Goal: Task Accomplishment & Management: Complete application form

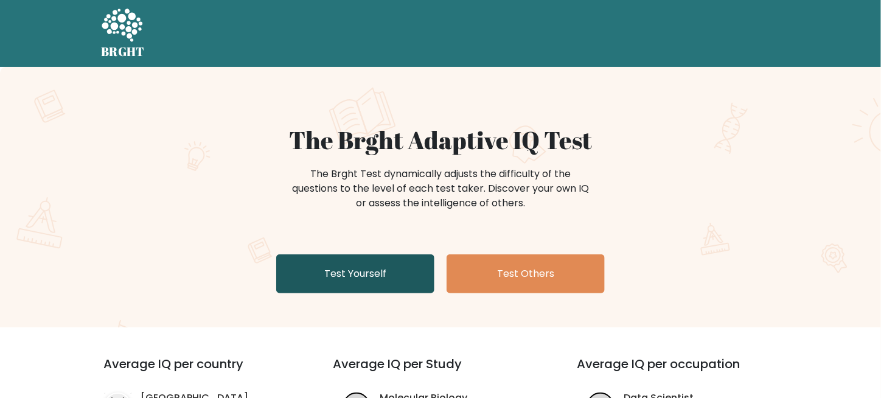
click at [380, 268] on link "Test Yourself" at bounding box center [355, 273] width 158 height 39
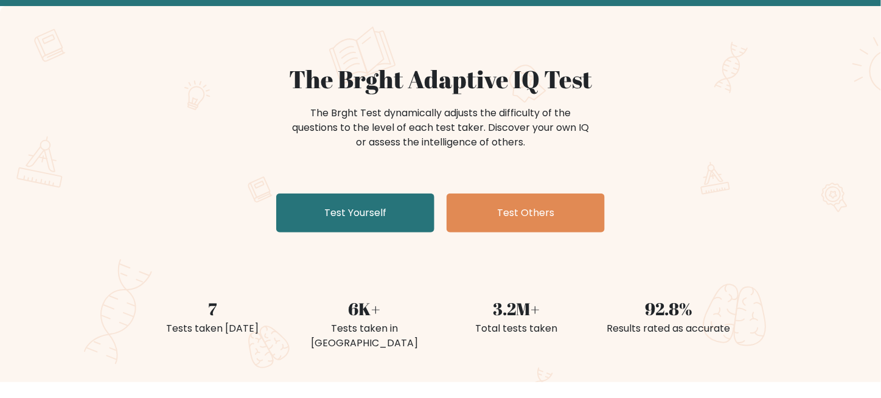
scroll to position [61, 0]
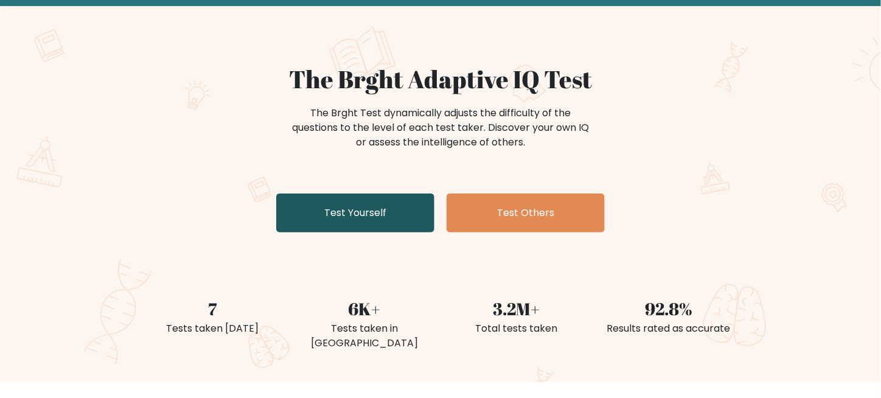
click at [368, 214] on link "Test Yourself" at bounding box center [355, 213] width 158 height 39
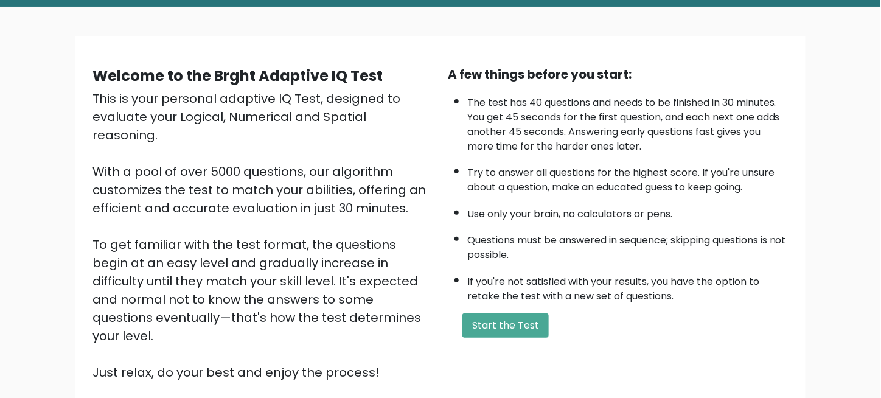
scroll to position [61, 0]
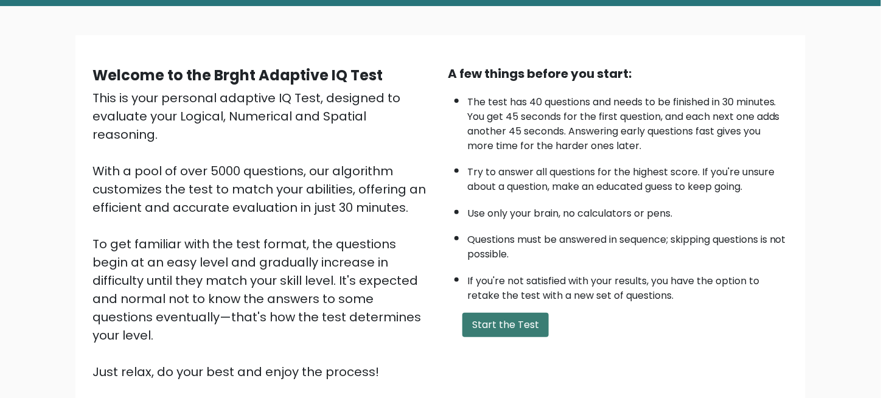
click at [514, 323] on button "Start the Test" at bounding box center [506, 325] width 86 height 24
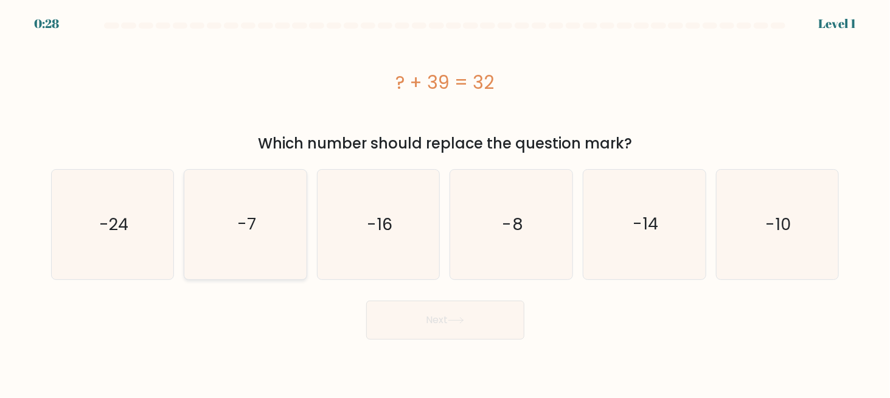
click at [242, 228] on text "-7" at bounding box center [246, 224] width 19 height 23
click at [446, 202] on input "b. -7" at bounding box center [446, 200] width 1 height 3
radio input "true"
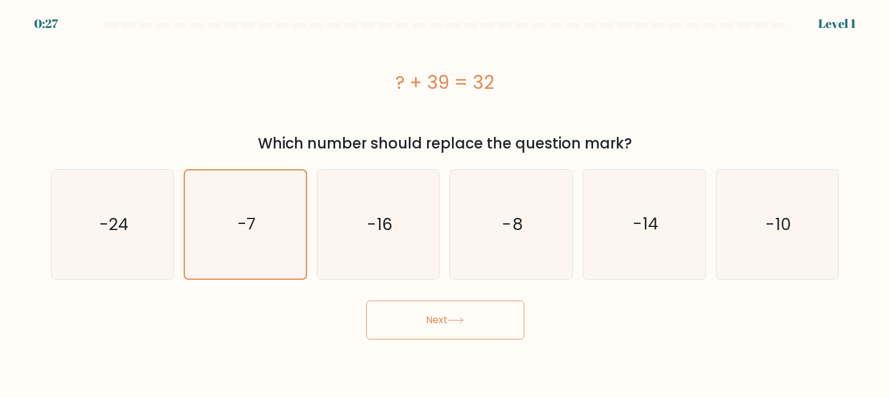
click at [431, 325] on button "Next" at bounding box center [445, 320] width 158 height 39
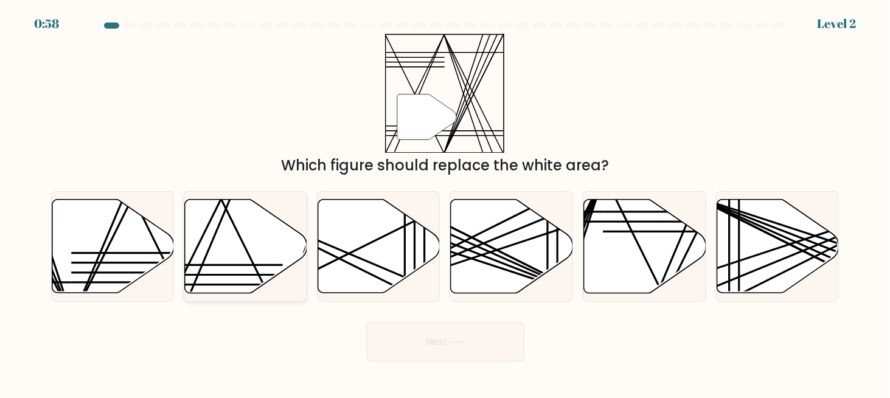
click at [251, 237] on icon at bounding box center [246, 246] width 122 height 94
click at [446, 202] on input "b." at bounding box center [446, 200] width 1 height 3
radio input "true"
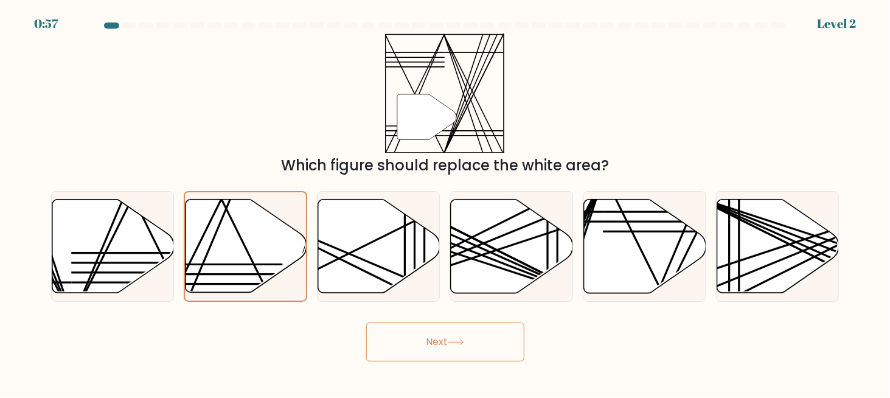
click at [424, 341] on button "Next" at bounding box center [445, 342] width 158 height 39
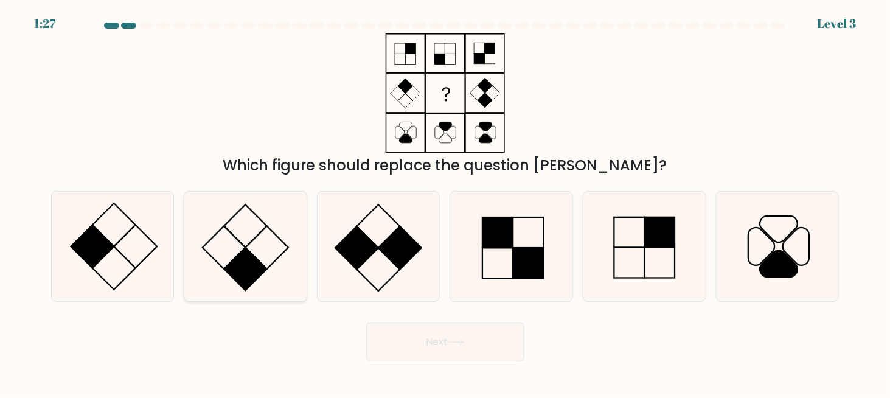
click at [257, 252] on icon at bounding box center [245, 246] width 109 height 109
click at [446, 202] on input "b." at bounding box center [446, 200] width 1 height 3
radio input "true"
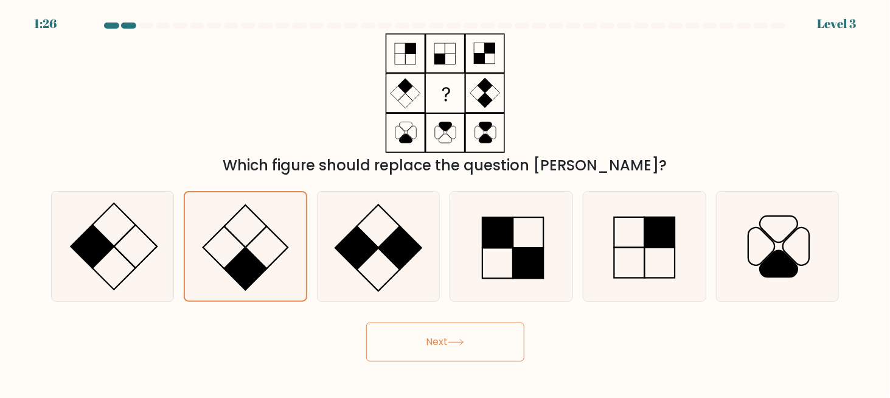
click at [467, 346] on button "Next" at bounding box center [445, 342] width 158 height 39
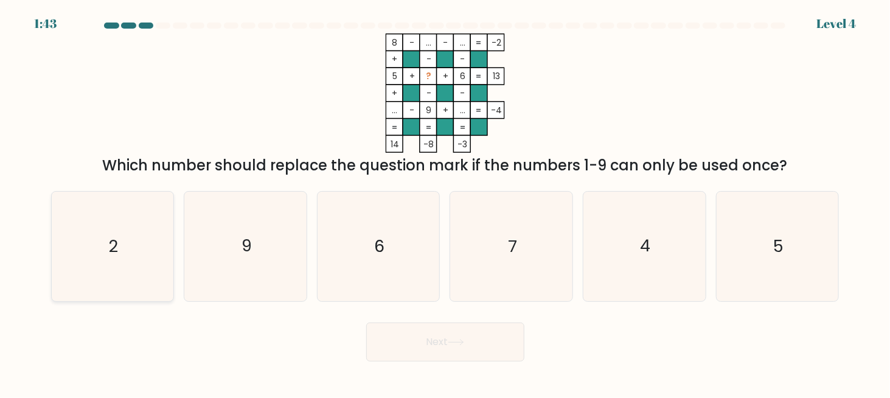
click at [140, 268] on icon "2" at bounding box center [112, 246] width 109 height 109
click at [446, 202] on input "a. 2" at bounding box center [446, 200] width 1 height 3
radio input "true"
click at [435, 337] on button "Next" at bounding box center [445, 342] width 158 height 39
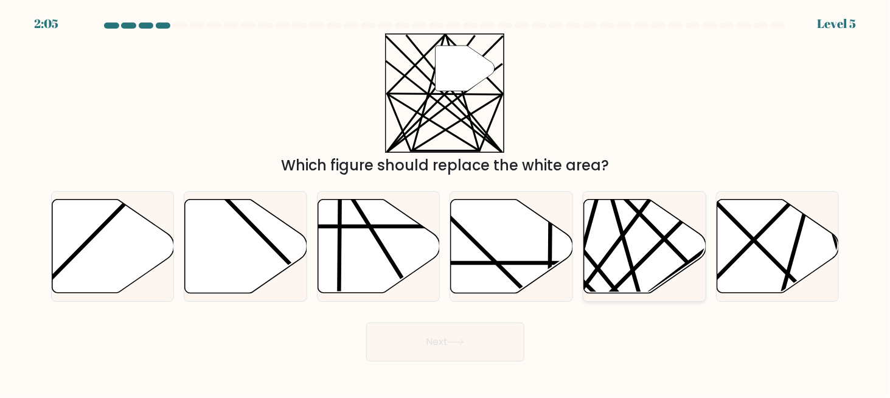
click at [634, 248] on icon at bounding box center [645, 246] width 122 height 94
click at [446, 202] on input "e." at bounding box center [446, 200] width 1 height 3
radio input "true"
click at [484, 350] on button "Next" at bounding box center [445, 342] width 158 height 39
click at [442, 341] on button "Next" at bounding box center [445, 342] width 158 height 39
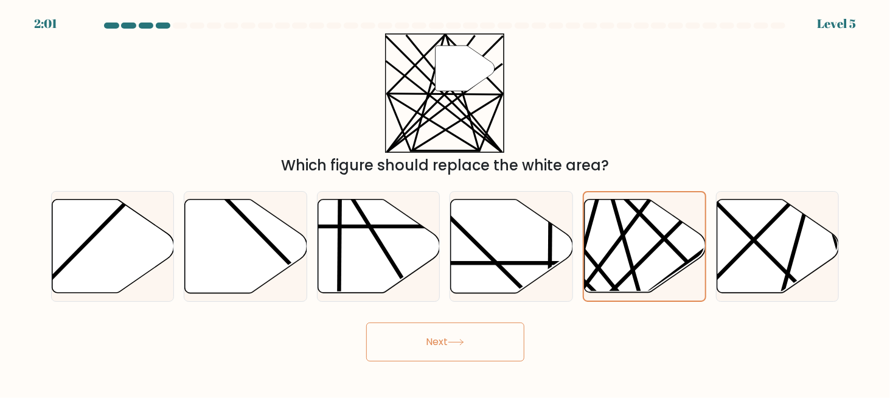
click at [439, 335] on button "Next" at bounding box center [445, 342] width 158 height 39
click at [473, 350] on button "Next" at bounding box center [445, 342] width 158 height 39
click at [390, 337] on button "Next" at bounding box center [445, 342] width 158 height 39
click at [460, 350] on button "Next" at bounding box center [445, 342] width 158 height 39
click at [766, 249] on line at bounding box center [813, 299] width 239 height 239
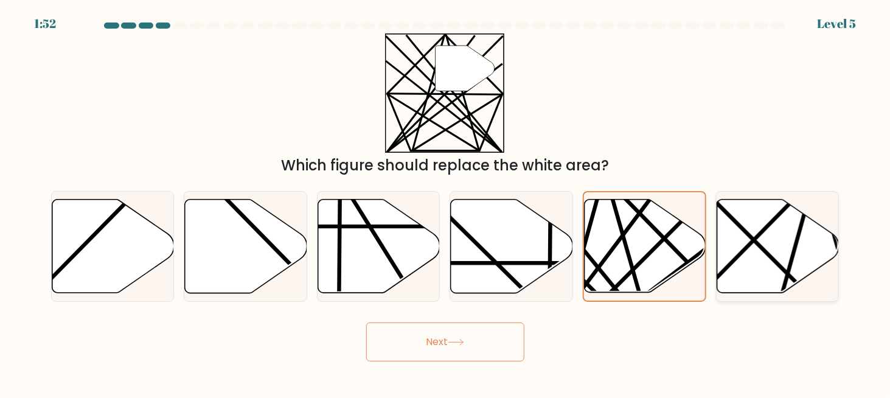
click at [446, 202] on input "f." at bounding box center [446, 200] width 1 height 3
radio input "true"
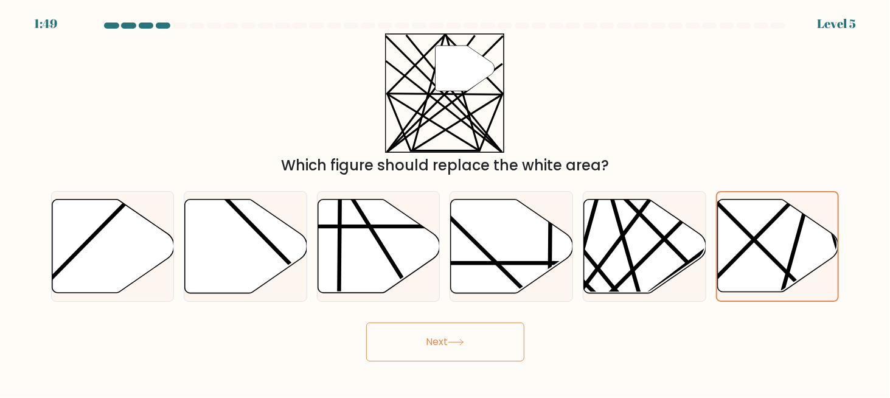
click at [436, 338] on button "Next" at bounding box center [445, 342] width 158 height 39
click at [627, 229] on line at bounding box center [575, 298] width 181 height 240
click at [446, 202] on input "e." at bounding box center [446, 200] width 1 height 3
radio input "true"
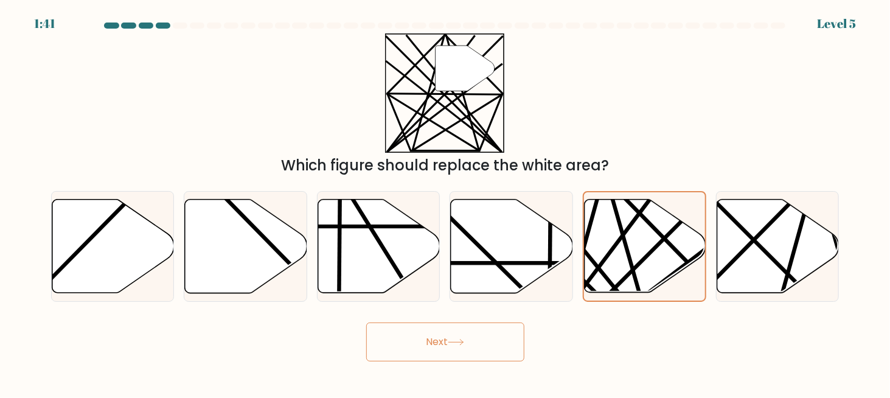
click at [428, 338] on button "Next" at bounding box center [445, 342] width 158 height 39
click at [427, 338] on button "Next" at bounding box center [445, 342] width 158 height 39
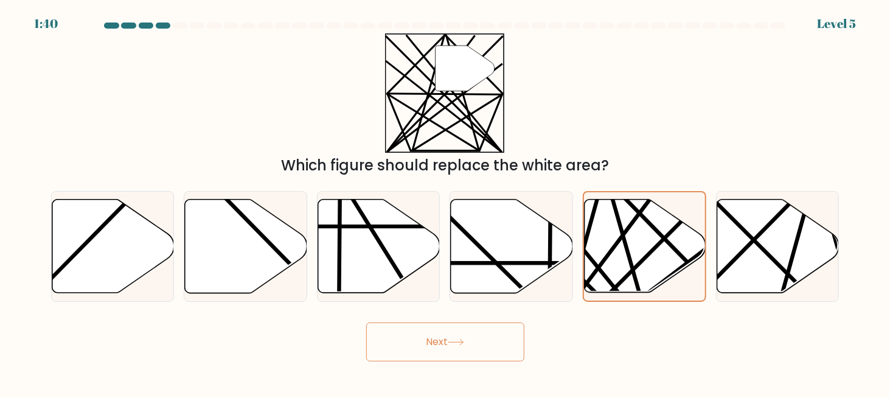
click at [427, 339] on button "Next" at bounding box center [445, 342] width 158 height 39
click at [380, 248] on icon at bounding box center [379, 246] width 122 height 94
click at [446, 202] on input "c." at bounding box center [446, 200] width 1 height 3
radio input "true"
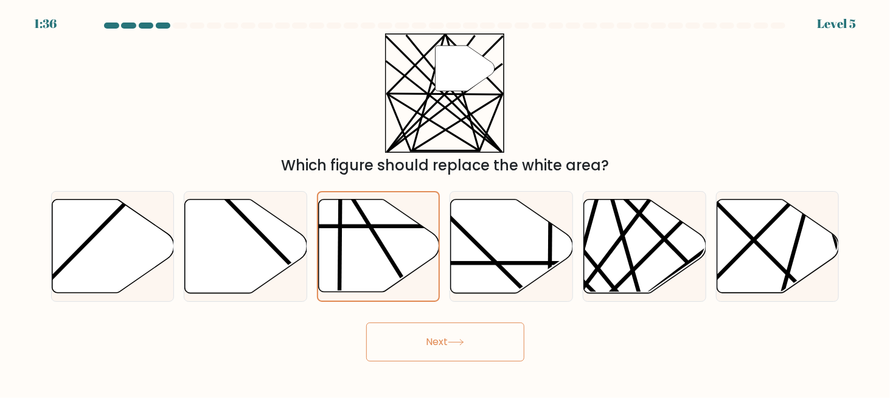
click at [424, 343] on button "Next" at bounding box center [445, 342] width 158 height 39
click at [612, 260] on icon at bounding box center [645, 246] width 122 height 94
click at [446, 202] on input "e." at bounding box center [446, 200] width 1 height 3
radio input "true"
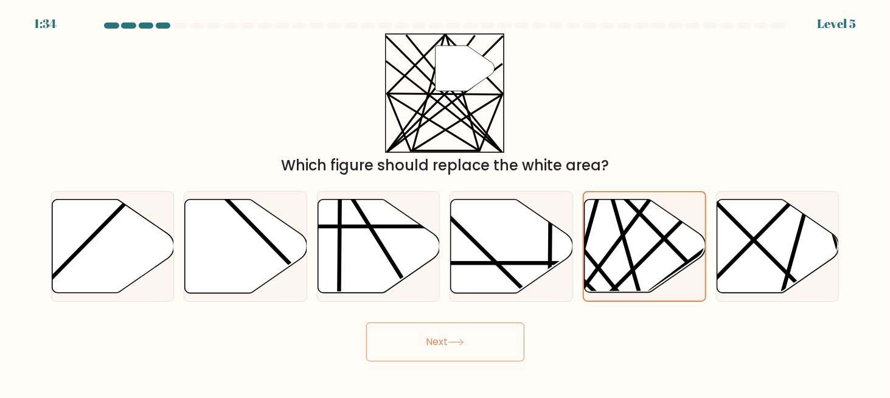
click at [432, 346] on button "Next" at bounding box center [445, 342] width 158 height 39
click at [441, 338] on button "Next" at bounding box center [445, 342] width 158 height 39
drag, startPoint x: 441, startPoint y: 338, endPoint x: 446, endPoint y: 334, distance: 6.9
click at [441, 338] on button "Next" at bounding box center [445, 342] width 158 height 39
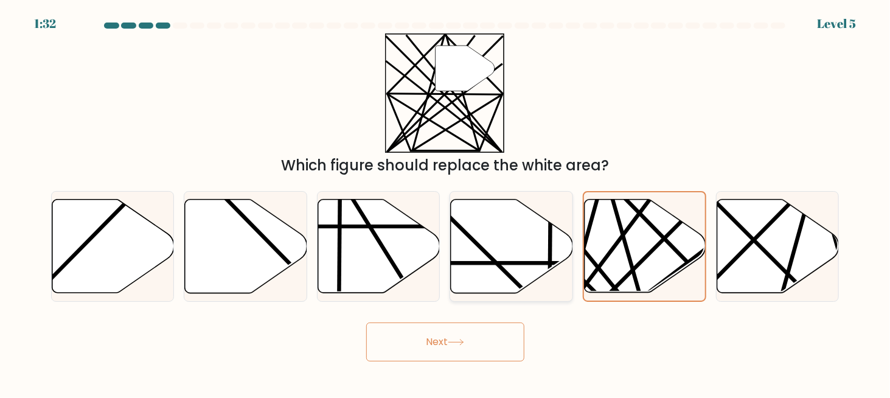
click at [516, 251] on icon at bounding box center [512, 246] width 122 height 94
click at [446, 202] on input "d." at bounding box center [446, 200] width 1 height 3
radio input "true"
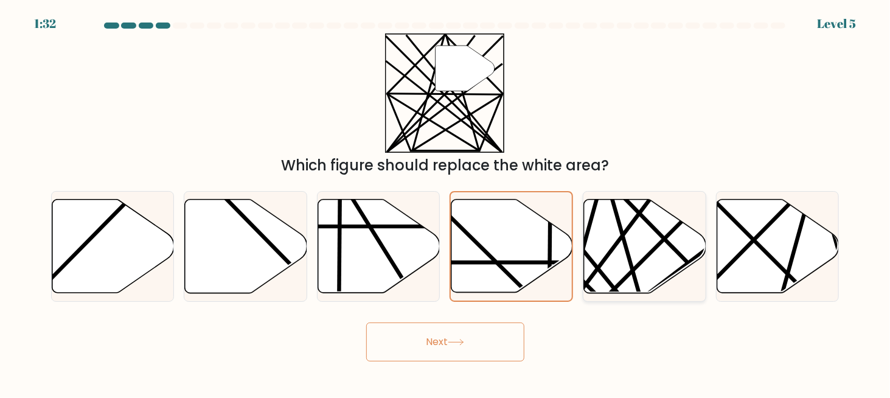
click at [605, 250] on icon at bounding box center [645, 246] width 122 height 94
click at [446, 202] on input "e." at bounding box center [446, 200] width 1 height 3
radio input "true"
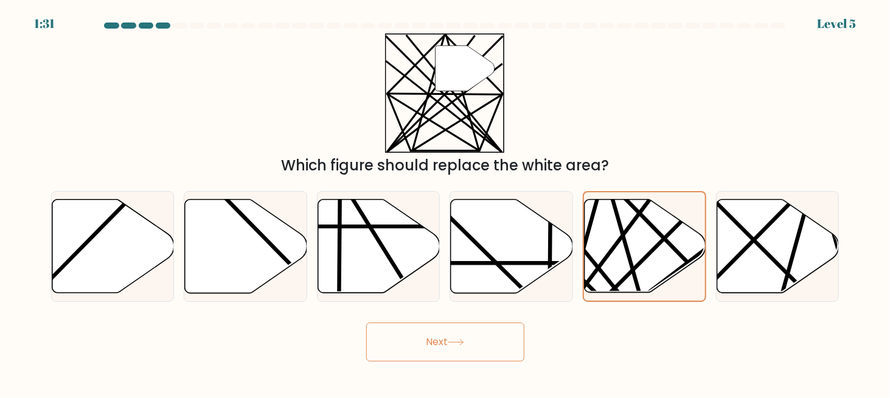
click at [415, 343] on button "Next" at bounding box center [445, 342] width 158 height 39
click at [477, 344] on button "Next" at bounding box center [445, 342] width 158 height 39
drag, startPoint x: 481, startPoint y: 344, endPoint x: 495, endPoint y: 343, distance: 14.0
click at [487, 343] on button "Next" at bounding box center [445, 342] width 158 height 39
click at [554, 337] on div "Next" at bounding box center [445, 338] width 803 height 45
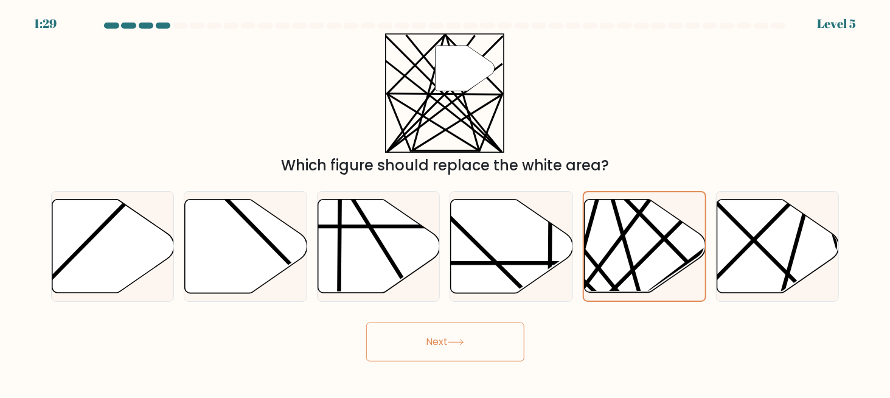
click at [478, 341] on button "Next" at bounding box center [445, 342] width 158 height 39
drag, startPoint x: 478, startPoint y: 341, endPoint x: 567, endPoint y: 355, distance: 89.4
click at [567, 355] on div "Next" at bounding box center [445, 338] width 803 height 45
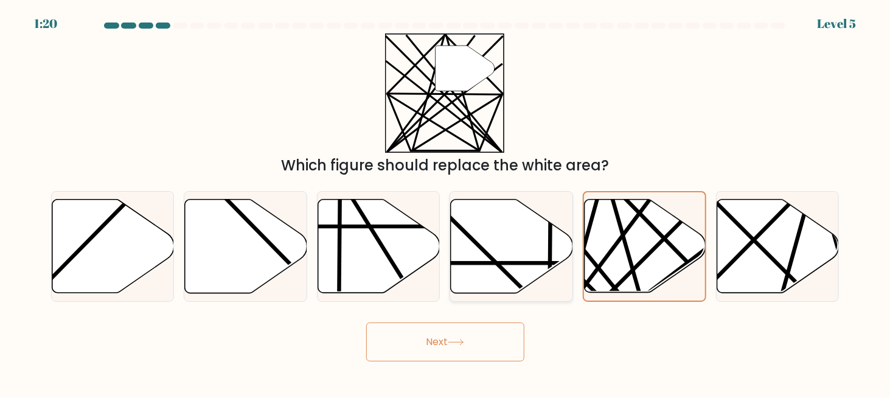
click at [539, 260] on icon at bounding box center [511, 247] width 122 height 96
click at [446, 202] on input "d." at bounding box center [446, 200] width 1 height 3
radio input "true"
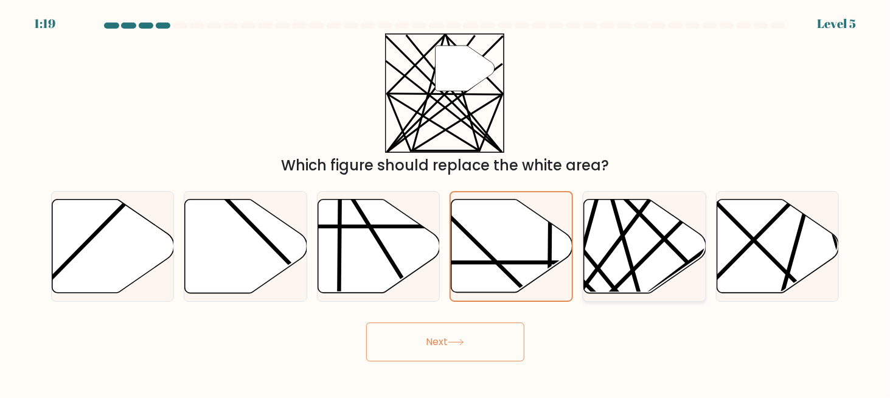
click at [625, 257] on icon at bounding box center [645, 246] width 122 height 94
click at [446, 202] on input "e." at bounding box center [446, 200] width 1 height 3
radio input "true"
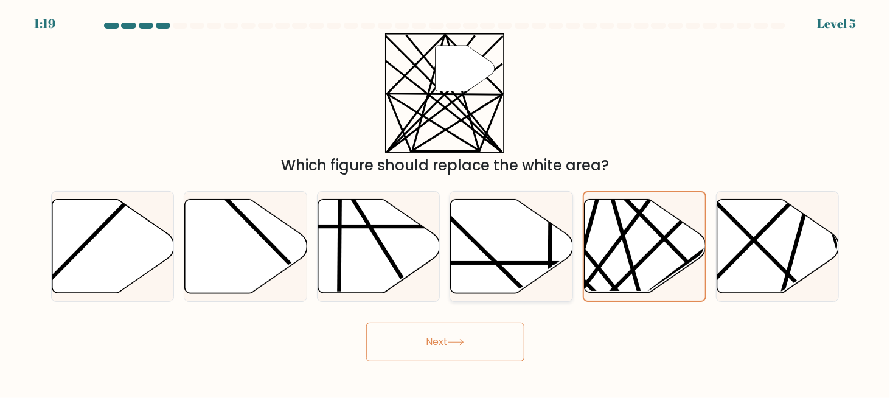
click at [487, 246] on icon at bounding box center [512, 246] width 122 height 94
click at [446, 202] on input "d." at bounding box center [446, 200] width 1 height 3
radio input "true"
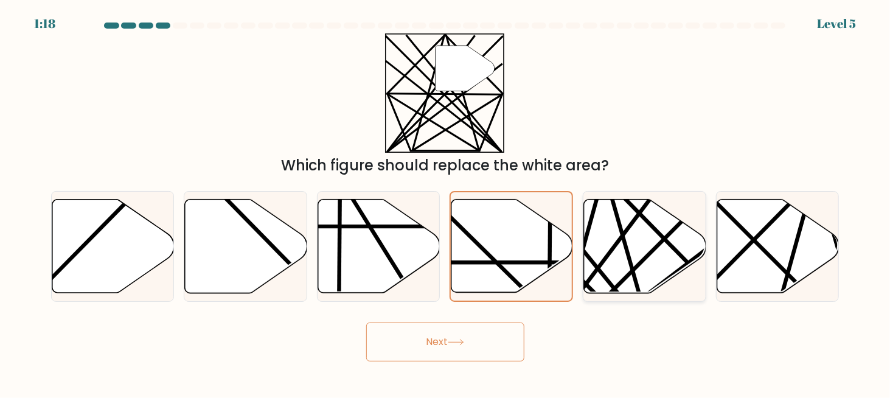
click at [631, 250] on icon at bounding box center [645, 246] width 122 height 94
click at [446, 202] on input "e." at bounding box center [446, 200] width 1 height 3
radio input "true"
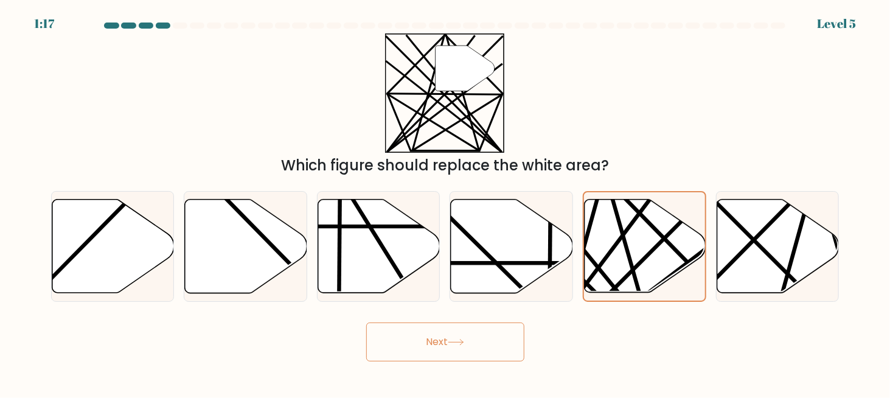
click at [497, 331] on button "Next" at bounding box center [445, 342] width 158 height 39
click at [453, 346] on button "Next" at bounding box center [445, 342] width 158 height 39
click at [390, 340] on button "Next" at bounding box center [445, 342] width 158 height 39
click at [389, 340] on button "Next" at bounding box center [445, 342] width 158 height 39
click at [390, 340] on button "Next" at bounding box center [445, 342] width 158 height 39
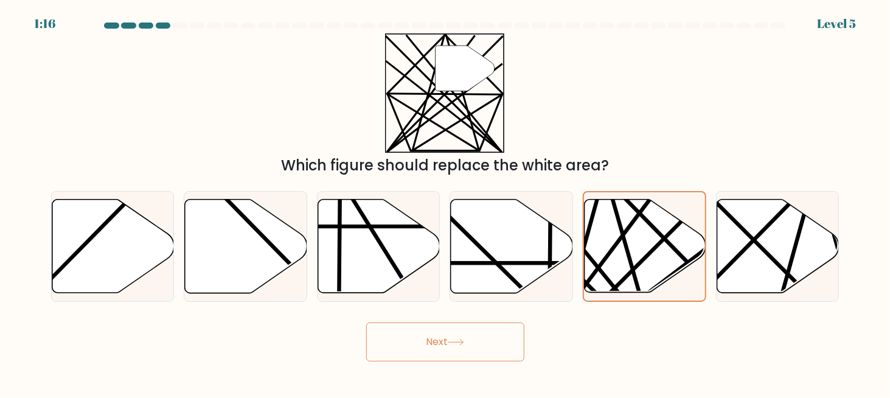
click at [390, 340] on button "Next" at bounding box center [445, 342] width 158 height 39
click at [478, 119] on icon """ at bounding box center [444, 92] width 119 height 119
click at [405, 108] on icon """ at bounding box center [444, 92] width 119 height 119
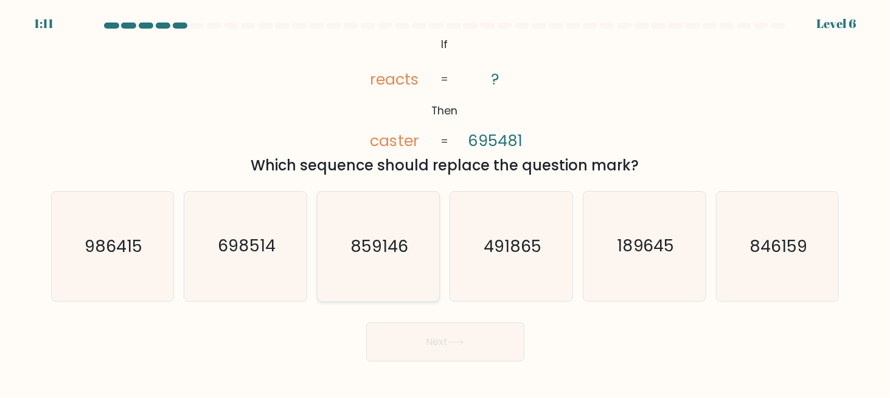
click at [364, 242] on text "859146" at bounding box center [380, 246] width 58 height 23
click at [446, 202] on input "c. 859146" at bounding box center [446, 200] width 1 height 3
radio input "true"
click at [461, 347] on button "Next" at bounding box center [445, 342] width 158 height 39
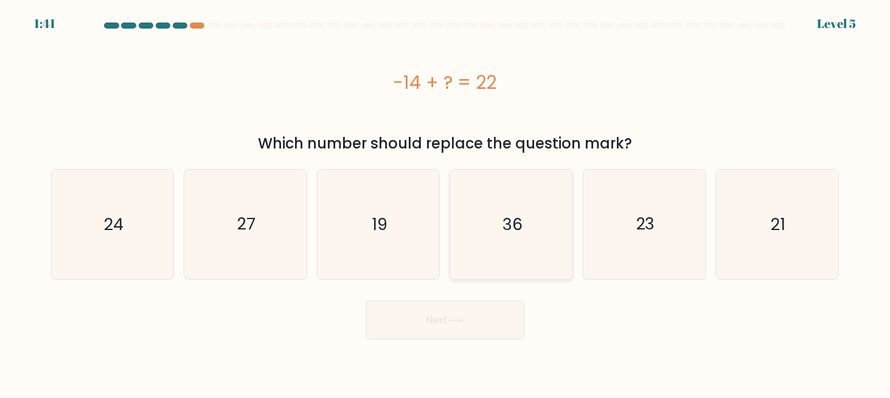
click at [515, 231] on text "36" at bounding box center [513, 224] width 20 height 23
click at [446, 202] on input "d. 36" at bounding box center [446, 200] width 1 height 3
radio input "true"
click at [452, 319] on icon at bounding box center [456, 320] width 16 height 7
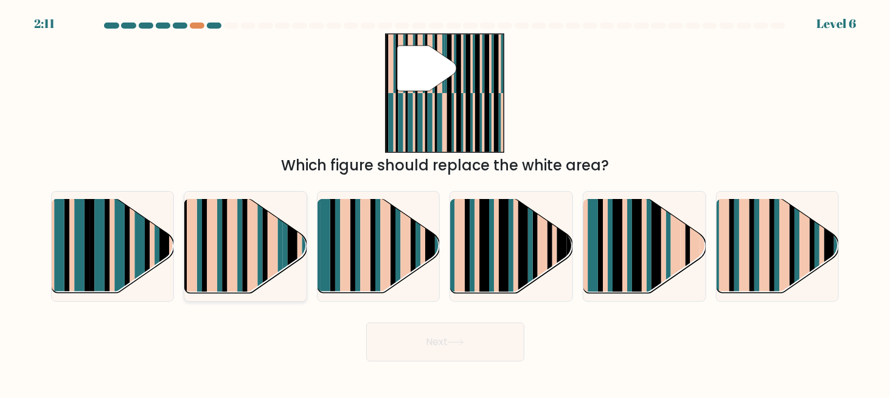
click at [270, 237] on rect at bounding box center [273, 236] width 10 height 121
click at [446, 202] on input "b." at bounding box center [446, 200] width 1 height 3
radio input "true"
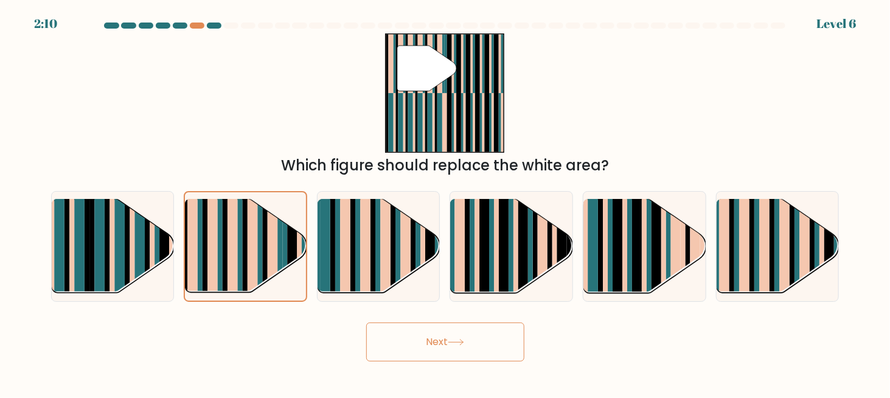
click at [446, 346] on button "Next" at bounding box center [445, 342] width 158 height 39
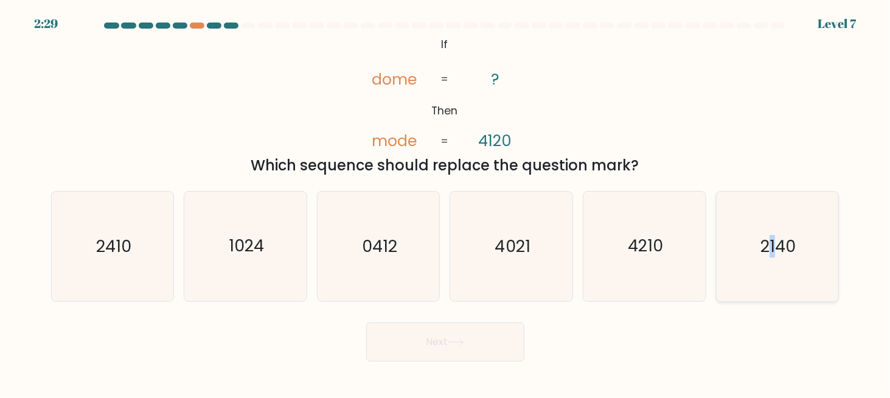
click at [774, 246] on text "2140" at bounding box center [778, 246] width 35 height 23
click at [800, 243] on icon "2140" at bounding box center [777, 246] width 109 height 109
click at [446, 202] on input "f. 2140" at bounding box center [446, 200] width 1 height 3
radio input "true"
click at [468, 346] on button "Next" at bounding box center [445, 342] width 158 height 39
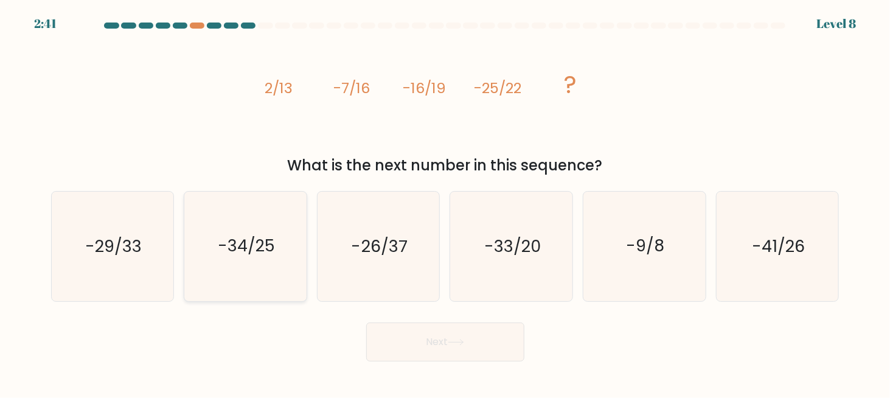
click at [249, 258] on icon "-34/25" at bounding box center [245, 246] width 109 height 109
click at [446, 202] on input "b. -34/25" at bounding box center [446, 200] width 1 height 3
radio input "true"
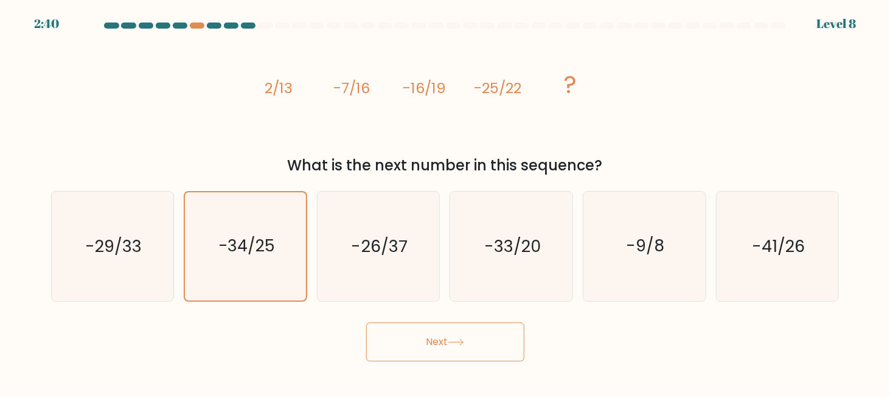
click at [412, 341] on button "Next" at bounding box center [445, 342] width 158 height 39
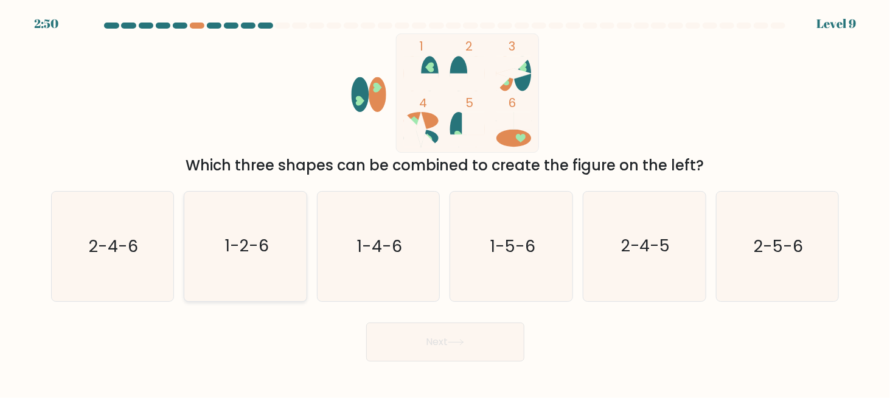
click at [217, 264] on icon "1-2-6" at bounding box center [245, 246] width 109 height 109
click at [446, 202] on input "b. 1-2-6" at bounding box center [446, 200] width 1 height 3
radio input "true"
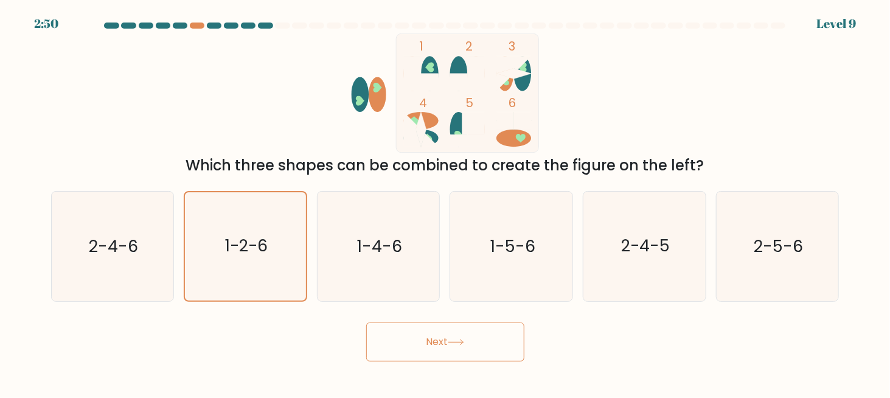
click at [480, 348] on button "Next" at bounding box center [445, 342] width 158 height 39
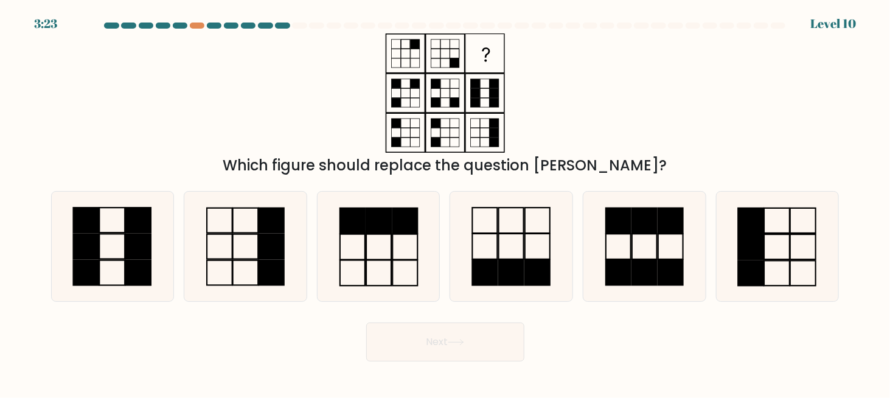
click at [416, 40] on rect at bounding box center [415, 44] width 9 height 9
click at [777, 236] on icon at bounding box center [777, 246] width 109 height 109
click at [446, 202] on input "f." at bounding box center [446, 200] width 1 height 3
radio input "true"
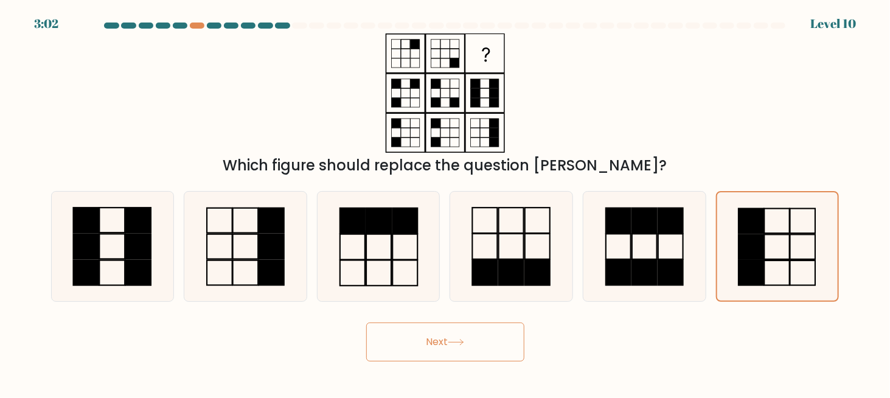
click at [439, 347] on button "Next" at bounding box center [445, 342] width 158 height 39
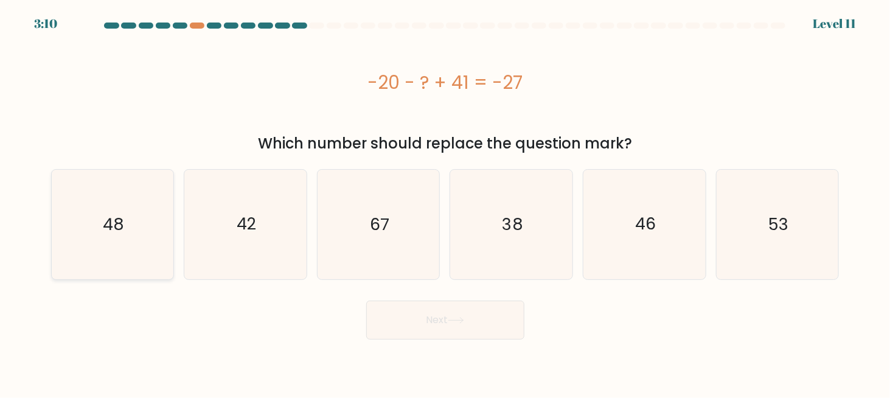
click at [75, 227] on icon "48" at bounding box center [112, 224] width 109 height 109
click at [446, 202] on input "a. 48" at bounding box center [446, 200] width 1 height 3
radio input "true"
click at [425, 319] on button "Next" at bounding box center [445, 320] width 158 height 39
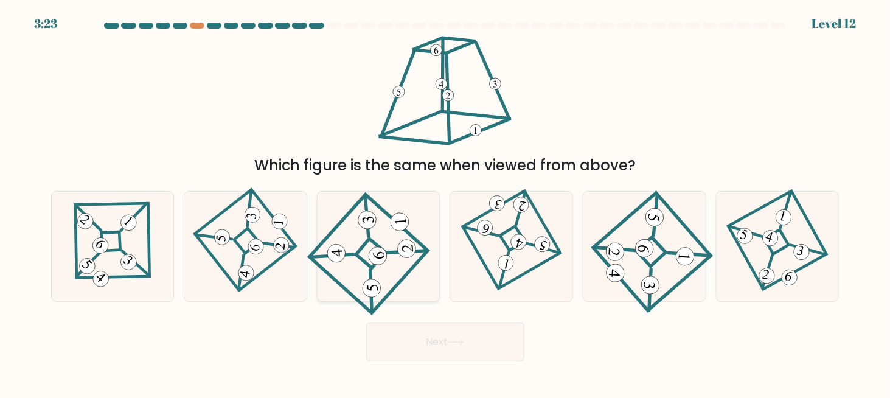
click at [378, 262] on 841 at bounding box center [378, 255] width 19 height 19
click at [446, 202] on input "c." at bounding box center [446, 200] width 1 height 3
radio input "true"
click at [415, 343] on button "Next" at bounding box center [445, 342] width 158 height 39
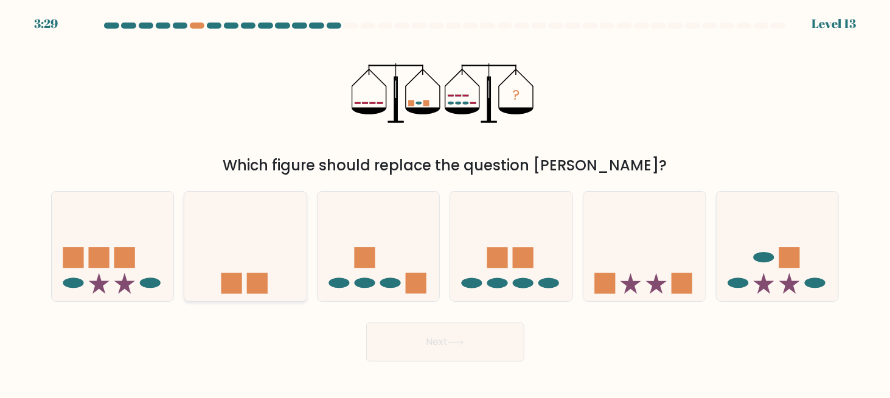
click at [290, 265] on icon at bounding box center [245, 246] width 122 height 101
click at [446, 202] on input "b." at bounding box center [446, 200] width 1 height 3
radio input "true"
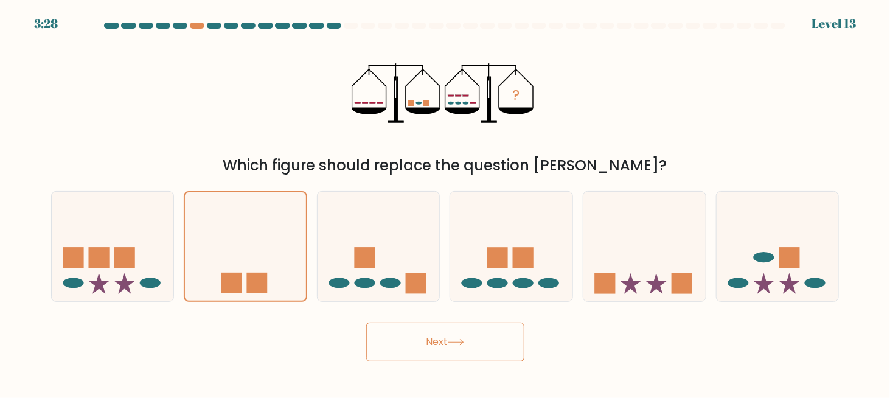
click at [488, 344] on button "Next" at bounding box center [445, 342] width 158 height 39
click at [412, 344] on button "Next" at bounding box center [445, 342] width 158 height 39
click at [494, 346] on button "Next" at bounding box center [445, 342] width 158 height 39
click at [432, 341] on button "Next" at bounding box center [445, 342] width 158 height 39
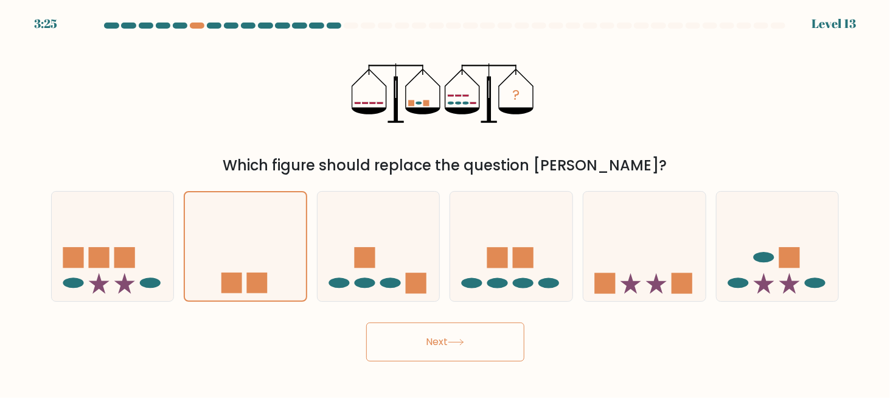
click at [432, 342] on button "Next" at bounding box center [445, 342] width 158 height 39
click at [440, 338] on button "Next" at bounding box center [445, 342] width 158 height 39
click at [430, 335] on button "Next" at bounding box center [445, 342] width 158 height 39
drag, startPoint x: 430, startPoint y: 335, endPoint x: 532, endPoint y: 329, distance: 101.9
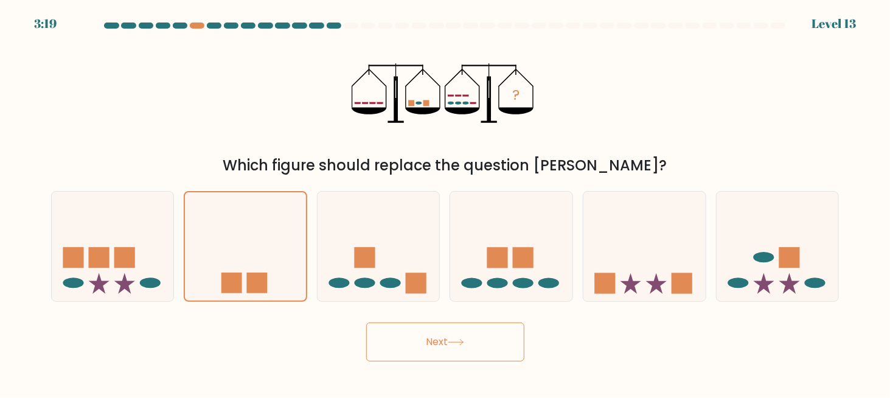
click at [431, 335] on button "Next" at bounding box center [445, 342] width 158 height 39
click at [547, 328] on div "Next" at bounding box center [445, 338] width 803 height 45
click at [534, 343] on div "Next" at bounding box center [445, 338] width 803 height 45
drag, startPoint x: 515, startPoint y: 354, endPoint x: 528, endPoint y: 353, distance: 12.8
click at [515, 355] on button "Next" at bounding box center [445, 342] width 158 height 39
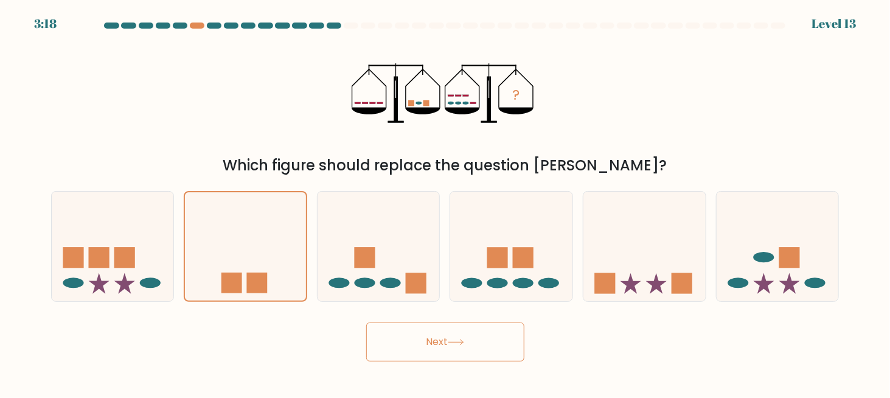
click at [550, 350] on div "Next" at bounding box center [445, 338] width 803 height 45
click at [436, 343] on button "Next" at bounding box center [445, 342] width 158 height 39
click at [433, 343] on button "Next" at bounding box center [445, 342] width 158 height 39
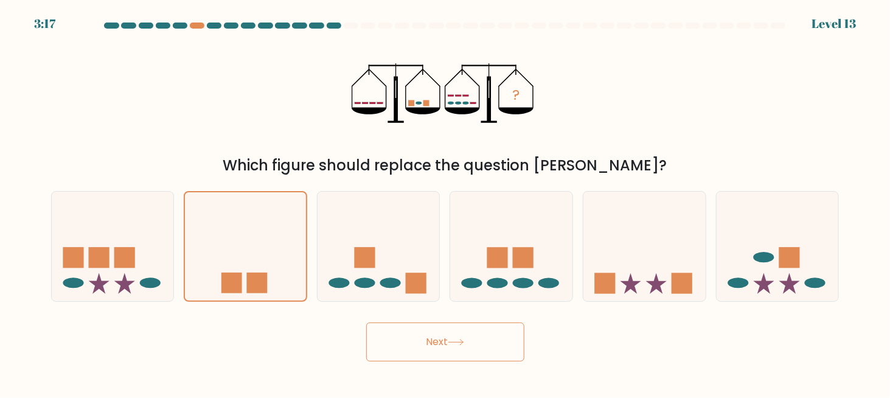
click at [433, 343] on button "Next" at bounding box center [445, 342] width 158 height 39
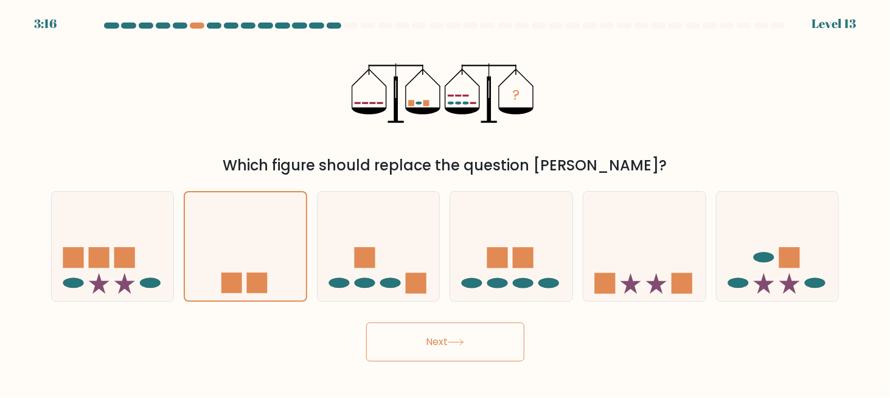
click at [433, 343] on button "Next" at bounding box center [445, 342] width 158 height 39
click at [307, 345] on div "Next" at bounding box center [445, 338] width 803 height 45
click at [410, 342] on button "Next" at bounding box center [445, 342] width 158 height 39
click at [346, 27] on div at bounding box center [351, 26] width 15 height 6
click at [351, 24] on div at bounding box center [351, 26] width 15 height 6
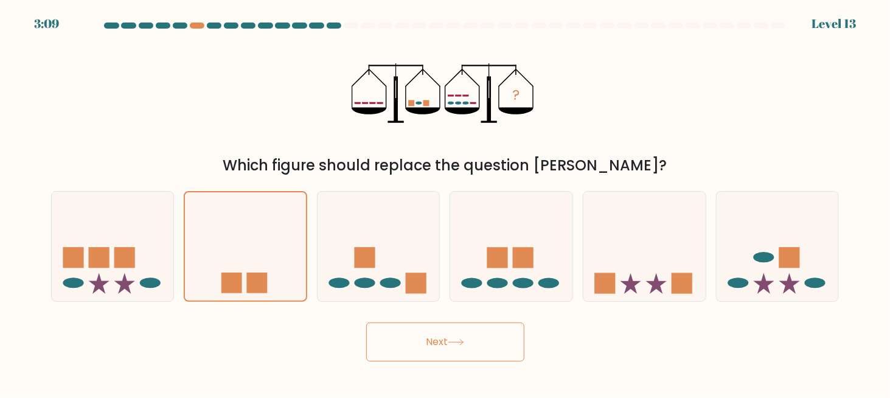
click at [357, 27] on div at bounding box center [351, 26] width 15 height 6
click at [407, 337] on button "Next" at bounding box center [445, 342] width 158 height 39
click at [441, 351] on button "Next" at bounding box center [445, 342] width 158 height 39
click at [441, 343] on button "Next" at bounding box center [445, 342] width 158 height 39
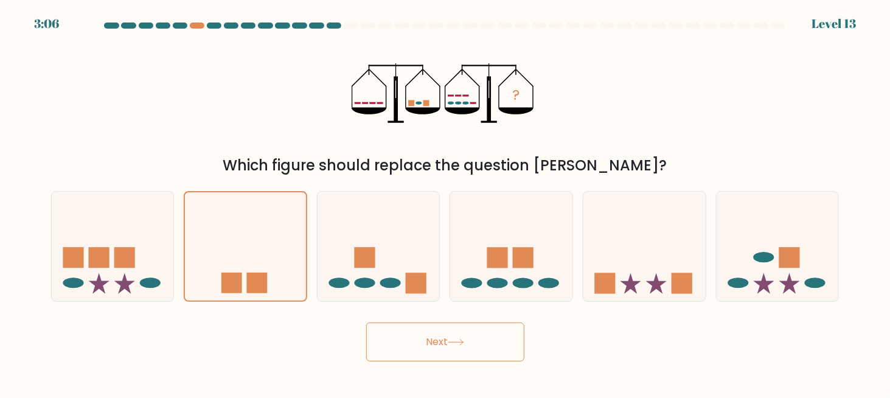
click at [442, 343] on button "Next" at bounding box center [445, 342] width 158 height 39
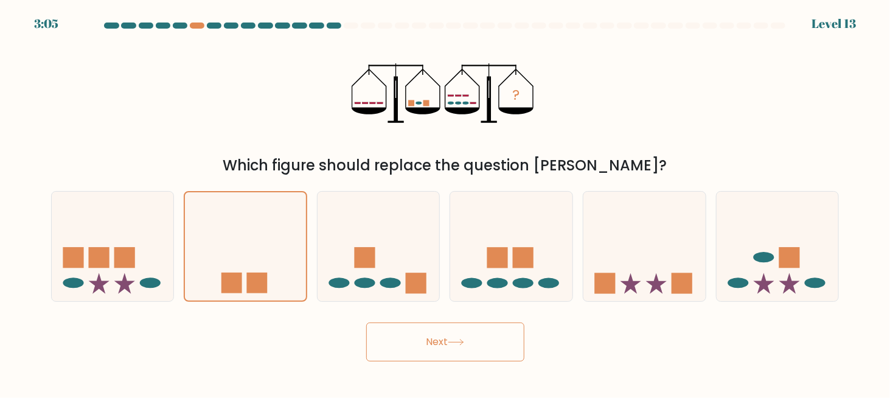
click at [443, 344] on button "Next" at bounding box center [445, 342] width 158 height 39
click at [444, 344] on button "Next" at bounding box center [445, 342] width 158 height 39
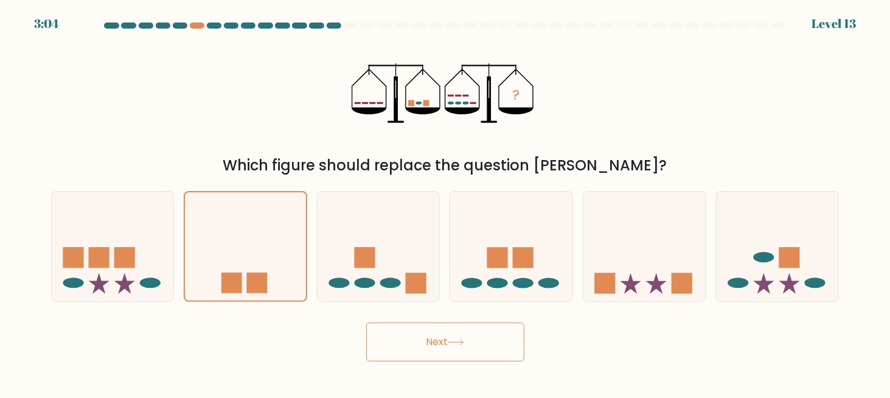
click at [444, 344] on button "Next" at bounding box center [445, 342] width 158 height 39
click at [546, 338] on div "Next" at bounding box center [445, 338] width 803 height 45
click at [473, 340] on button "Next" at bounding box center [445, 342] width 158 height 39
click at [262, 262] on icon at bounding box center [245, 247] width 121 height 100
click at [446, 202] on input "b." at bounding box center [446, 200] width 1 height 3
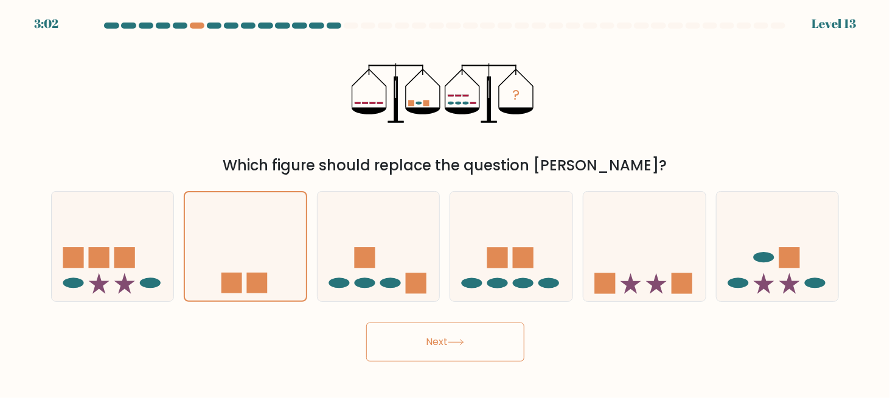
drag, startPoint x: 441, startPoint y: 338, endPoint x: 471, endPoint y: 343, distance: 30.2
click at [442, 338] on button "Next" at bounding box center [445, 342] width 158 height 39
click at [473, 343] on button "Next" at bounding box center [445, 342] width 158 height 39
drag, startPoint x: 484, startPoint y: 341, endPoint x: 509, endPoint y: 341, distance: 24.4
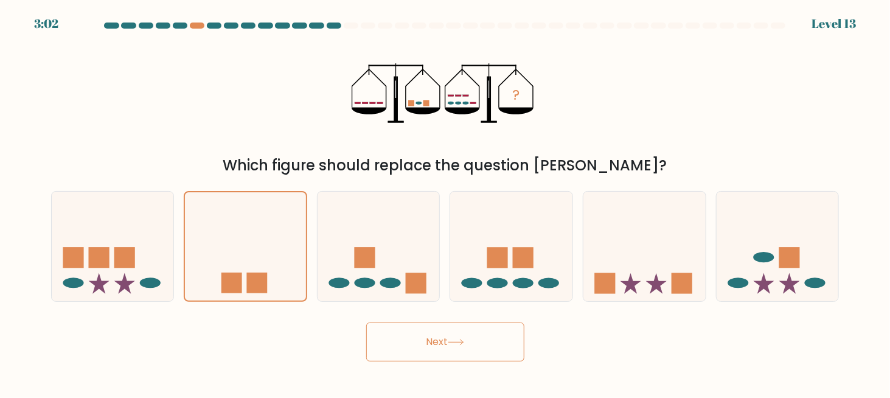
click at [490, 341] on button "Next" at bounding box center [445, 342] width 158 height 39
drag, startPoint x: 548, startPoint y: 334, endPoint x: 488, endPoint y: 336, distance: 60.3
click at [548, 335] on div "Next" at bounding box center [445, 338] width 803 height 45
click at [456, 336] on button "Next" at bounding box center [445, 342] width 158 height 39
click at [575, 337] on div "Next" at bounding box center [445, 338] width 803 height 45
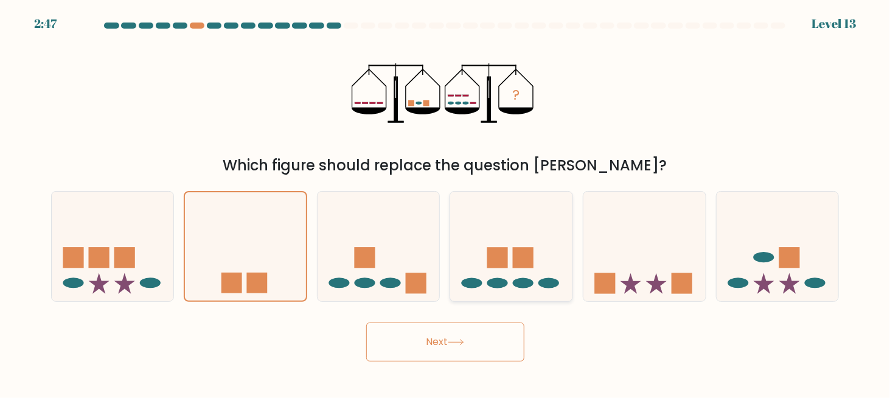
click at [527, 243] on icon at bounding box center [511, 246] width 122 height 101
click at [446, 202] on input "d." at bounding box center [446, 200] width 1 height 3
radio input "true"
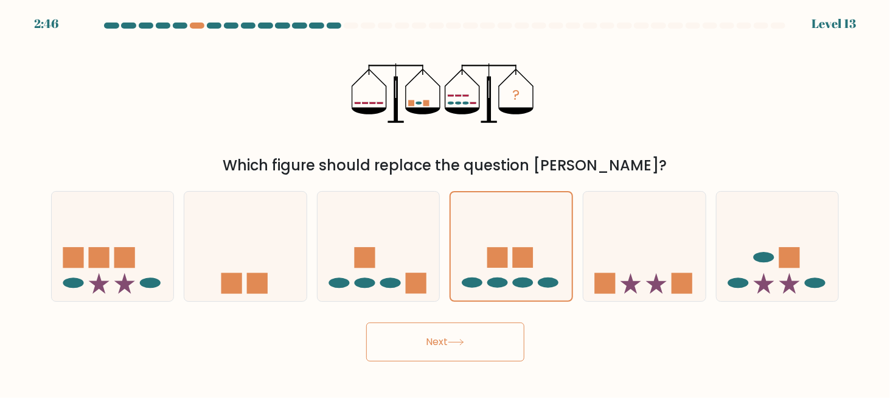
click at [432, 355] on button "Next" at bounding box center [445, 342] width 158 height 39
click at [435, 333] on button "Next" at bounding box center [445, 342] width 158 height 39
click at [435, 334] on button "Next" at bounding box center [445, 342] width 158 height 39
click at [434, 334] on button "Next" at bounding box center [445, 342] width 158 height 39
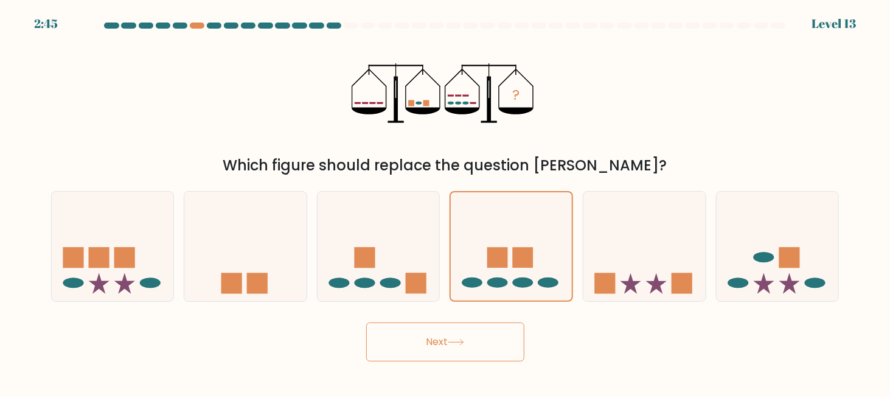
click at [434, 334] on button "Next" at bounding box center [445, 342] width 158 height 39
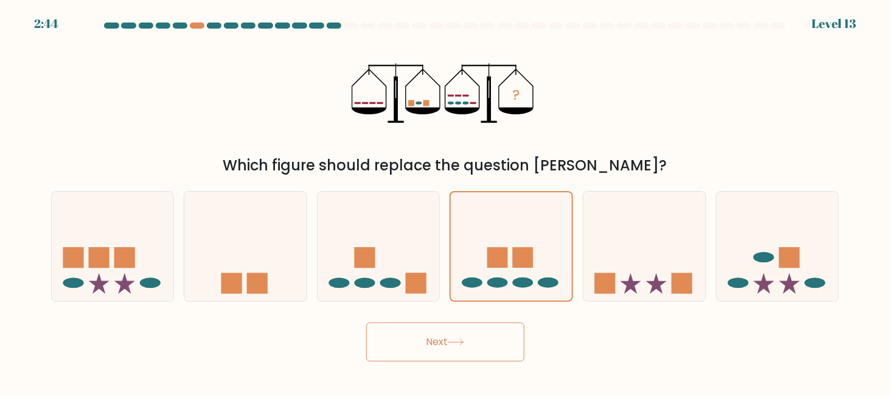
click at [434, 334] on button "Next" at bounding box center [445, 342] width 158 height 39
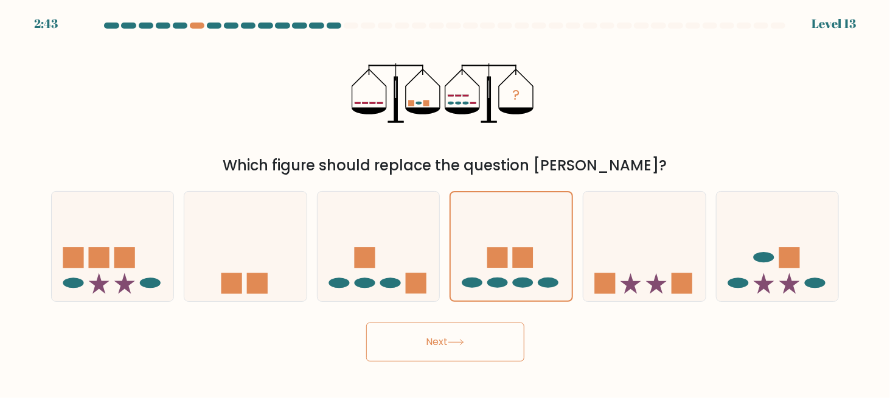
click at [434, 334] on button "Next" at bounding box center [445, 342] width 158 height 39
drag, startPoint x: 434, startPoint y: 334, endPoint x: 427, endPoint y: 334, distance: 7.3
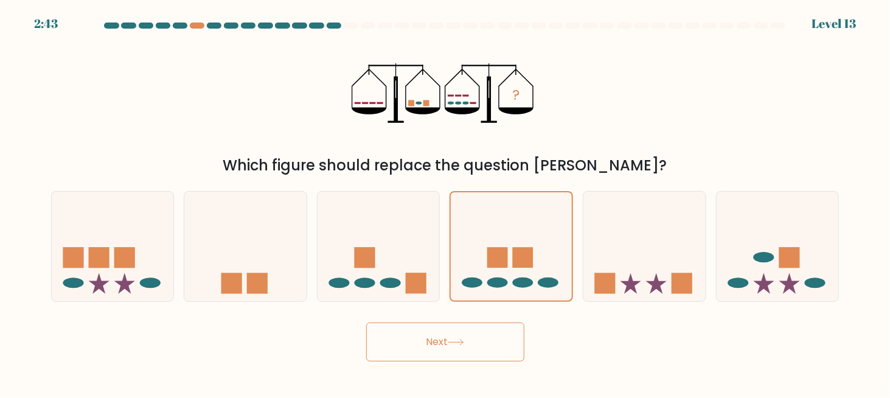
click at [430, 334] on button "Next" at bounding box center [445, 342] width 158 height 39
click at [239, 261] on icon at bounding box center [245, 246] width 122 height 101
click at [446, 202] on input "b." at bounding box center [446, 200] width 1 height 3
radio input "true"
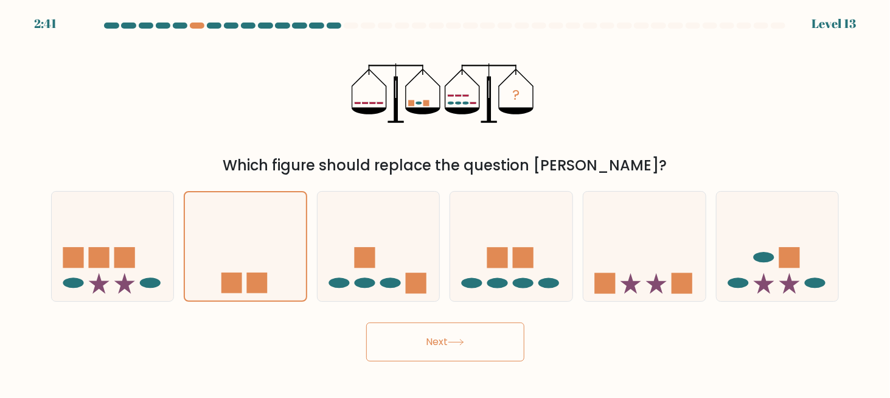
click at [398, 333] on button "Next" at bounding box center [445, 342] width 158 height 39
click at [449, 338] on button "Next" at bounding box center [445, 342] width 158 height 39
click at [450, 338] on button "Next" at bounding box center [445, 342] width 158 height 39
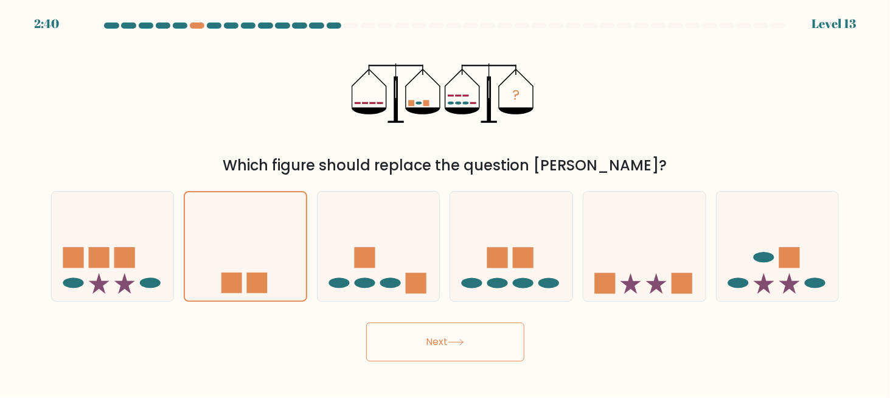
click at [450, 338] on button "Next" at bounding box center [445, 342] width 158 height 39
click at [448, 347] on button "Next" at bounding box center [445, 342] width 158 height 39
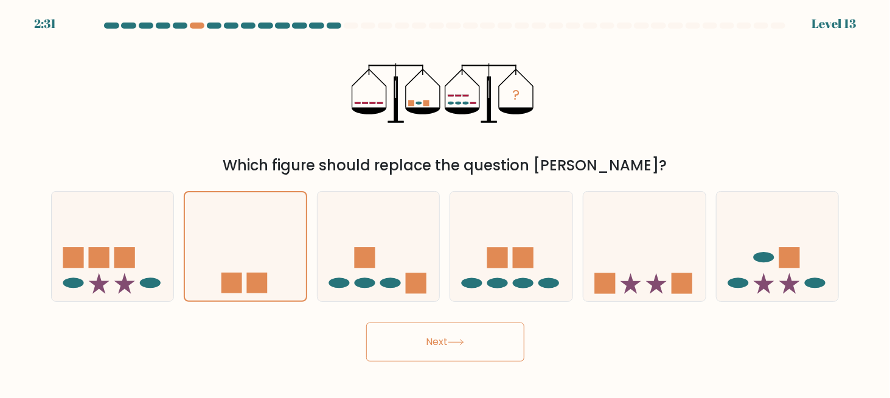
click at [448, 347] on button "Next" at bounding box center [445, 342] width 158 height 39
click at [363, 270] on icon at bounding box center [379, 246] width 122 height 101
click at [446, 202] on input "c." at bounding box center [446, 200] width 1 height 3
radio input "true"
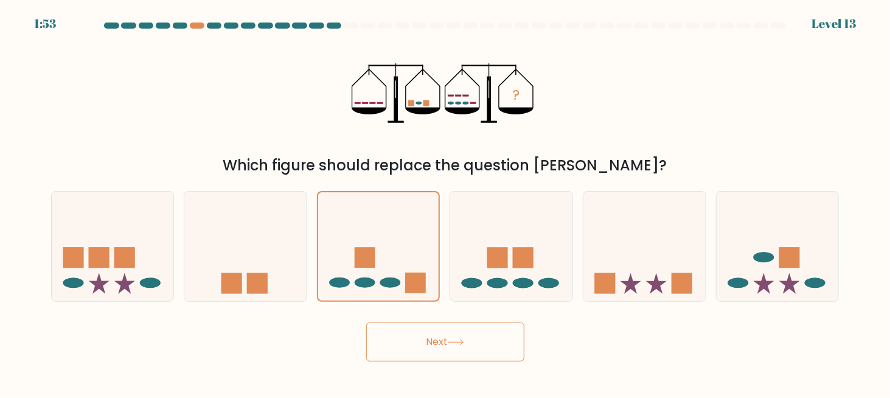
click at [419, 334] on button "Next" at bounding box center [445, 342] width 158 height 39
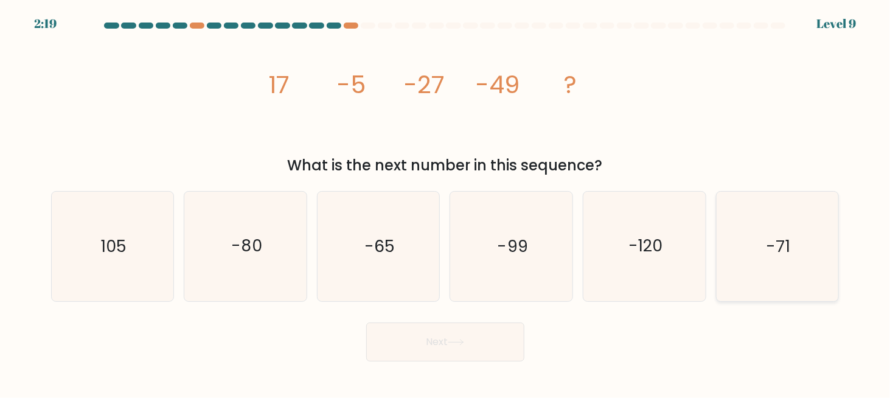
click at [784, 235] on text "-71" at bounding box center [779, 246] width 24 height 23
click at [446, 202] on input "f. -71" at bounding box center [446, 200] width 1 height 3
radio input "true"
click at [475, 348] on button "Next" at bounding box center [445, 342] width 158 height 39
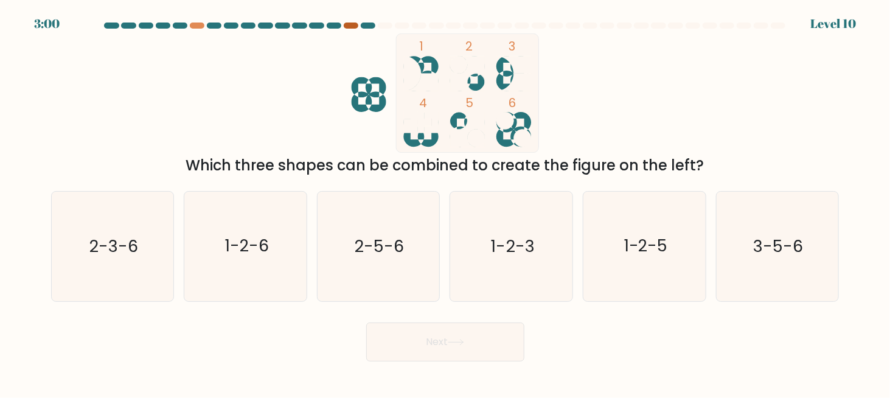
click at [351, 25] on div at bounding box center [351, 26] width 15 height 6
click at [378, 256] on text "2-5-6" at bounding box center [379, 246] width 49 height 23
click at [446, 202] on input "c. 2-5-6" at bounding box center [446, 200] width 1 height 3
radio input "true"
click at [452, 335] on button "Next" at bounding box center [445, 342] width 158 height 39
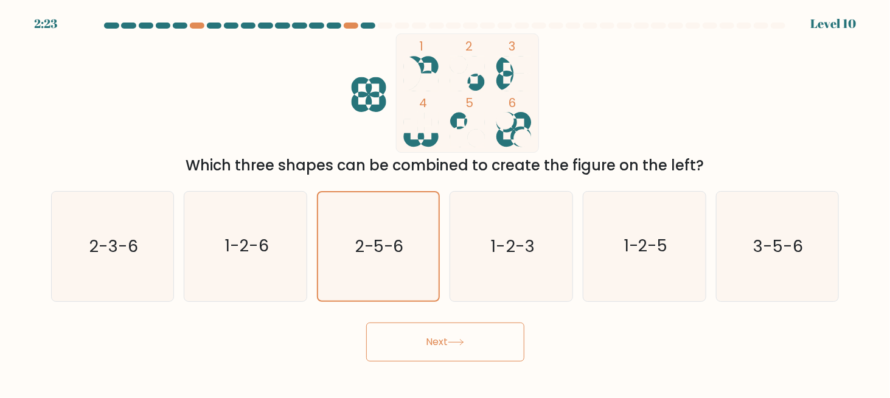
click at [436, 348] on button "Next" at bounding box center [445, 342] width 158 height 39
click at [425, 348] on button "Next" at bounding box center [445, 342] width 158 height 39
click at [424, 344] on button "Next" at bounding box center [445, 342] width 158 height 39
click at [431, 344] on button "Next" at bounding box center [445, 342] width 158 height 39
click at [435, 344] on button "Next" at bounding box center [445, 342] width 158 height 39
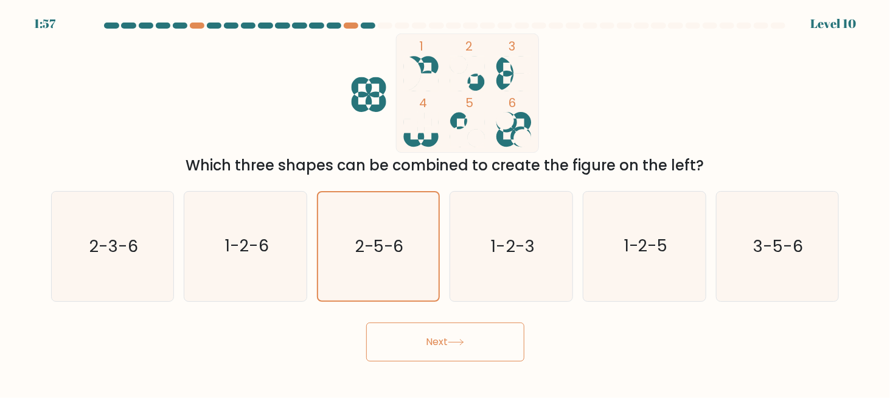
click at [472, 344] on button "Next" at bounding box center [445, 342] width 158 height 39
click at [439, 336] on button "Next" at bounding box center [445, 342] width 158 height 39
click at [408, 344] on button "Next" at bounding box center [445, 342] width 158 height 39
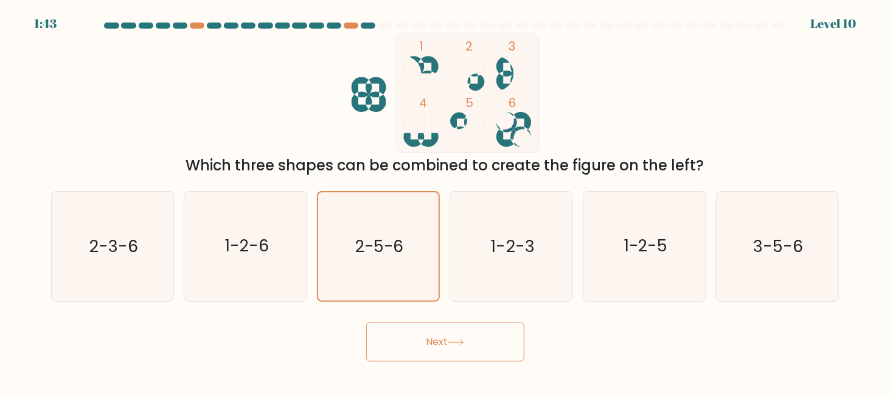
click at [408, 344] on button "Next" at bounding box center [445, 342] width 158 height 39
click at [261, 247] on text "1-2-6" at bounding box center [247, 246] width 44 height 23
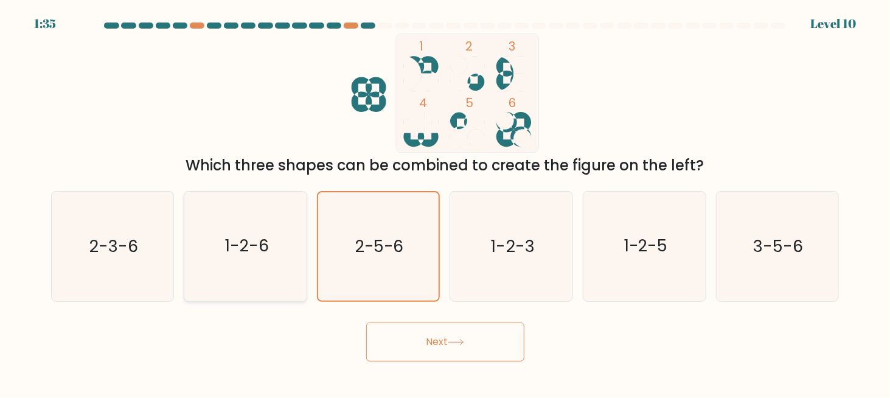
click at [446, 202] on input "b. 1-2-6" at bounding box center [446, 200] width 1 height 3
radio input "true"
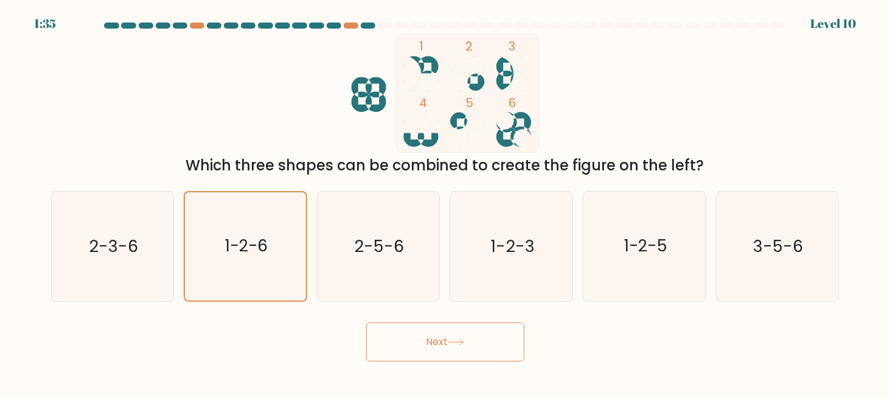
click at [436, 350] on button "Next" at bounding box center [445, 342] width 158 height 39
click at [438, 336] on button "Next" at bounding box center [445, 342] width 158 height 39
click at [439, 337] on button "Next" at bounding box center [445, 342] width 158 height 39
click at [780, 260] on icon "3-5-6" at bounding box center [777, 246] width 109 height 109
click at [446, 202] on input "f. 3-5-6" at bounding box center [446, 200] width 1 height 3
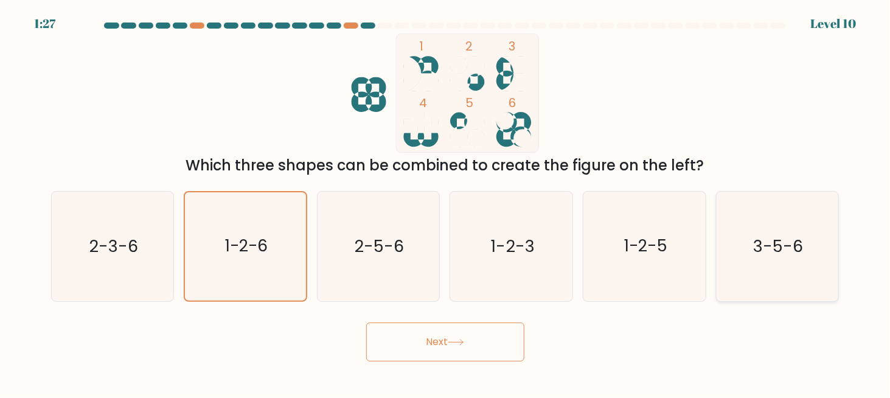
radio input "true"
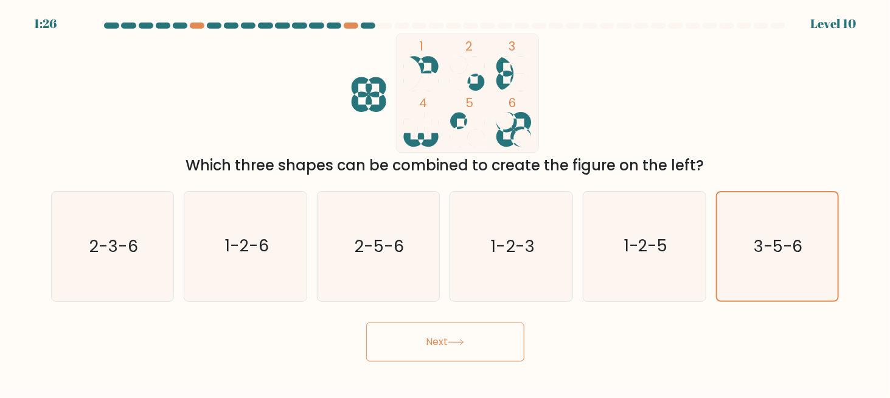
click at [432, 343] on button "Next" at bounding box center [445, 342] width 158 height 39
click at [629, 254] on text "1-2-5" at bounding box center [646, 246] width 44 height 23
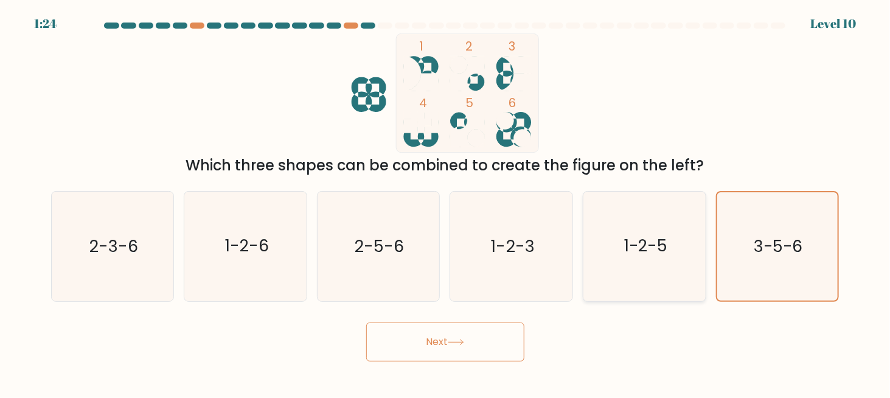
click at [446, 202] on input "e. 1-2-5" at bounding box center [446, 200] width 1 height 3
radio input "true"
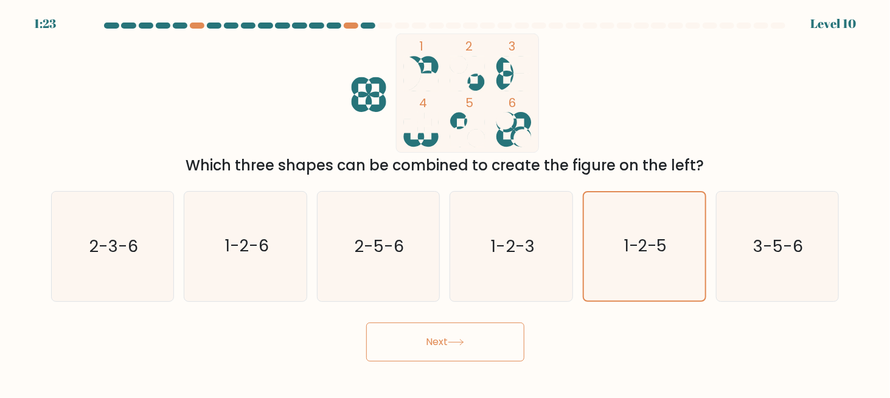
click at [430, 338] on button "Next" at bounding box center [445, 342] width 158 height 39
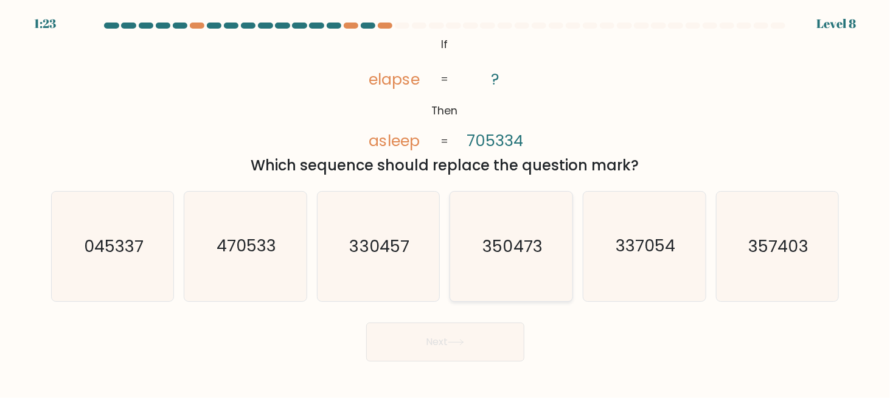
click at [505, 261] on icon "350473" at bounding box center [511, 246] width 109 height 109
click at [446, 202] on input "d. 350473" at bounding box center [446, 200] width 1 height 3
radio input "true"
click at [436, 341] on button "Next" at bounding box center [445, 342] width 158 height 39
drag, startPoint x: 387, startPoint y: 257, endPoint x: 399, endPoint y: 315, distance: 58.5
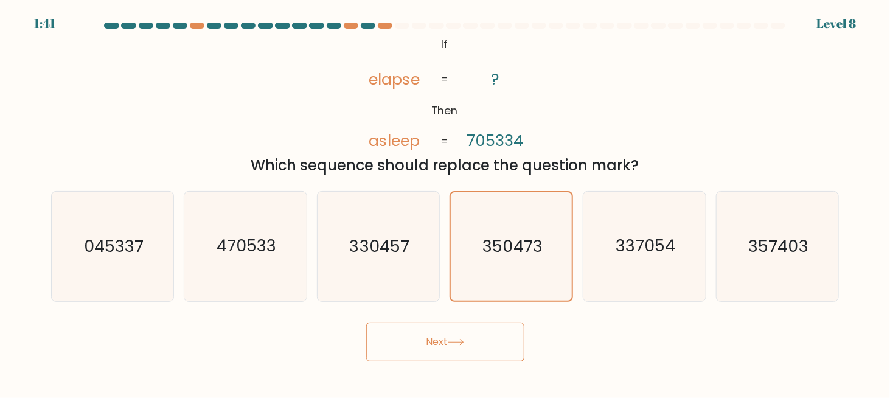
click at [387, 257] on icon "330457" at bounding box center [378, 246] width 109 height 109
click at [446, 202] on input "c. 330457" at bounding box center [446, 200] width 1 height 3
radio input "true"
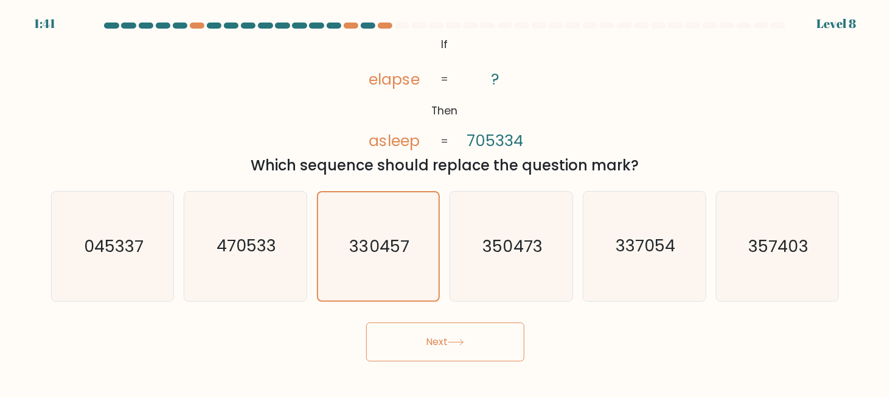
click at [402, 334] on button "Next" at bounding box center [445, 342] width 158 height 39
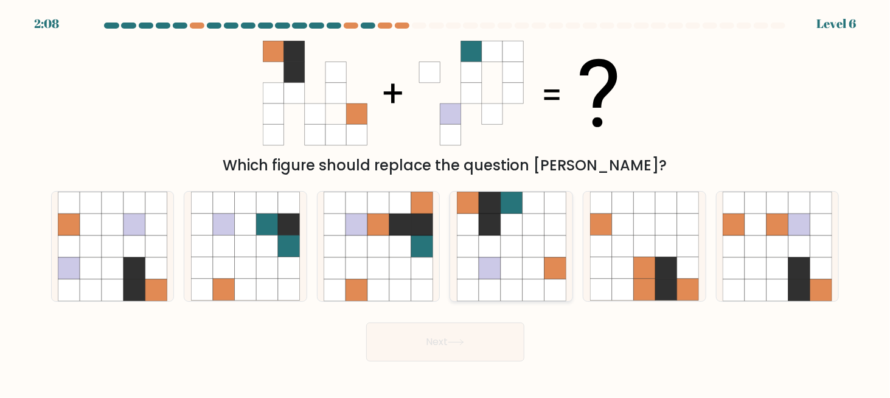
click at [473, 222] on icon at bounding box center [468, 225] width 22 height 22
click at [446, 202] on input "d." at bounding box center [446, 200] width 1 height 3
radio input "true"
click at [451, 351] on button "Next" at bounding box center [445, 342] width 158 height 39
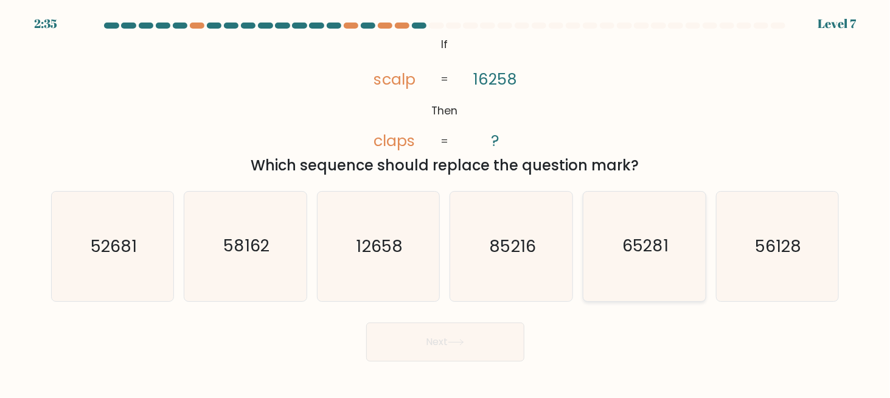
click at [633, 240] on text "65281" at bounding box center [646, 246] width 46 height 23
click at [446, 202] on input "e. 65281" at bounding box center [446, 200] width 1 height 3
radio input "true"
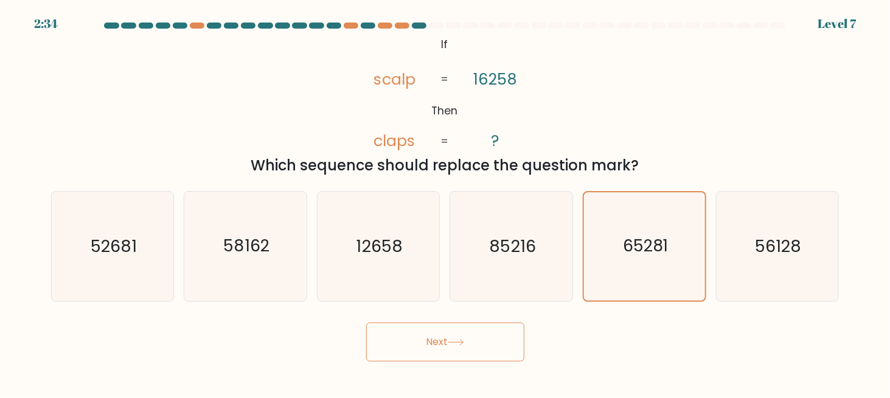
click at [463, 344] on icon at bounding box center [456, 342] width 16 height 7
click at [424, 342] on button "Next" at bounding box center [445, 342] width 158 height 39
click at [668, 262] on icon "65281" at bounding box center [645, 246] width 108 height 108
click at [446, 202] on input "e. 65281" at bounding box center [446, 200] width 1 height 3
click at [433, 334] on button "Next" at bounding box center [445, 342] width 158 height 39
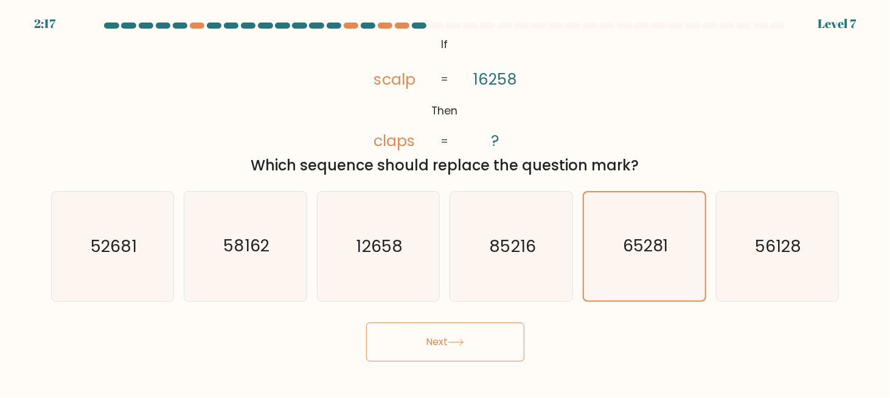
click at [428, 348] on button "Next" at bounding box center [445, 342] width 158 height 39
click at [429, 348] on button "Next" at bounding box center [445, 342] width 158 height 39
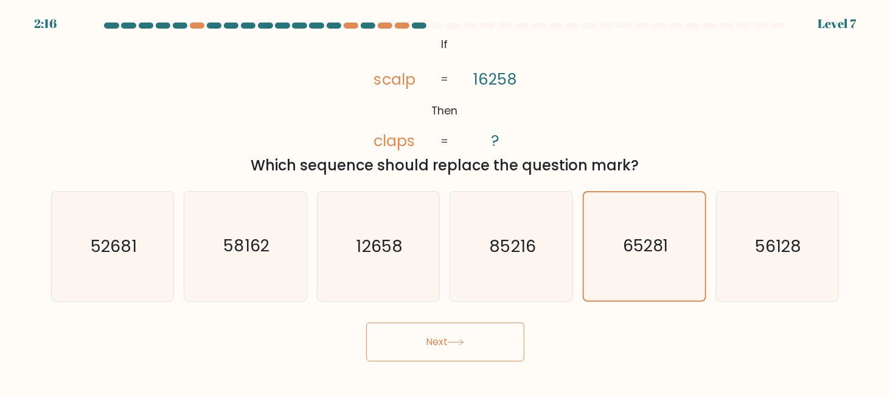
click at [429, 348] on button "Next" at bounding box center [445, 342] width 158 height 39
click at [649, 256] on text "65281" at bounding box center [645, 246] width 45 height 23
click at [446, 202] on input "e. 65281" at bounding box center [446, 200] width 1 height 3
click at [436, 337] on button "Next" at bounding box center [445, 342] width 158 height 39
click at [433, 346] on button "Next" at bounding box center [445, 342] width 158 height 39
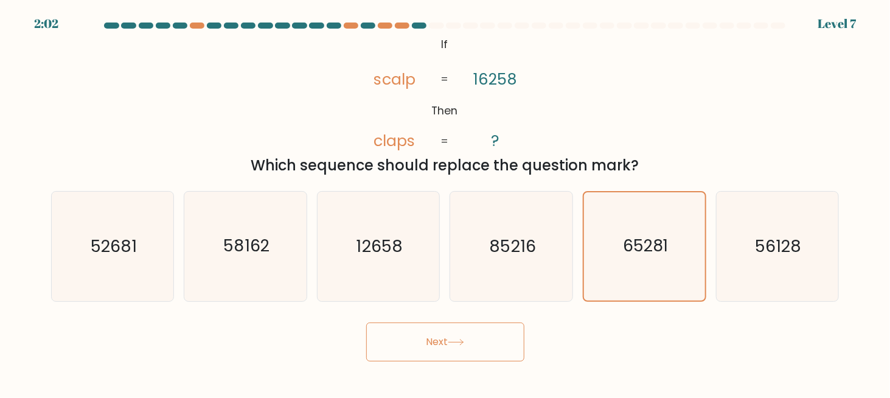
click at [433, 346] on button "Next" at bounding box center [445, 342] width 158 height 39
click at [426, 342] on button "Next" at bounding box center [445, 342] width 158 height 39
drag, startPoint x: 426, startPoint y: 342, endPoint x: 305, endPoint y: 326, distance: 122.2
click at [425, 343] on button "Next" at bounding box center [445, 342] width 158 height 39
click at [122, 267] on icon "52681" at bounding box center [112, 246] width 109 height 109
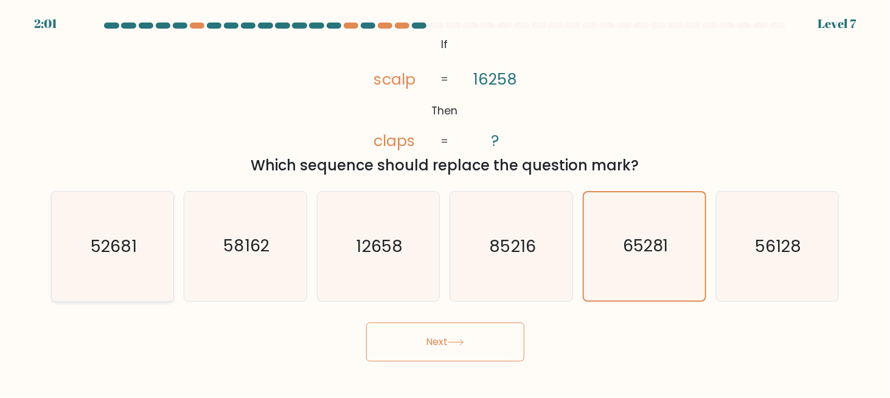
click at [446, 202] on input "a. 52681" at bounding box center [446, 200] width 1 height 3
radio input "true"
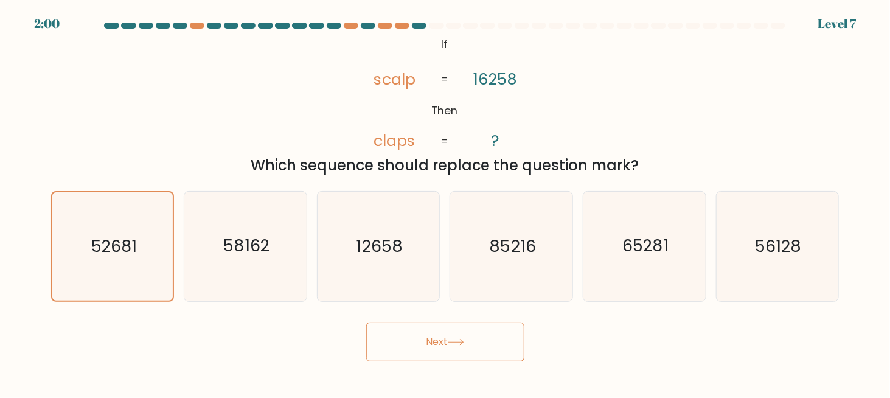
click at [417, 343] on button "Next" at bounding box center [445, 342] width 158 height 39
click at [478, 343] on button "Next" at bounding box center [445, 342] width 158 height 39
drag, startPoint x: 478, startPoint y: 343, endPoint x: 568, endPoint y: 304, distance: 98.9
click at [479, 343] on button "Next" at bounding box center [445, 342] width 158 height 39
click at [659, 242] on text "65281" at bounding box center [646, 246] width 46 height 23
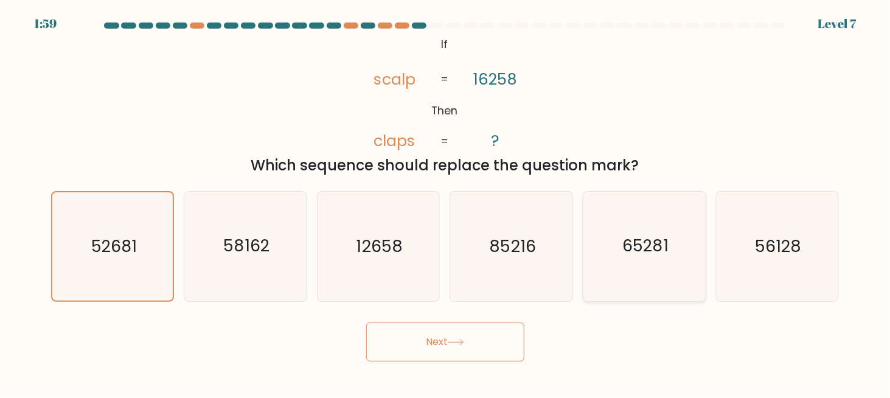
click at [446, 202] on input "e. 65281" at bounding box center [446, 200] width 1 height 3
radio input "true"
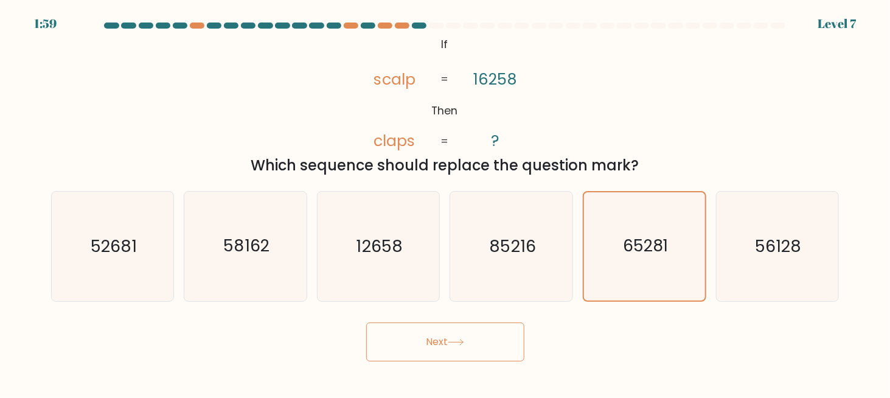
click at [470, 340] on button "Next" at bounding box center [445, 342] width 158 height 39
click at [419, 340] on button "Next" at bounding box center [445, 342] width 158 height 39
click at [447, 337] on button "Next" at bounding box center [445, 342] width 158 height 39
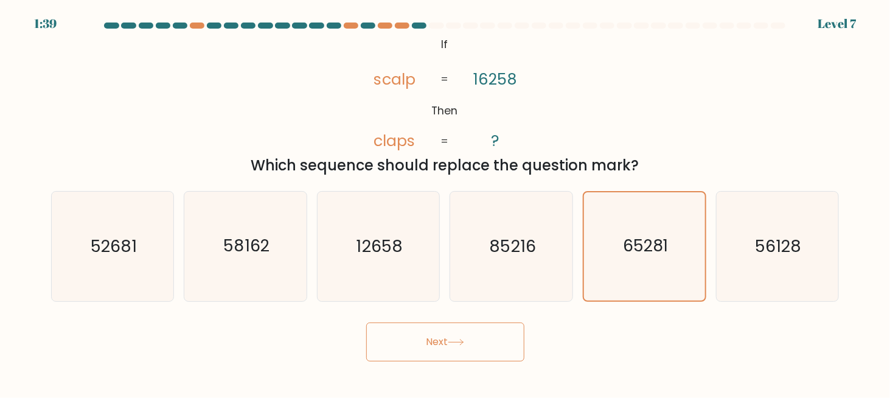
click at [397, 340] on button "Next" at bounding box center [445, 342] width 158 height 39
click at [433, 335] on button "Next" at bounding box center [445, 342] width 158 height 39
click at [450, 349] on button "Next" at bounding box center [445, 342] width 158 height 39
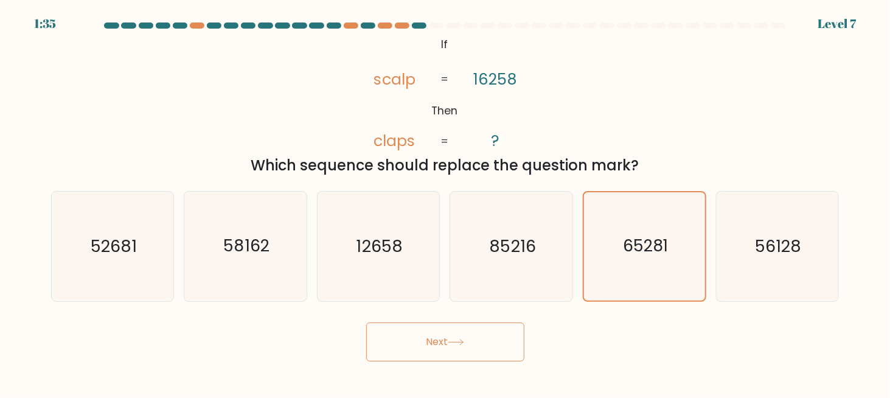
click at [450, 349] on button "Next" at bounding box center [445, 342] width 158 height 39
click at [565, 343] on div "Next" at bounding box center [445, 338] width 803 height 45
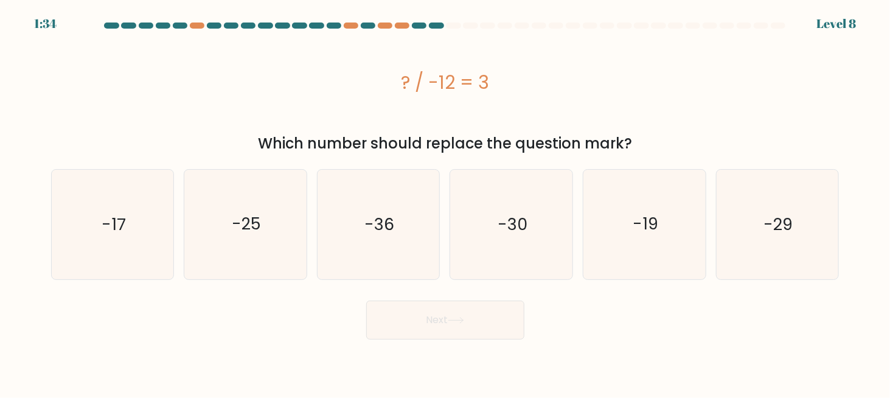
click at [466, 345] on body "1:34 Level 8 a." at bounding box center [445, 199] width 890 height 398
click at [393, 236] on icon "-36" at bounding box center [378, 224] width 109 height 109
click at [446, 202] on input "c. -36" at bounding box center [446, 200] width 1 height 3
radio input "true"
click at [427, 312] on button "Next" at bounding box center [445, 320] width 158 height 39
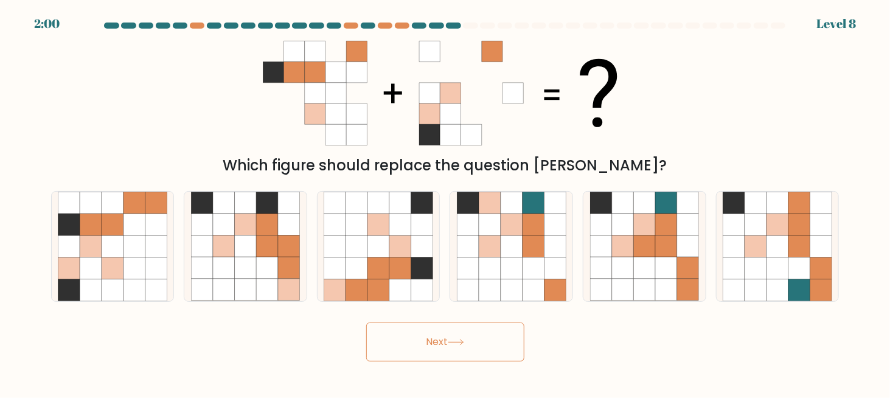
click at [432, 326] on button "Next" at bounding box center [445, 342] width 158 height 39
click at [110, 256] on icon at bounding box center [113, 247] width 22 height 22
click at [446, 202] on input "a." at bounding box center [446, 200] width 1 height 3
radio input "true"
click at [439, 345] on button "Next" at bounding box center [445, 342] width 158 height 39
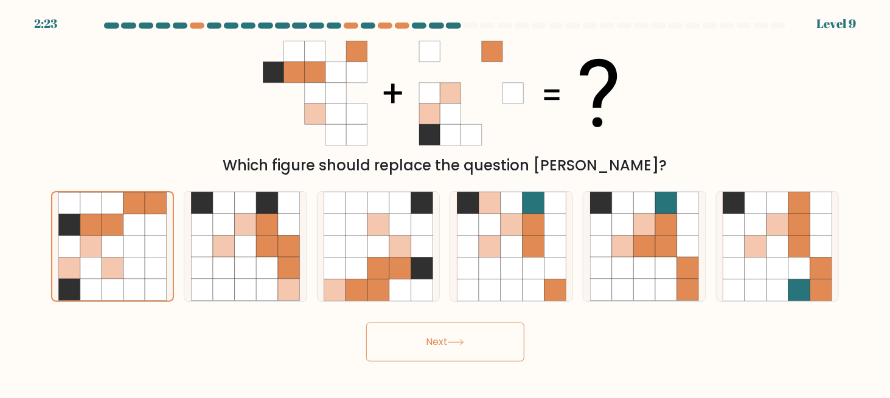
click at [456, 339] on icon at bounding box center [456, 342] width 16 height 7
click at [486, 344] on button "Next" at bounding box center [445, 342] width 158 height 39
click at [487, 344] on button "Next" at bounding box center [445, 342] width 158 height 39
drag, startPoint x: 487, startPoint y: 344, endPoint x: 500, endPoint y: 344, distance: 12.8
click at [488, 344] on button "Next" at bounding box center [445, 342] width 158 height 39
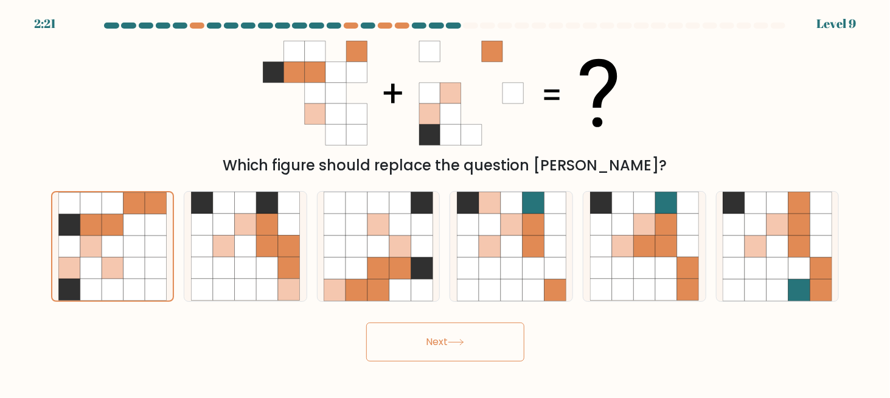
click at [466, 351] on button "Next" at bounding box center [445, 342] width 158 height 39
click at [466, 349] on button "Next" at bounding box center [445, 342] width 158 height 39
drag, startPoint x: 466, startPoint y: 349, endPoint x: 446, endPoint y: 343, distance: 20.2
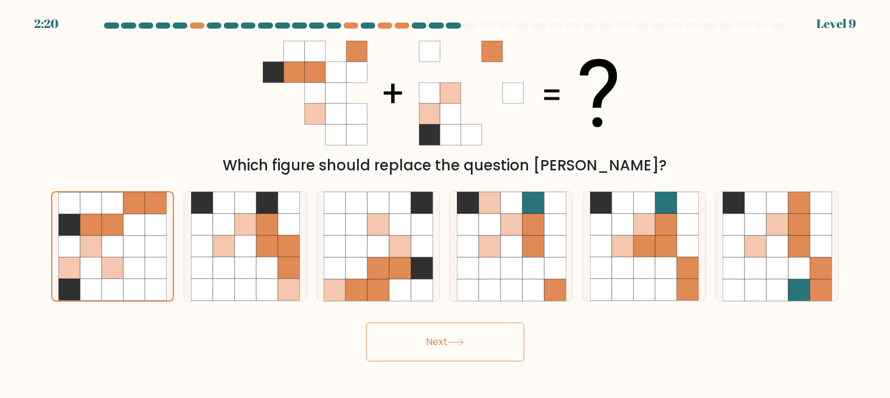
click at [463, 349] on button "Next" at bounding box center [445, 342] width 158 height 39
click at [414, 345] on button "Next" at bounding box center [445, 342] width 158 height 39
click at [415, 346] on button "Next" at bounding box center [445, 342] width 158 height 39
click at [449, 338] on button "Next" at bounding box center [445, 342] width 158 height 39
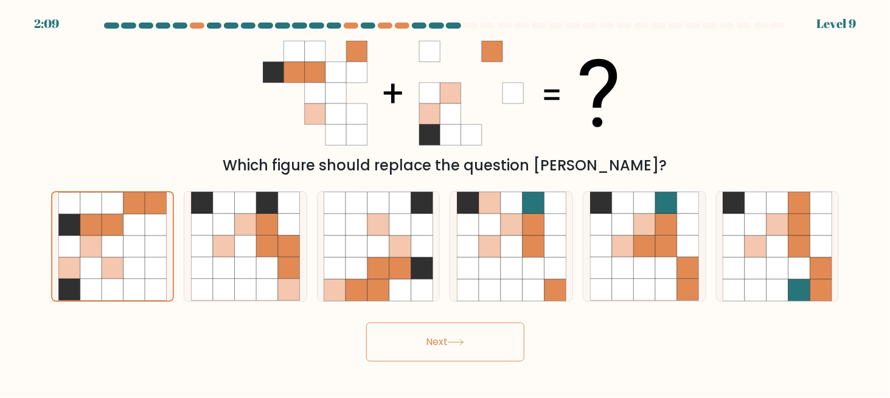
click at [251, 315] on form at bounding box center [445, 192] width 890 height 339
click at [226, 274] on icon at bounding box center [224, 268] width 22 height 22
click at [446, 202] on input "b." at bounding box center [446, 200] width 1 height 3
radio input "true"
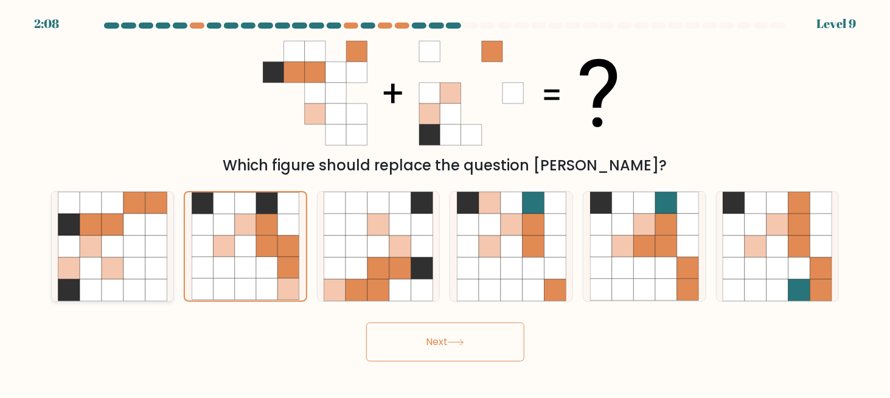
click at [127, 267] on icon at bounding box center [135, 268] width 22 height 22
click at [446, 202] on input "a." at bounding box center [446, 200] width 1 height 3
radio input "true"
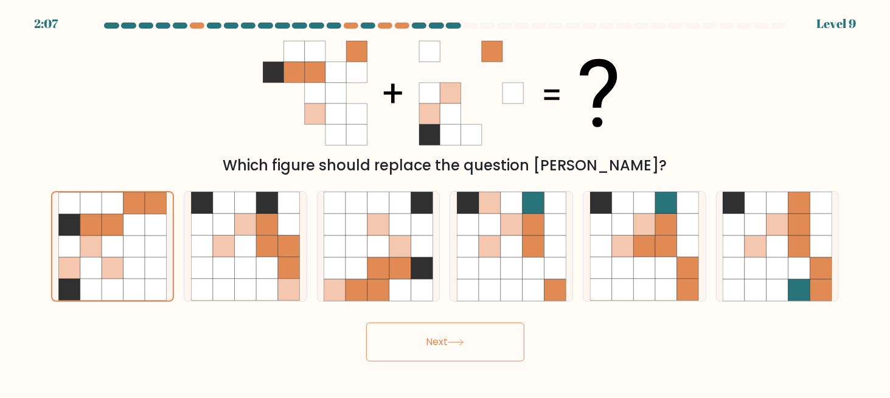
click at [447, 349] on button "Next" at bounding box center [445, 342] width 158 height 39
click at [441, 334] on button "Next" at bounding box center [445, 342] width 158 height 39
click at [435, 348] on button "Next" at bounding box center [445, 342] width 158 height 39
click at [206, 341] on div "Next" at bounding box center [445, 338] width 803 height 45
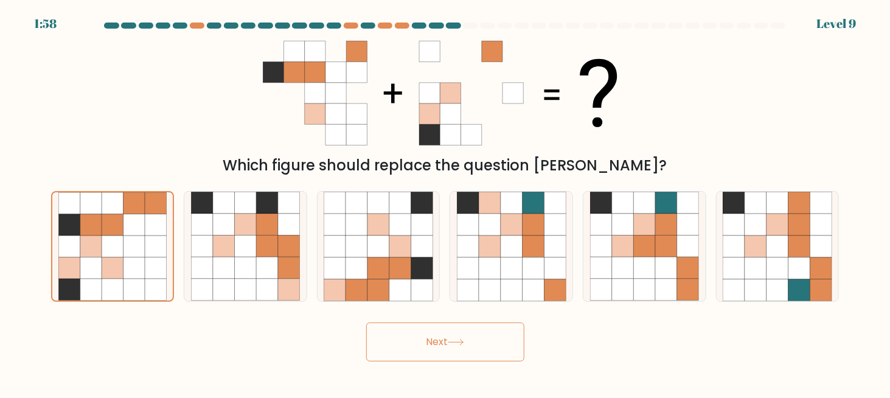
click at [278, 330] on div "Next" at bounding box center [445, 338] width 803 height 45
click at [253, 290] on icon at bounding box center [246, 290] width 22 height 22
click at [446, 202] on input "b." at bounding box center [446, 200] width 1 height 3
radio input "true"
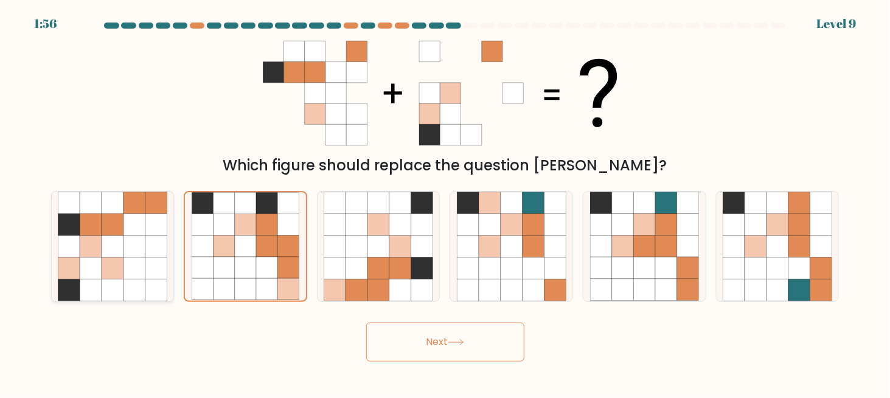
click at [147, 282] on icon at bounding box center [156, 290] width 22 height 22
click at [446, 202] on input "a." at bounding box center [446, 200] width 1 height 3
radio input "true"
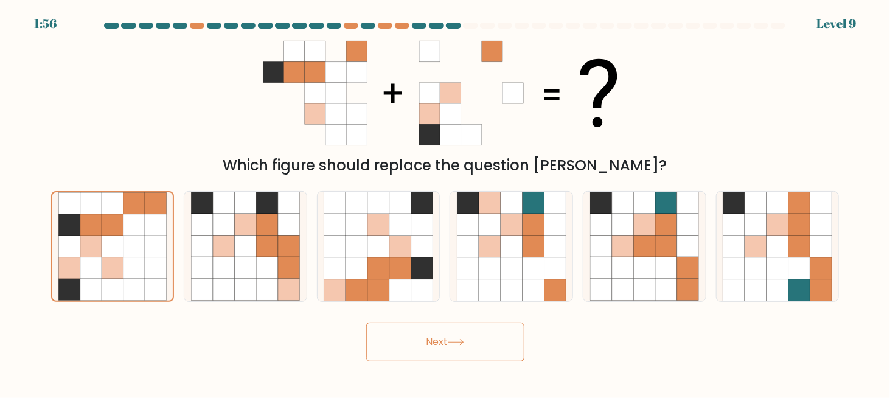
click at [428, 326] on button "Next" at bounding box center [445, 342] width 158 height 39
click at [434, 351] on button "Next" at bounding box center [445, 342] width 158 height 39
click at [487, 338] on button "Next" at bounding box center [445, 342] width 158 height 39
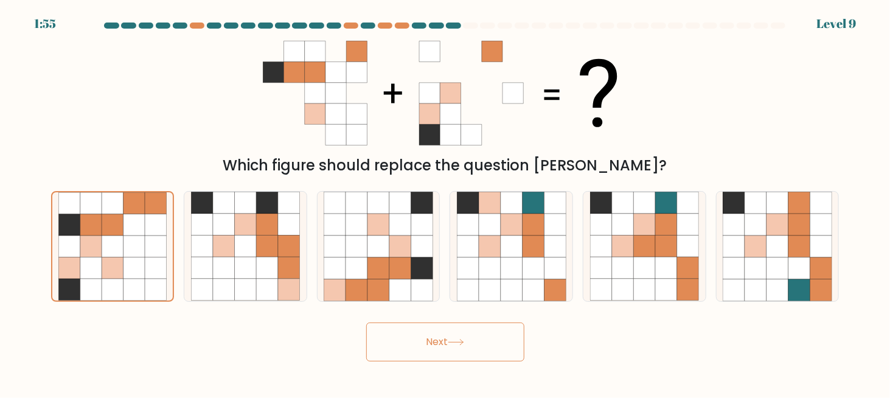
click at [487, 338] on button "Next" at bounding box center [445, 342] width 158 height 39
drag, startPoint x: 487, startPoint y: 338, endPoint x: 475, endPoint y: 338, distance: 12.2
click at [477, 338] on button "Next" at bounding box center [445, 342] width 158 height 39
click at [403, 341] on button "Next" at bounding box center [445, 342] width 158 height 39
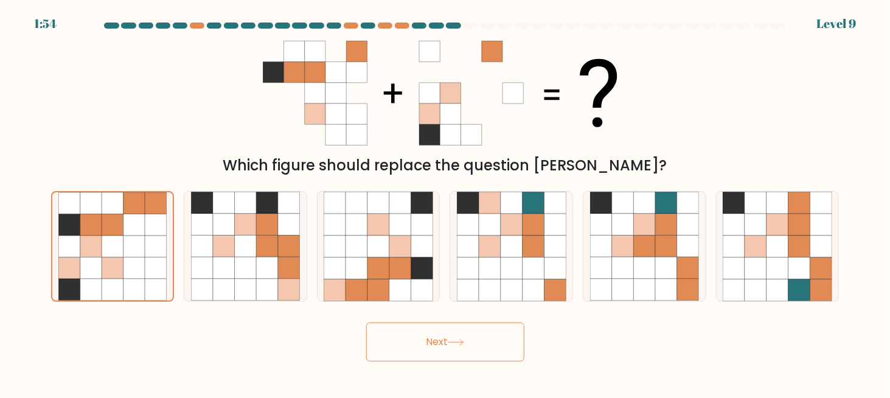
click at [403, 341] on button "Next" at bounding box center [445, 342] width 158 height 39
click at [404, 341] on button "Next" at bounding box center [445, 342] width 158 height 39
click at [405, 341] on button "Next" at bounding box center [445, 342] width 158 height 39
click at [399, 346] on button "Next" at bounding box center [445, 342] width 158 height 39
click at [447, 343] on button "Next" at bounding box center [445, 342] width 158 height 39
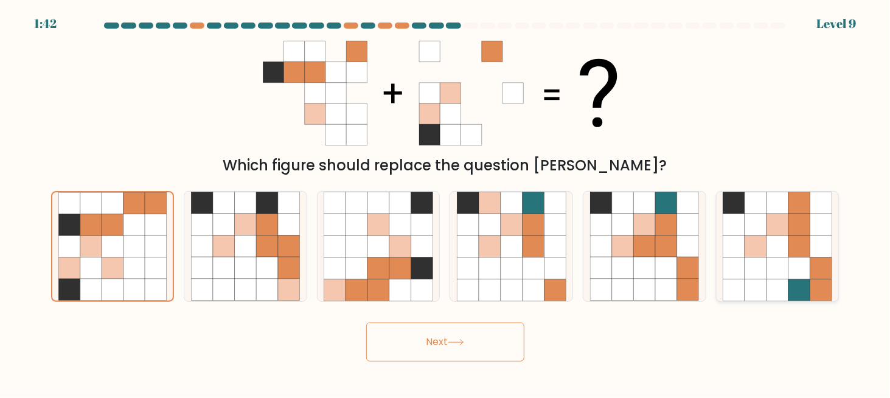
click at [767, 260] on icon at bounding box center [778, 268] width 22 height 22
click at [446, 202] on input "f." at bounding box center [446, 200] width 1 height 3
radio input "true"
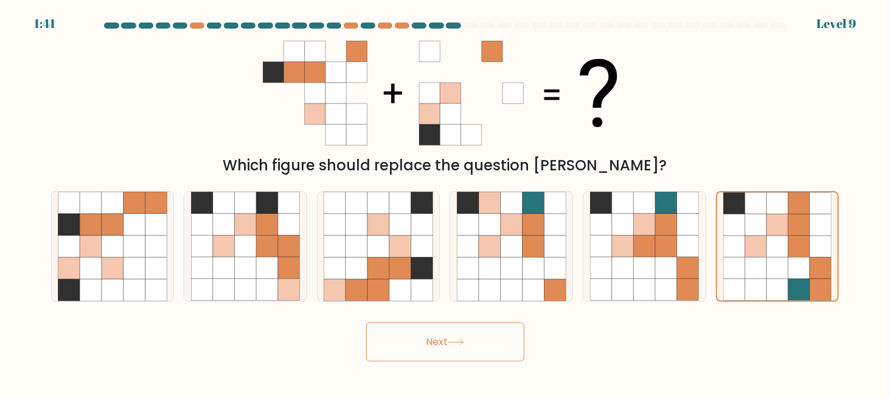
click at [425, 341] on button "Next" at bounding box center [445, 342] width 158 height 39
click at [103, 263] on icon at bounding box center [113, 268] width 22 height 22
click at [446, 202] on input "a." at bounding box center [446, 200] width 1 height 3
radio input "true"
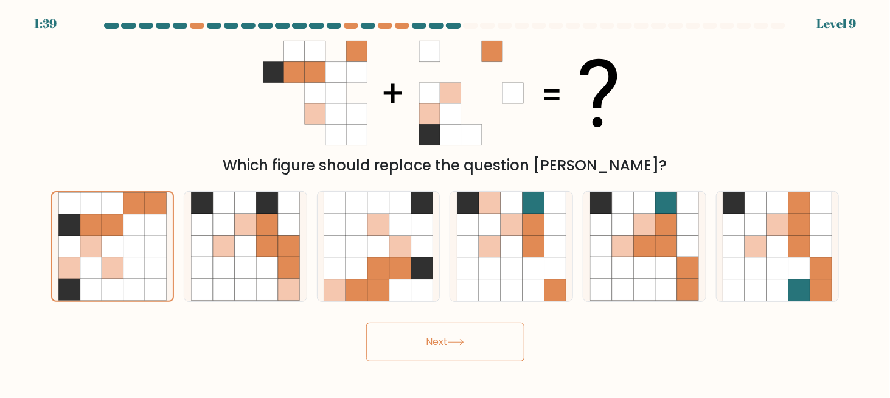
click at [456, 344] on icon at bounding box center [456, 342] width 16 height 7
click at [427, 344] on button "Next" at bounding box center [445, 342] width 158 height 39
click at [395, 340] on button "Next" at bounding box center [445, 342] width 158 height 39
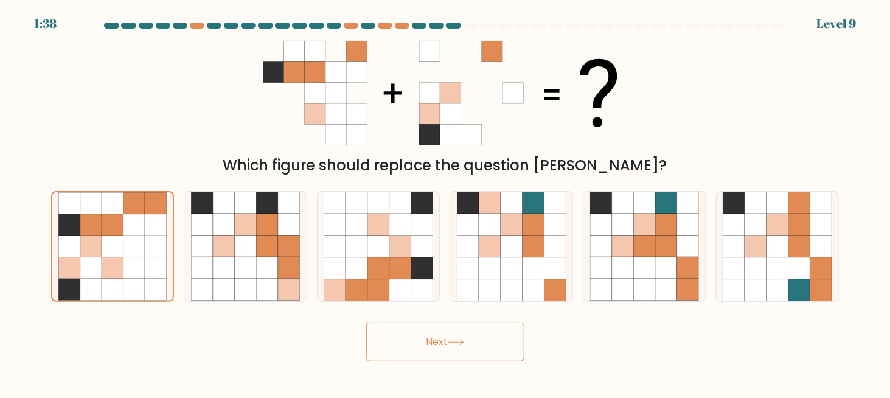
click at [395, 340] on button "Next" at bounding box center [445, 342] width 158 height 39
drag, startPoint x: 556, startPoint y: 341, endPoint x: 547, endPoint y: 341, distance: 8.5
click at [549, 341] on div "Next" at bounding box center [445, 338] width 803 height 45
click at [505, 338] on button "Next" at bounding box center [445, 342] width 158 height 39
drag, startPoint x: 505, startPoint y: 338, endPoint x: 446, endPoint y: 333, distance: 58.7
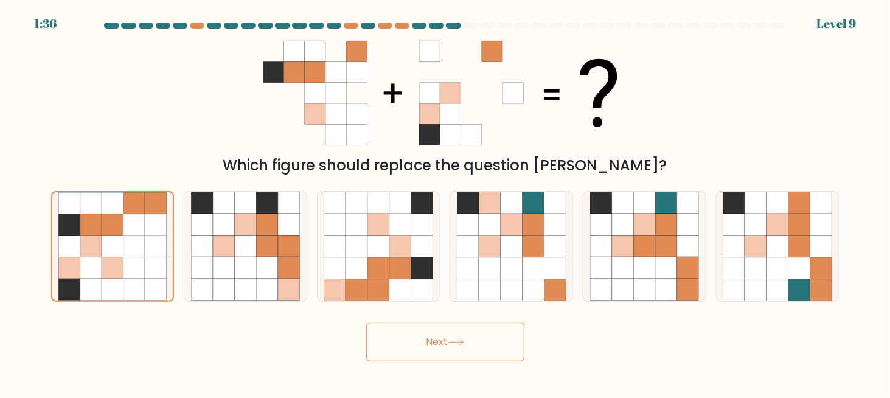
click at [502, 338] on button "Next" at bounding box center [445, 342] width 158 height 39
click at [424, 331] on button "Next" at bounding box center [445, 342] width 158 height 39
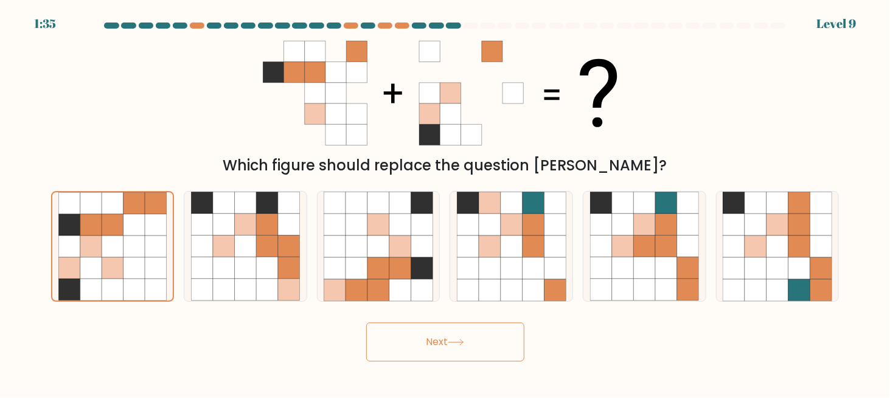
click at [424, 331] on button "Next" at bounding box center [445, 342] width 158 height 39
click at [618, 285] on icon at bounding box center [623, 290] width 22 height 22
click at [446, 202] on input "e." at bounding box center [446, 200] width 1 height 3
radio input "true"
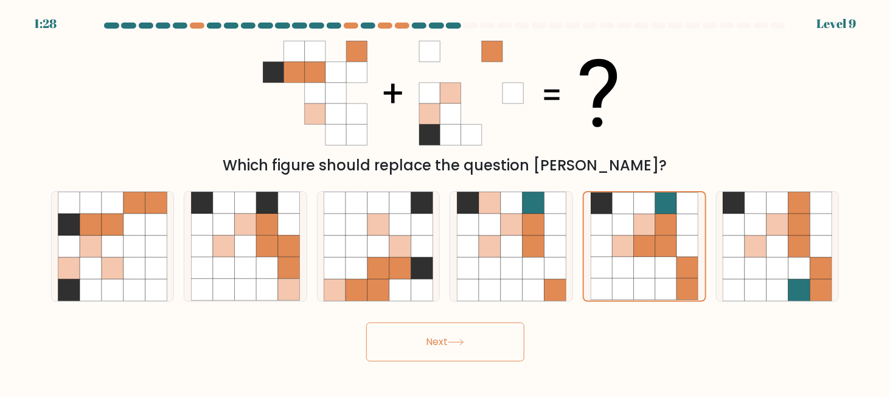
click at [463, 339] on icon at bounding box center [456, 342] width 16 height 7
click at [414, 339] on button "Next" at bounding box center [445, 342] width 158 height 39
drag, startPoint x: 239, startPoint y: 285, endPoint x: 306, endPoint y: 314, distance: 72.2
click at [239, 287] on icon at bounding box center [246, 290] width 22 height 22
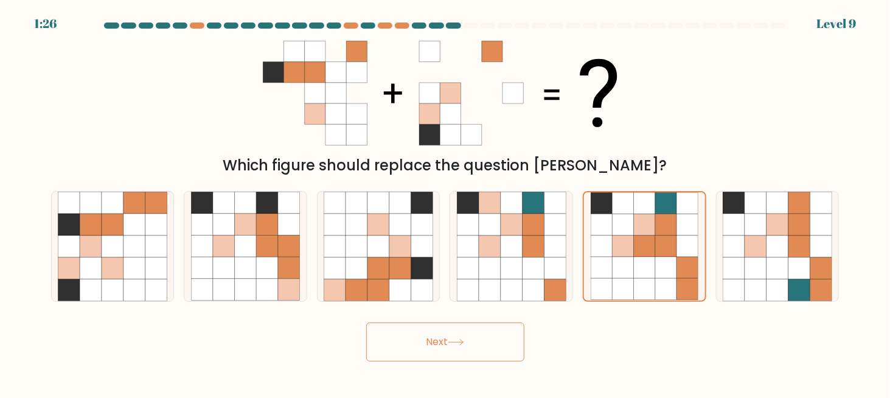
click at [446, 202] on input "b." at bounding box center [446, 200] width 1 height 3
radio input "true"
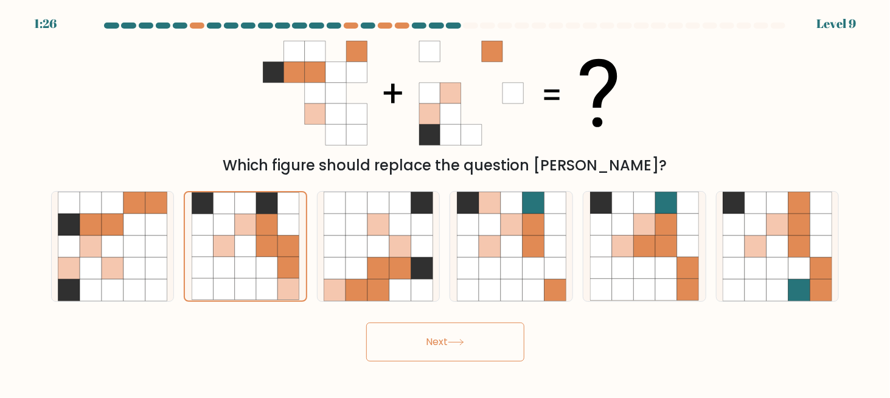
click at [419, 349] on button "Next" at bounding box center [445, 342] width 158 height 39
click at [422, 343] on button "Next" at bounding box center [445, 342] width 158 height 39
drag, startPoint x: 422, startPoint y: 343, endPoint x: 371, endPoint y: 332, distance: 52.4
click at [415, 343] on button "Next" at bounding box center [445, 342] width 158 height 39
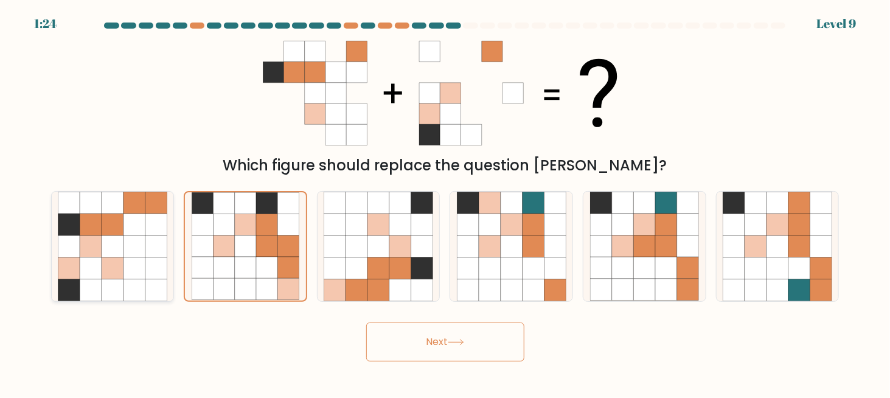
click at [105, 283] on icon at bounding box center [113, 290] width 22 height 22
click at [446, 202] on input "a." at bounding box center [446, 200] width 1 height 3
radio input "true"
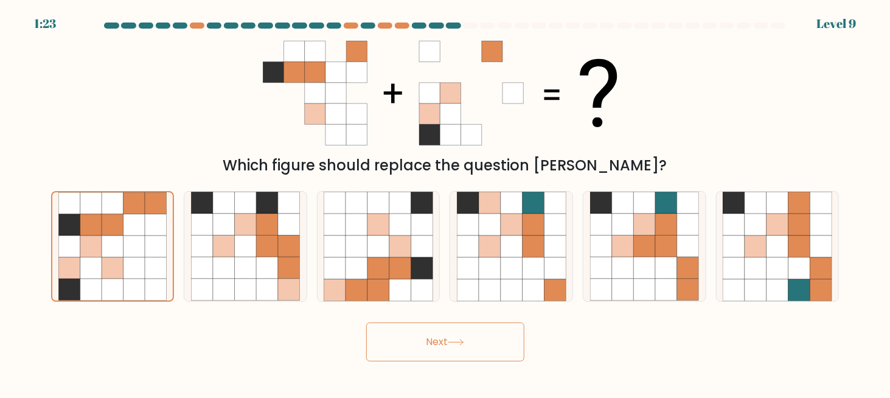
click at [436, 346] on button "Next" at bounding box center [445, 342] width 158 height 39
click at [775, 277] on icon at bounding box center [778, 268] width 22 height 22
click at [446, 202] on input "f." at bounding box center [446, 200] width 1 height 3
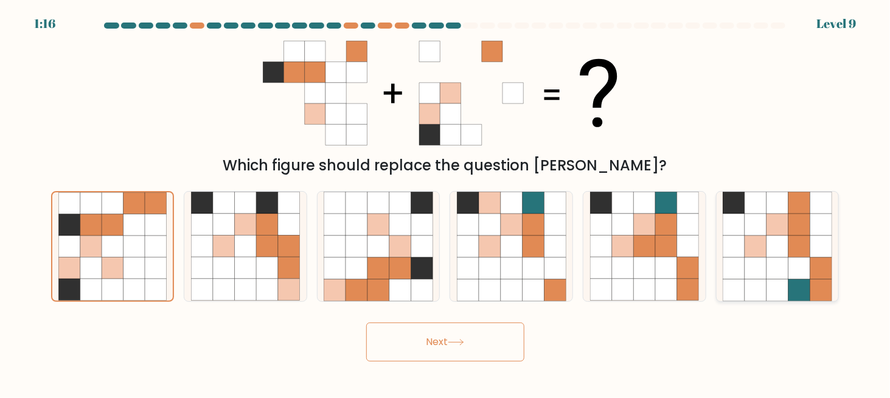
radio input "true"
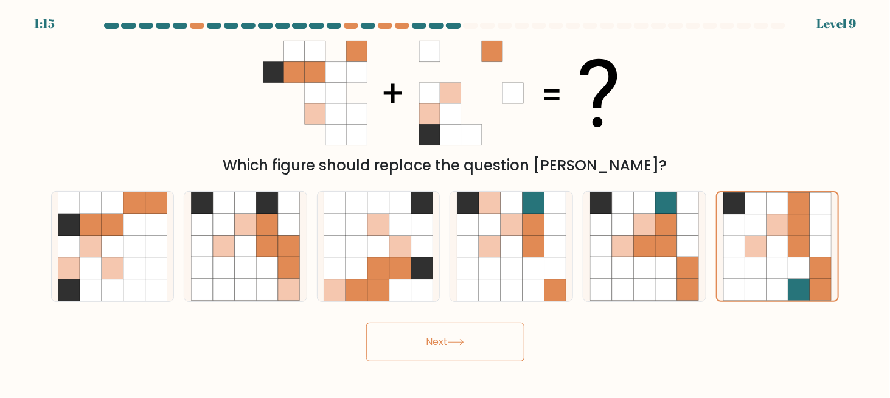
click at [442, 344] on button "Next" at bounding box center [445, 342] width 158 height 39
click at [409, 265] on icon at bounding box center [401, 268] width 22 height 22
click at [446, 202] on input "c." at bounding box center [446, 200] width 1 height 3
radio input "true"
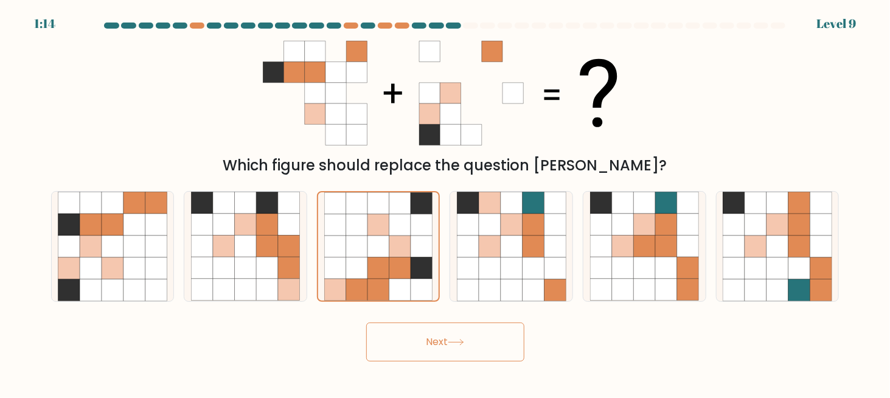
click at [422, 348] on button "Next" at bounding box center [445, 342] width 158 height 39
click at [254, 261] on icon at bounding box center [246, 268] width 22 height 22
click at [446, 202] on input "b." at bounding box center [446, 200] width 1 height 3
radio input "true"
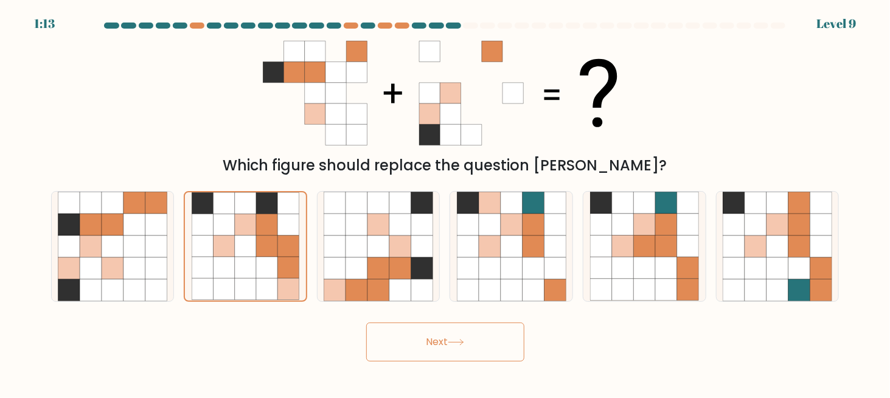
drag, startPoint x: 431, startPoint y: 349, endPoint x: 421, endPoint y: 346, distance: 10.0
click at [430, 349] on button "Next" at bounding box center [445, 342] width 158 height 39
click at [127, 251] on icon at bounding box center [135, 247] width 22 height 22
click at [446, 202] on input "a." at bounding box center [446, 200] width 1 height 3
radio input "true"
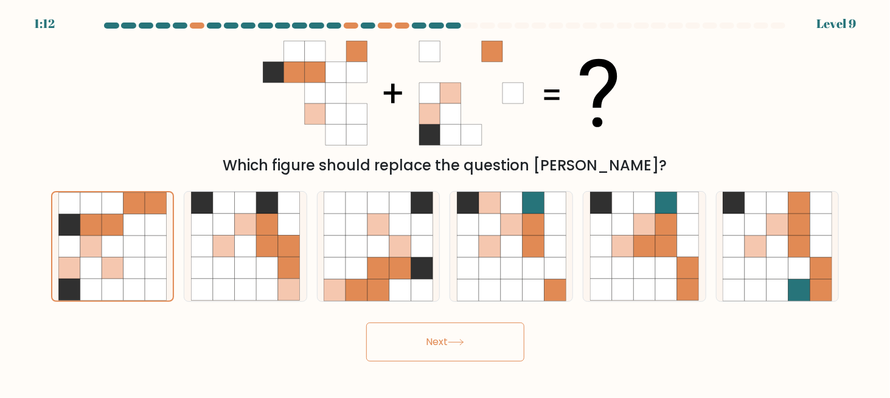
drag, startPoint x: 429, startPoint y: 348, endPoint x: 456, endPoint y: 343, distance: 27.2
click at [430, 348] on button "Next" at bounding box center [445, 342] width 158 height 39
click at [436, 337] on button "Next" at bounding box center [445, 342] width 158 height 39
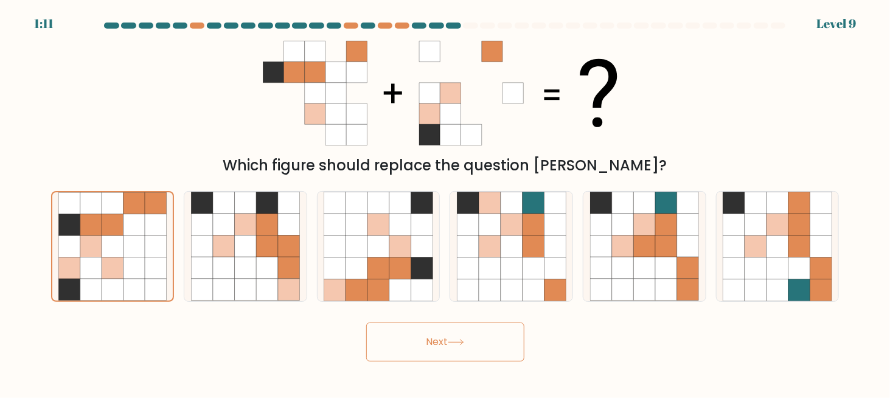
click at [436, 337] on button "Next" at bounding box center [445, 342] width 158 height 39
click at [434, 338] on button "Next" at bounding box center [445, 342] width 158 height 39
click at [434, 331] on button "Next" at bounding box center [445, 342] width 158 height 39
drag, startPoint x: 438, startPoint y: 336, endPoint x: 433, endPoint y: 341, distance: 6.5
click at [437, 331] on button "Next" at bounding box center [445, 342] width 158 height 39
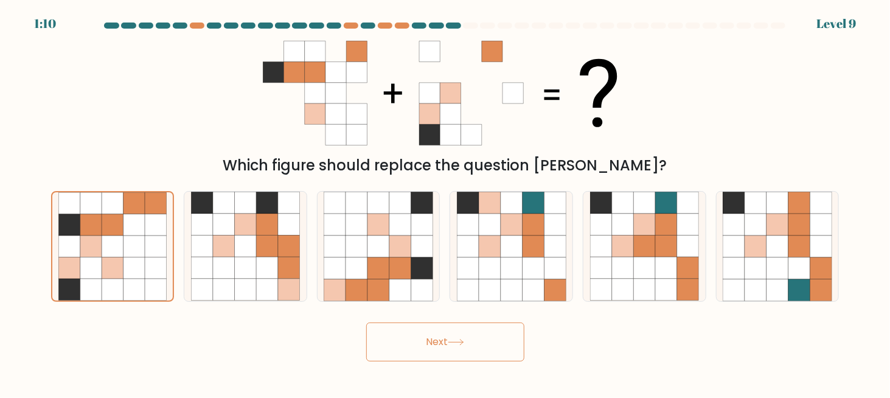
click at [443, 338] on button "Next" at bounding box center [445, 342] width 158 height 39
click at [443, 345] on button "Next" at bounding box center [445, 342] width 158 height 39
click at [450, 338] on button "Next" at bounding box center [445, 342] width 158 height 39
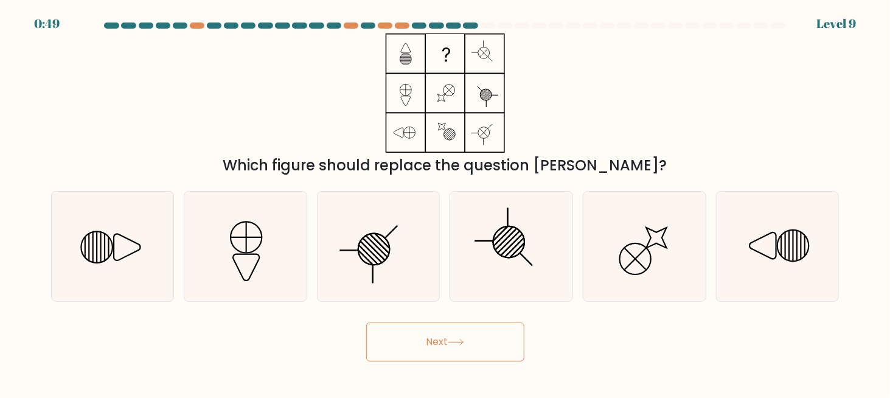
click at [435, 346] on button "Next" at bounding box center [445, 342] width 158 height 39
click at [607, 90] on div "Which figure should replace the question mark?" at bounding box center [445, 104] width 803 height 143
click at [654, 262] on icon at bounding box center [644, 246] width 109 height 109
click at [446, 202] on input "e." at bounding box center [446, 200] width 1 height 3
radio input "true"
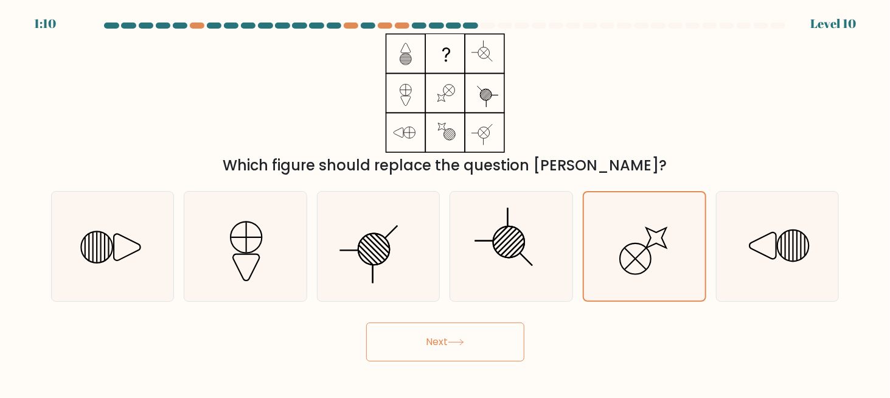
click at [429, 341] on button "Next" at bounding box center [445, 342] width 158 height 39
click at [453, 339] on icon at bounding box center [456, 342] width 16 height 7
drag, startPoint x: 464, startPoint y: 327, endPoint x: 438, endPoint y: 337, distance: 27.4
click at [461, 329] on button "Next" at bounding box center [445, 342] width 158 height 39
click at [425, 341] on button "Next" at bounding box center [445, 342] width 158 height 39
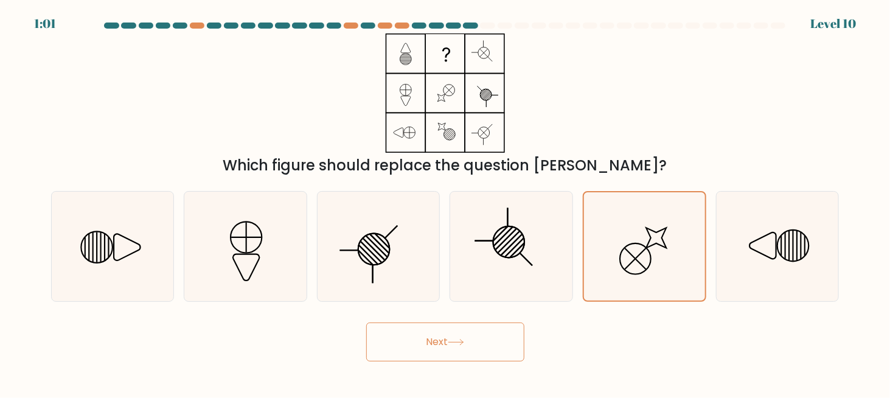
click at [425, 341] on button "Next" at bounding box center [445, 342] width 158 height 39
click at [433, 344] on button "Next" at bounding box center [445, 342] width 158 height 39
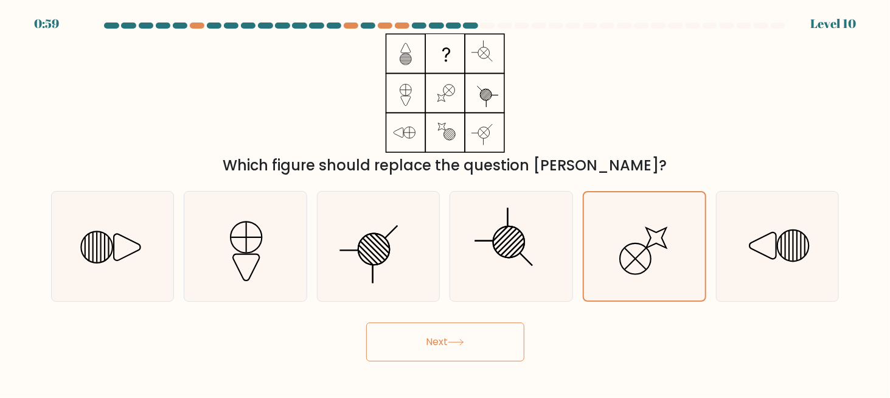
click at [433, 344] on button "Next" at bounding box center [445, 342] width 158 height 39
drag, startPoint x: 434, startPoint y: 343, endPoint x: 539, endPoint y: 346, distance: 104.7
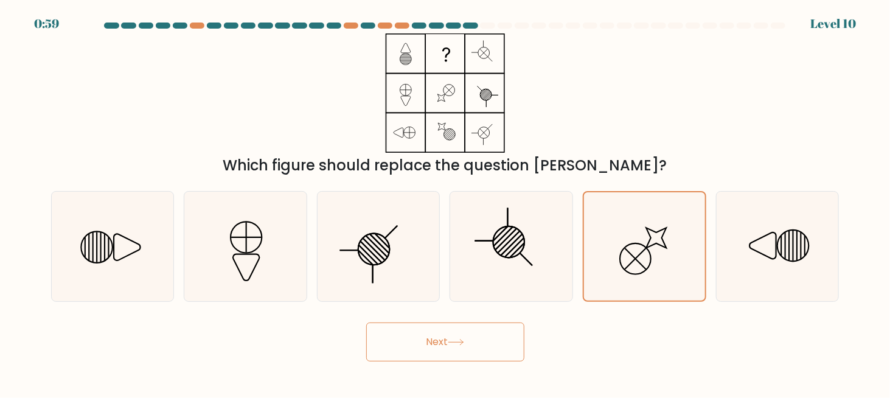
click at [437, 343] on button "Next" at bounding box center [445, 342] width 158 height 39
click at [620, 344] on div "Next" at bounding box center [445, 338] width 803 height 45
drag, startPoint x: 463, startPoint y: 354, endPoint x: 458, endPoint y: 360, distance: 7.8
click at [463, 353] on button "Next" at bounding box center [445, 342] width 158 height 39
click at [434, 340] on button "Next" at bounding box center [445, 342] width 158 height 39
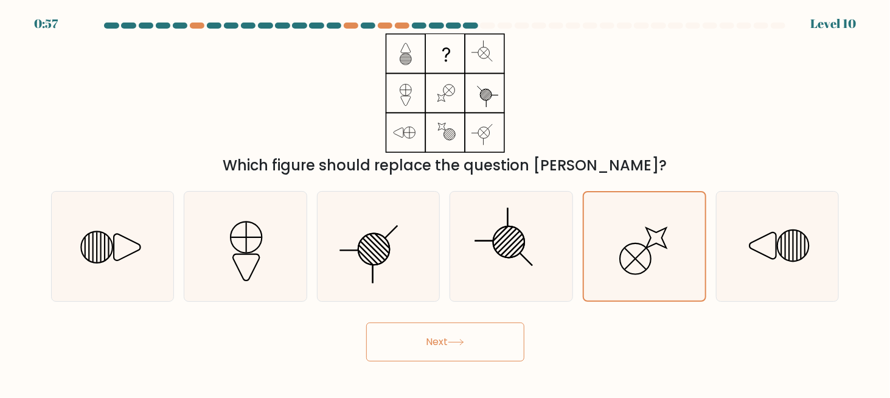
click at [434, 340] on button "Next" at bounding box center [445, 342] width 158 height 39
click at [477, 337] on button "Next" at bounding box center [445, 342] width 158 height 39
drag, startPoint x: 617, startPoint y: 340, endPoint x: 473, endPoint y: 343, distance: 143.0
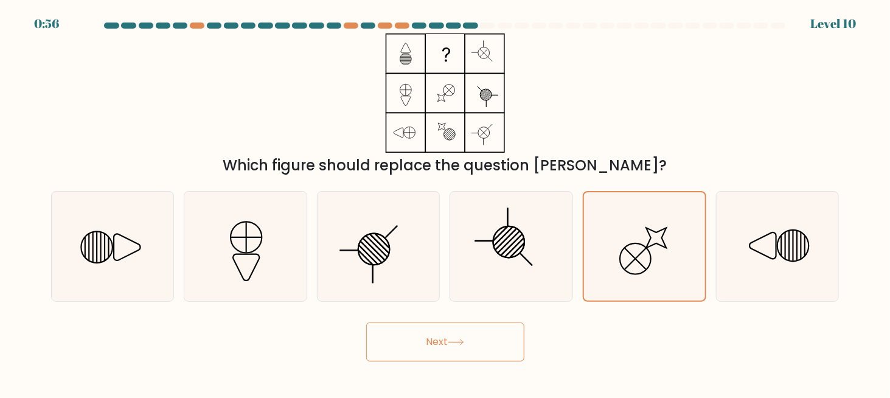
click at [610, 341] on div "Next" at bounding box center [445, 338] width 803 height 45
click at [463, 343] on icon at bounding box center [456, 342] width 15 height 5
click at [613, 330] on div "Next" at bounding box center [445, 338] width 803 height 45
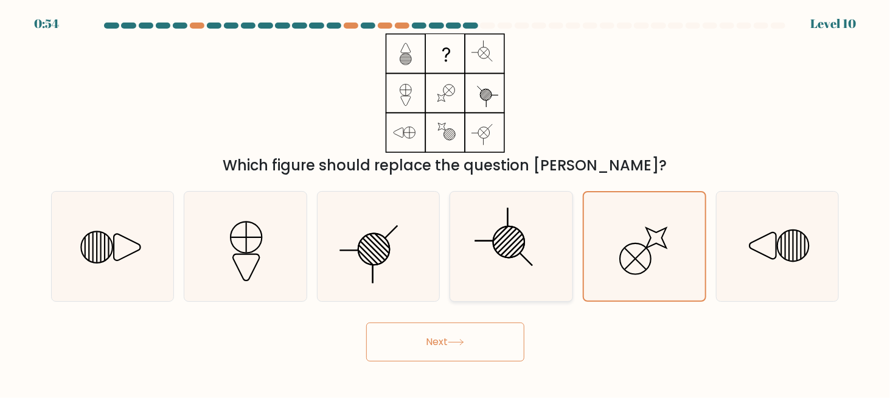
click at [508, 250] on line at bounding box center [511, 244] width 21 height 21
click at [446, 202] on input "d." at bounding box center [446, 200] width 1 height 3
radio input "true"
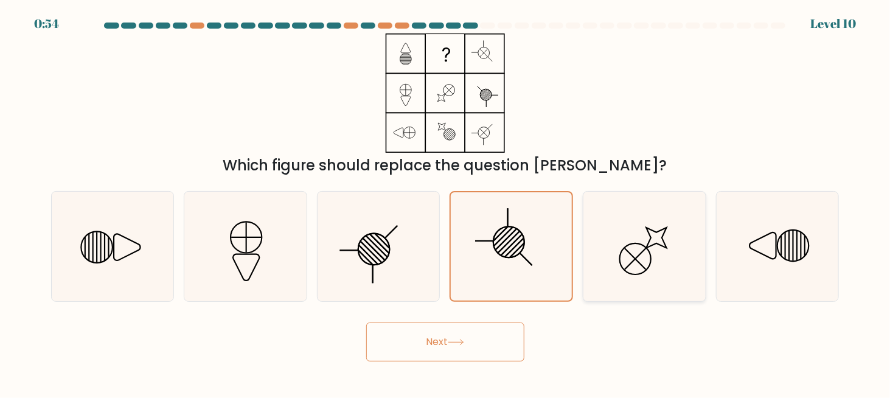
click at [617, 248] on icon at bounding box center [644, 246] width 109 height 109
click at [446, 202] on input "e." at bounding box center [446, 200] width 1 height 3
radio input "true"
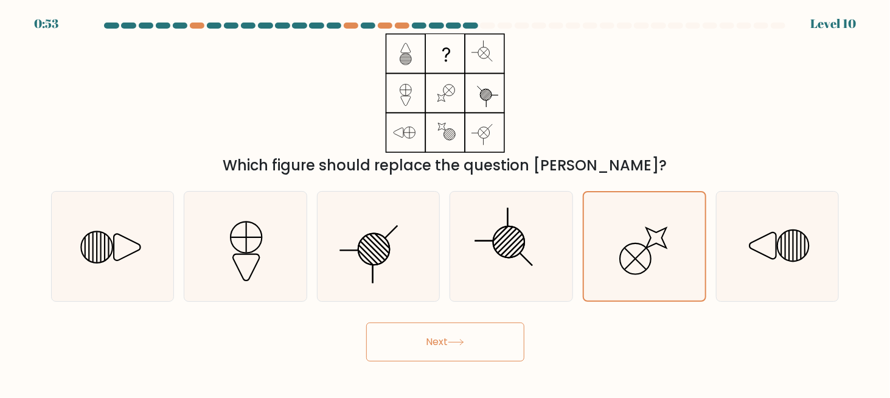
click at [499, 319] on div "Next" at bounding box center [445, 338] width 803 height 45
drag, startPoint x: 494, startPoint y: 360, endPoint x: 483, endPoint y: 338, distance: 24.8
click at [492, 357] on body "0:53 Level 10" at bounding box center [445, 199] width 890 height 398
click at [483, 338] on button "Next" at bounding box center [445, 342] width 158 height 39
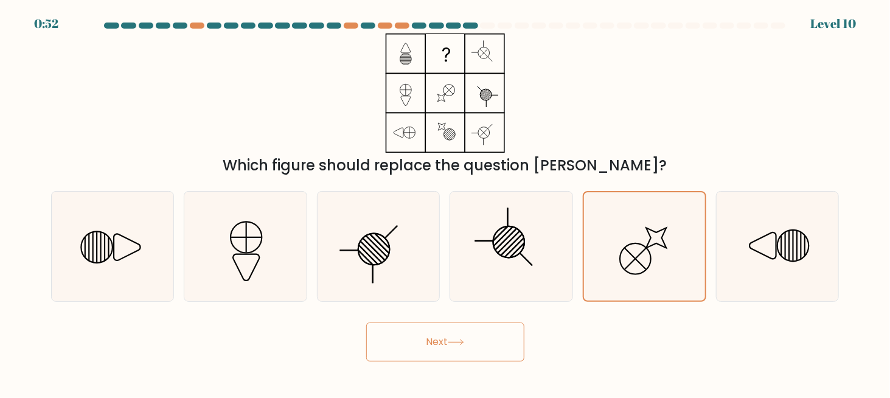
click at [483, 338] on button "Next" at bounding box center [445, 342] width 158 height 39
drag, startPoint x: 483, startPoint y: 338, endPoint x: 543, endPoint y: 326, distance: 61.9
click at [492, 335] on button "Next" at bounding box center [445, 342] width 158 height 39
click at [426, 344] on button "Next" at bounding box center [445, 342] width 158 height 39
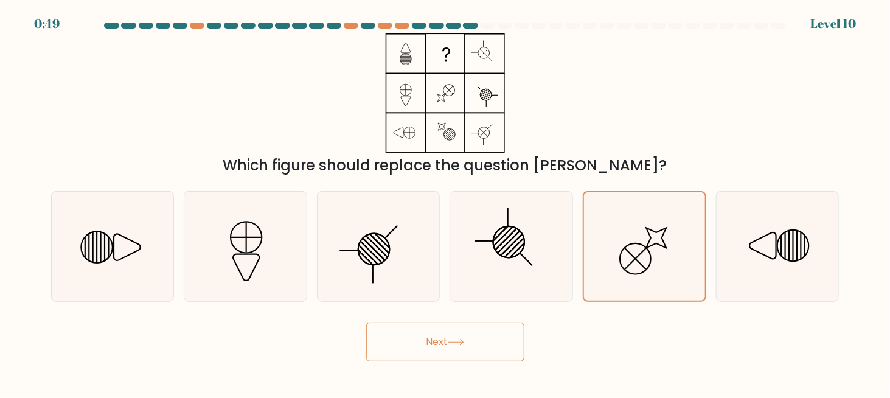
click at [425, 344] on button "Next" at bounding box center [445, 342] width 158 height 39
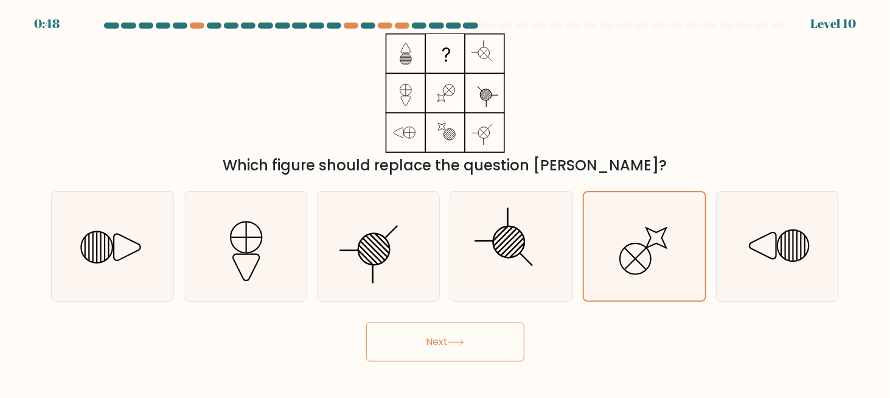
click at [425, 344] on button "Next" at bounding box center [445, 342] width 158 height 39
click at [358, 131] on div "Which figure should replace the question mark?" at bounding box center [445, 104] width 803 height 143
drag, startPoint x: 411, startPoint y: 124, endPoint x: 455, endPoint y: 124, distance: 43.8
click at [412, 124] on icon at bounding box center [445, 92] width 152 height 119
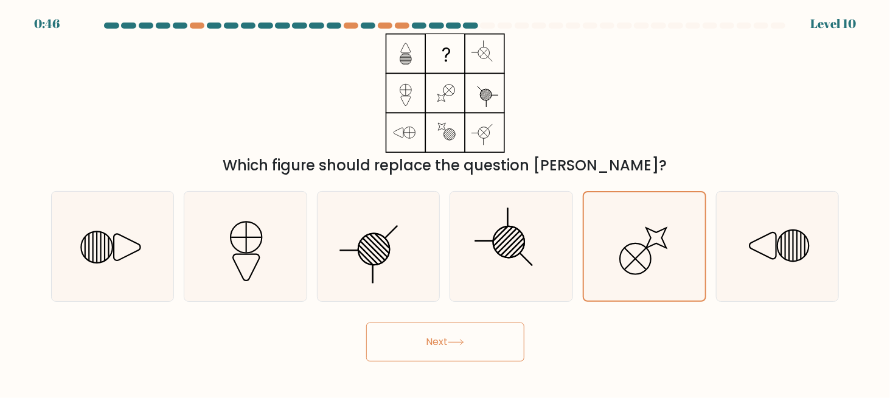
click at [456, 122] on icon at bounding box center [445, 92] width 152 height 119
click at [473, 77] on icon at bounding box center [445, 92] width 152 height 119
drag, startPoint x: 441, startPoint y: 57, endPoint x: 420, endPoint y: 113, distance: 60.5
click at [440, 60] on rect at bounding box center [445, 54] width 38 height 38
click at [393, 228] on icon at bounding box center [378, 246] width 109 height 109
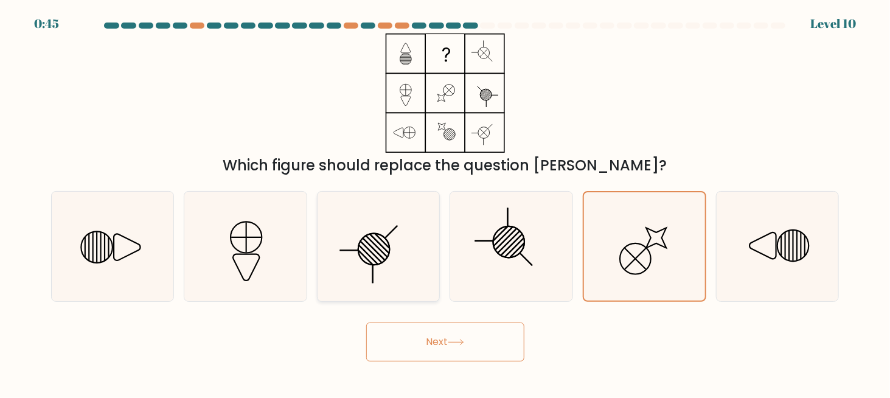
click at [446, 202] on input "c." at bounding box center [446, 200] width 1 height 3
radio input "true"
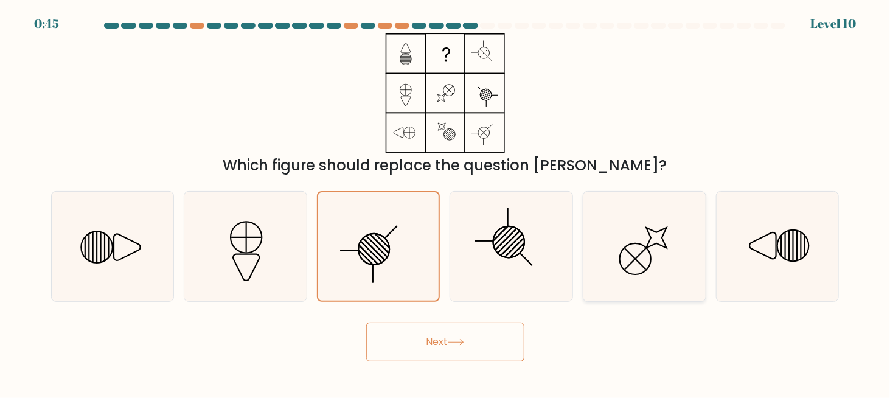
click at [640, 254] on icon at bounding box center [644, 246] width 109 height 109
click at [446, 202] on input "e." at bounding box center [446, 200] width 1 height 3
radio input "true"
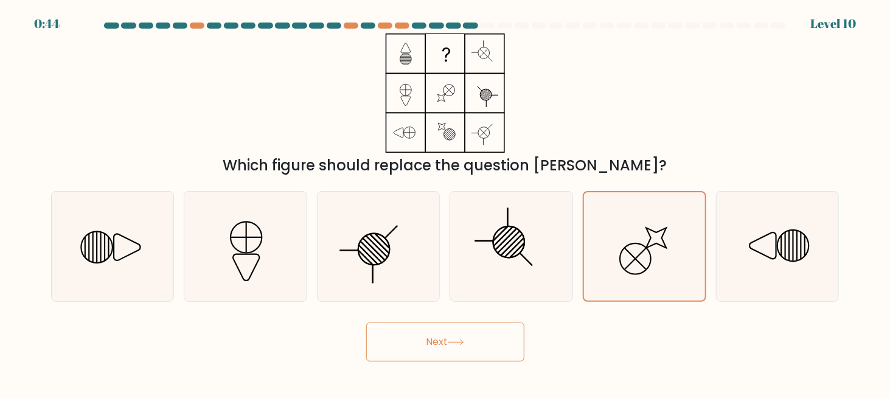
click at [454, 339] on icon at bounding box center [456, 342] width 16 height 7
click at [432, 342] on button "Next" at bounding box center [445, 342] width 158 height 39
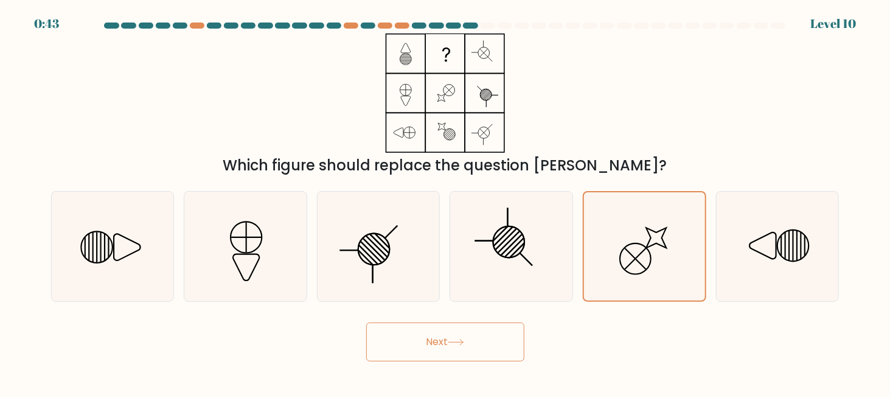
click at [432, 342] on button "Next" at bounding box center [445, 342] width 158 height 39
click at [654, 239] on icon at bounding box center [645, 246] width 108 height 108
click at [446, 202] on input "e." at bounding box center [446, 200] width 1 height 3
drag, startPoint x: 612, startPoint y: 266, endPoint x: 500, endPoint y: 339, distance: 133.2
click at [612, 266] on icon at bounding box center [645, 246] width 108 height 108
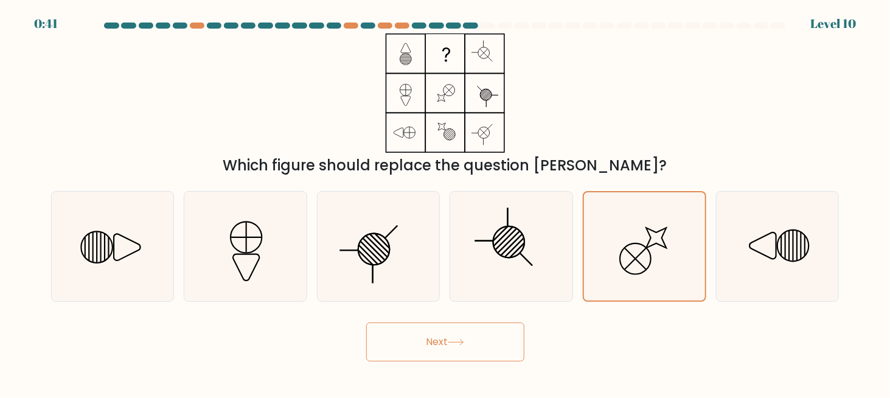
click at [446, 202] on input "e." at bounding box center [446, 200] width 1 height 3
click at [452, 356] on button "Next" at bounding box center [445, 342] width 158 height 39
click at [448, 348] on button "Next" at bounding box center [445, 342] width 158 height 39
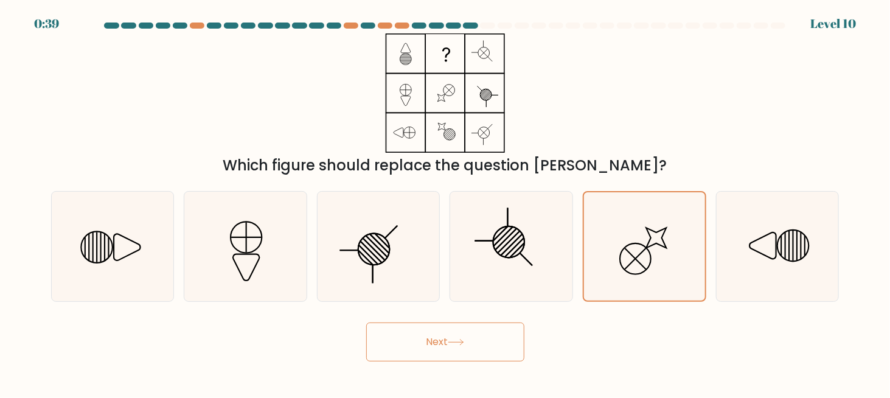
click at [448, 348] on button "Next" at bounding box center [445, 342] width 158 height 39
click at [447, 348] on button "Next" at bounding box center [445, 342] width 158 height 39
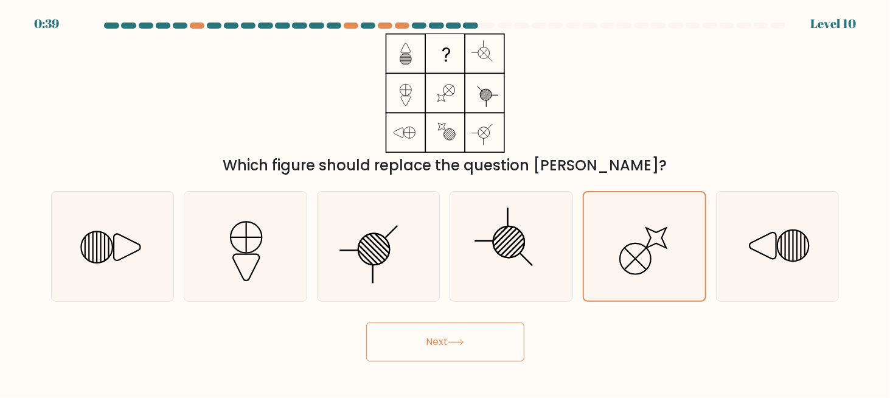
click at [447, 348] on button "Next" at bounding box center [445, 342] width 158 height 39
click at [447, 347] on button "Next" at bounding box center [445, 342] width 158 height 39
click at [446, 348] on button "Next" at bounding box center [445, 342] width 158 height 39
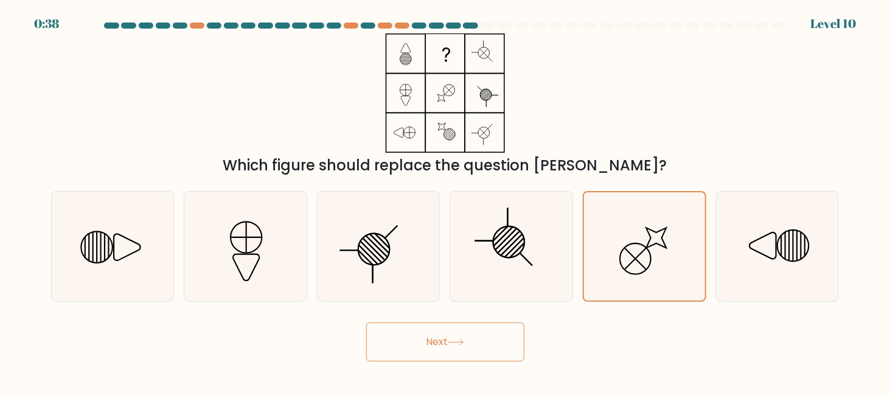
click at [446, 347] on button "Next" at bounding box center [445, 342] width 158 height 39
click at [445, 344] on button "Next" at bounding box center [445, 342] width 158 height 39
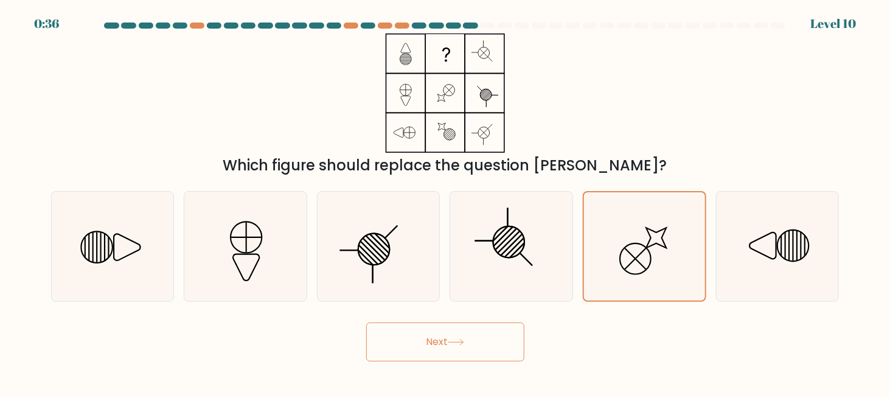
click at [444, 343] on button "Next" at bounding box center [445, 342] width 158 height 39
click at [442, 343] on button "Next" at bounding box center [445, 342] width 158 height 39
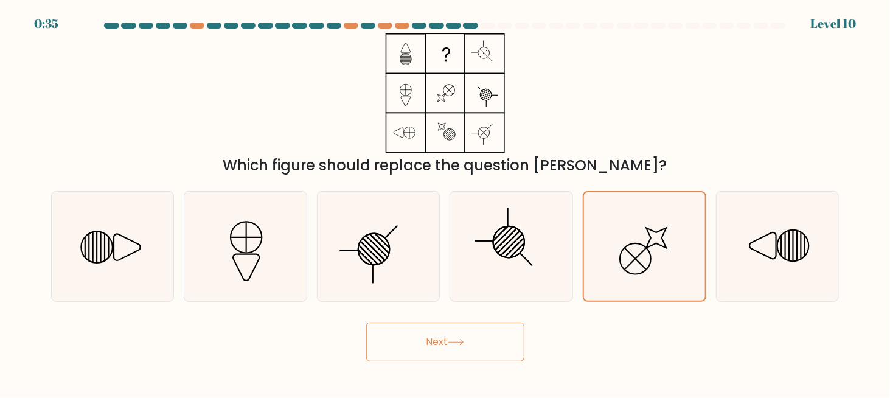
click at [441, 343] on button "Next" at bounding box center [445, 342] width 158 height 39
click at [439, 344] on button "Next" at bounding box center [445, 342] width 158 height 39
click at [428, 334] on button "Next" at bounding box center [445, 342] width 158 height 39
click at [429, 335] on button "Next" at bounding box center [445, 342] width 158 height 39
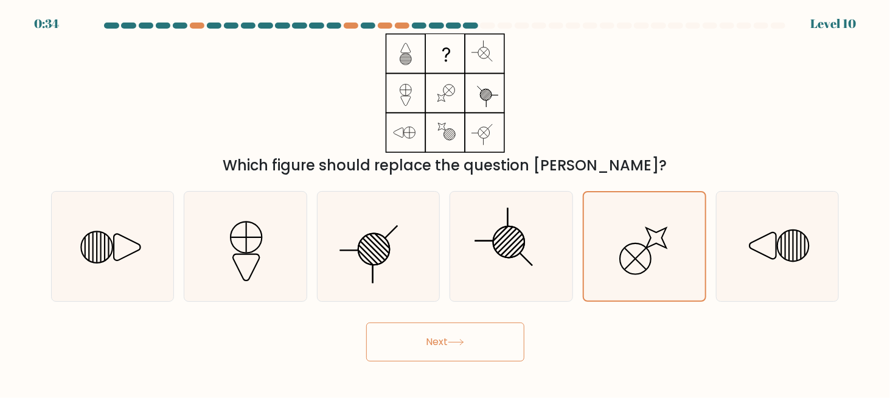
click at [429, 338] on button "Next" at bounding box center [445, 342] width 158 height 39
click at [428, 338] on button "Next" at bounding box center [445, 342] width 158 height 39
click at [427, 340] on button "Next" at bounding box center [445, 342] width 158 height 39
click at [427, 342] on button "Next" at bounding box center [445, 342] width 158 height 39
click at [425, 342] on button "Next" at bounding box center [445, 342] width 158 height 39
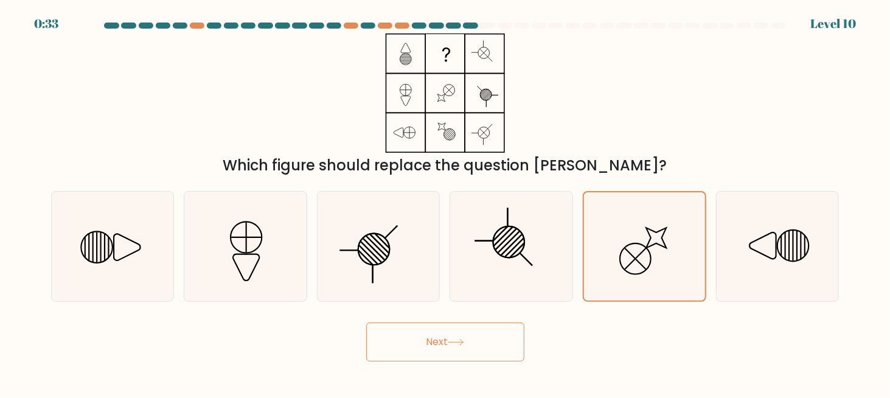
click at [424, 343] on button "Next" at bounding box center [445, 342] width 158 height 39
click at [421, 343] on button "Next" at bounding box center [445, 342] width 158 height 39
click at [449, 339] on button "Next" at bounding box center [445, 342] width 158 height 39
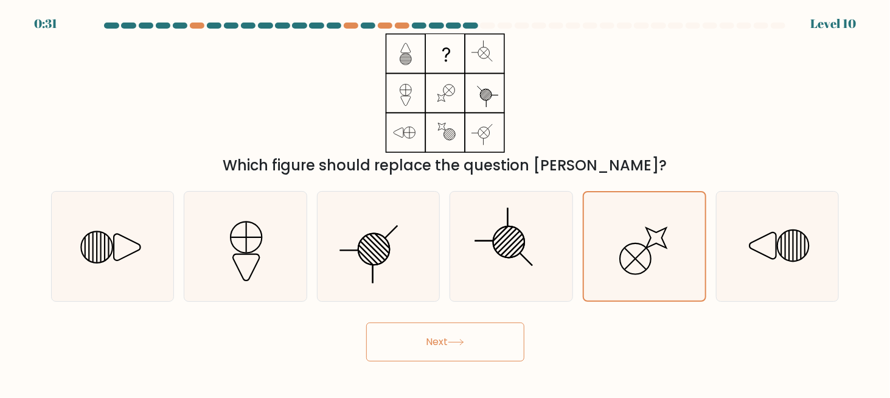
click at [449, 339] on button "Next" at bounding box center [445, 342] width 158 height 39
click at [525, 344] on div "Next" at bounding box center [445, 338] width 803 height 45
click at [548, 337] on div "Next" at bounding box center [445, 338] width 803 height 45
drag, startPoint x: 548, startPoint y: 337, endPoint x: 499, endPoint y: 340, distance: 48.8
click at [542, 338] on div "Next" at bounding box center [445, 338] width 803 height 45
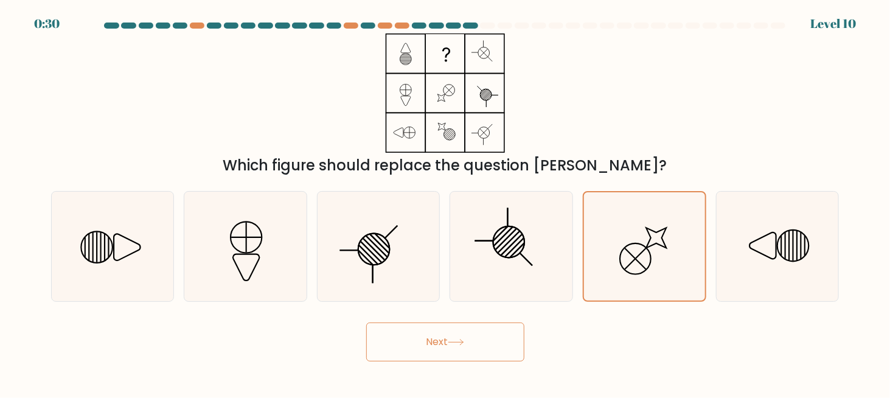
click at [463, 340] on icon at bounding box center [456, 342] width 15 height 5
click at [575, 329] on div "Next" at bounding box center [445, 338] width 803 height 45
drag, startPoint x: 575, startPoint y: 329, endPoint x: 538, endPoint y: 334, distance: 36.8
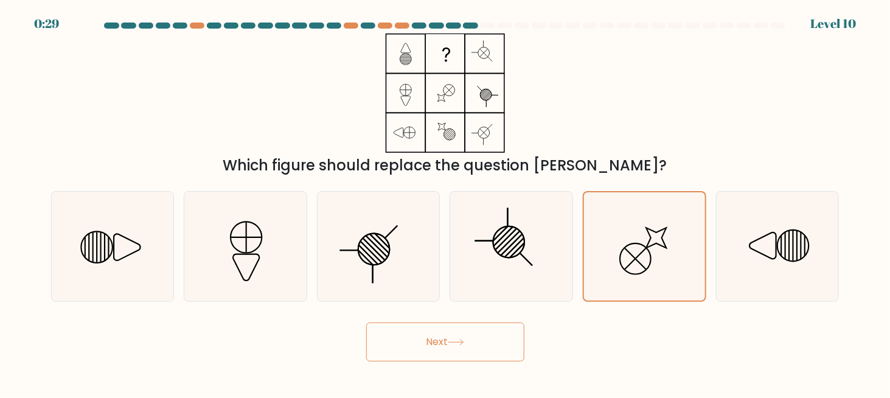
click at [573, 330] on div "Next" at bounding box center [445, 338] width 803 height 45
click at [460, 340] on icon at bounding box center [456, 342] width 16 height 7
click at [554, 329] on div "Next" at bounding box center [445, 338] width 803 height 45
drag, startPoint x: 551, startPoint y: 330, endPoint x: 521, endPoint y: 337, distance: 30.7
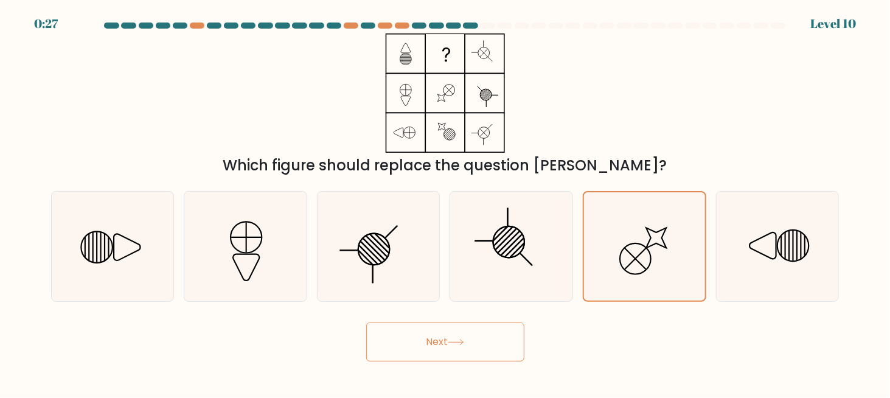
click at [539, 336] on div "Next" at bounding box center [445, 338] width 803 height 45
click at [447, 337] on button "Next" at bounding box center [445, 342] width 158 height 39
drag, startPoint x: 476, startPoint y: 271, endPoint x: 398, endPoint y: 273, distance: 77.9
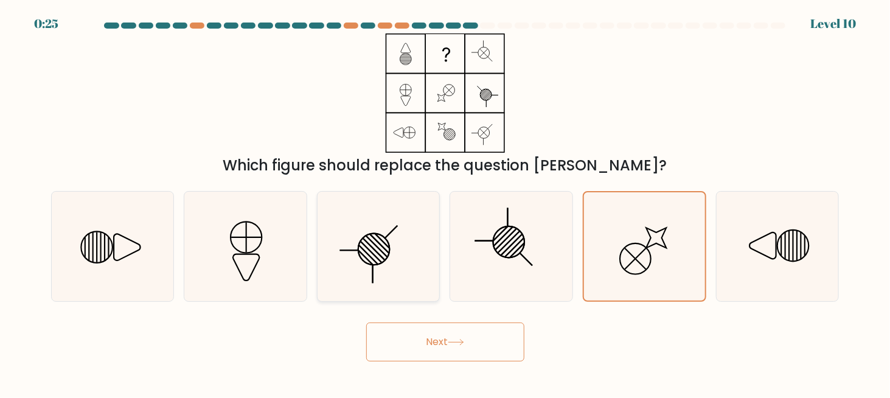
click at [475, 271] on icon at bounding box center [511, 246] width 109 height 109
click at [446, 202] on input "d." at bounding box center [446, 200] width 1 height 3
radio input "true"
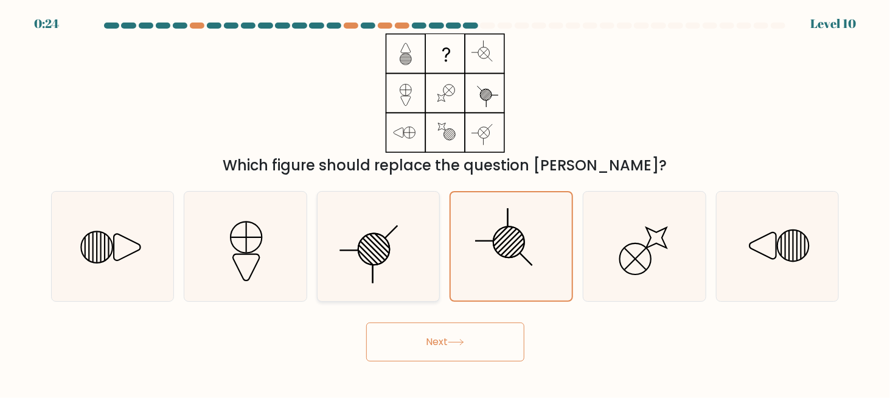
click at [393, 274] on icon at bounding box center [378, 246] width 109 height 109
click at [446, 202] on input "c." at bounding box center [446, 200] width 1 height 3
radio input "true"
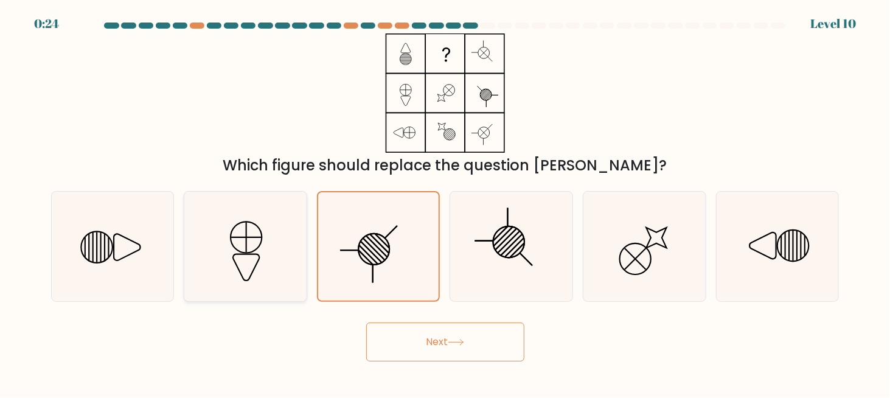
drag, startPoint x: 270, startPoint y: 266, endPoint x: 255, endPoint y: 266, distance: 15.2
click at [269, 266] on icon at bounding box center [245, 246] width 109 height 109
click at [446, 202] on input "b." at bounding box center [446, 200] width 1 height 3
radio input "true"
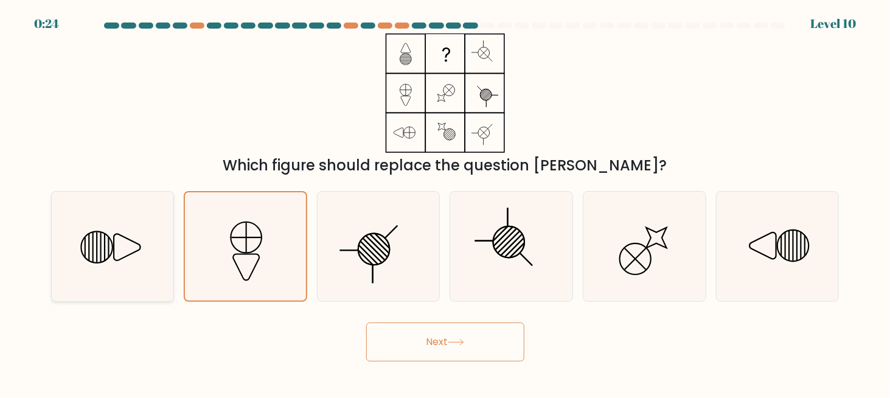
click at [94, 257] on icon at bounding box center [112, 246] width 109 height 109
click at [446, 202] on input "a." at bounding box center [446, 200] width 1 height 3
radio input "true"
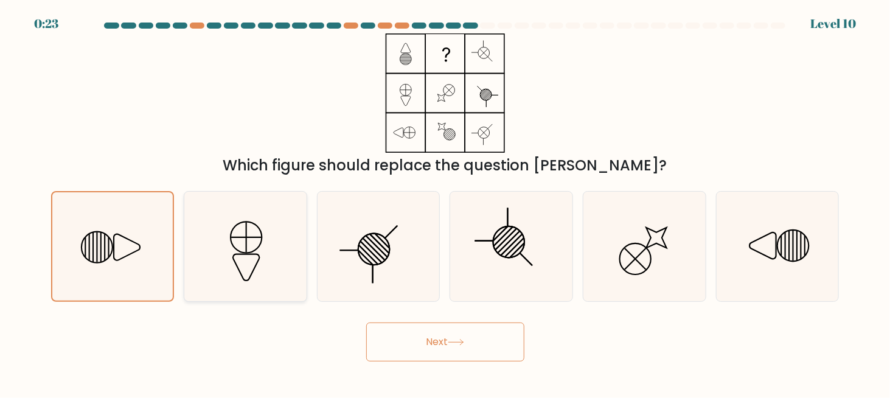
drag, startPoint x: 276, startPoint y: 264, endPoint x: 298, endPoint y: 263, distance: 21.9
click at [276, 264] on icon at bounding box center [245, 246] width 109 height 109
click at [446, 202] on input "b." at bounding box center [446, 200] width 1 height 3
radio input "true"
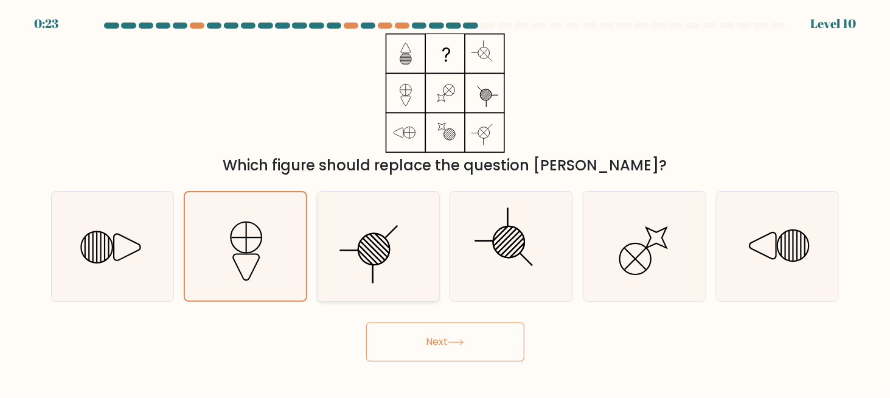
click at [384, 262] on circle at bounding box center [374, 249] width 44 height 44
click at [446, 202] on input "c." at bounding box center [446, 200] width 1 height 3
radio input "true"
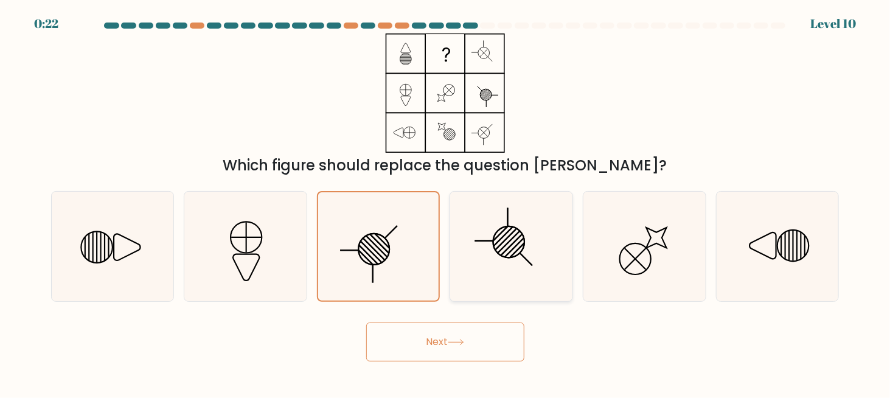
click at [490, 262] on icon at bounding box center [511, 246] width 109 height 109
click at [446, 202] on input "d." at bounding box center [446, 200] width 1 height 3
radio input "true"
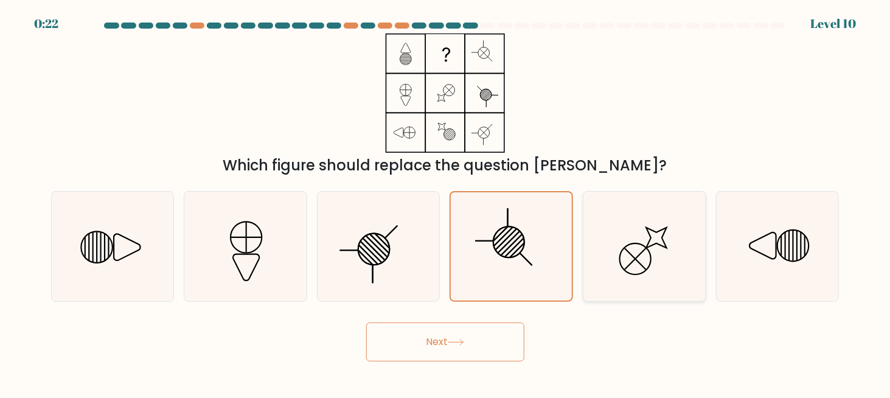
click at [599, 256] on icon at bounding box center [644, 246] width 109 height 109
click at [446, 202] on input "e." at bounding box center [446, 200] width 1 height 3
radio input "true"
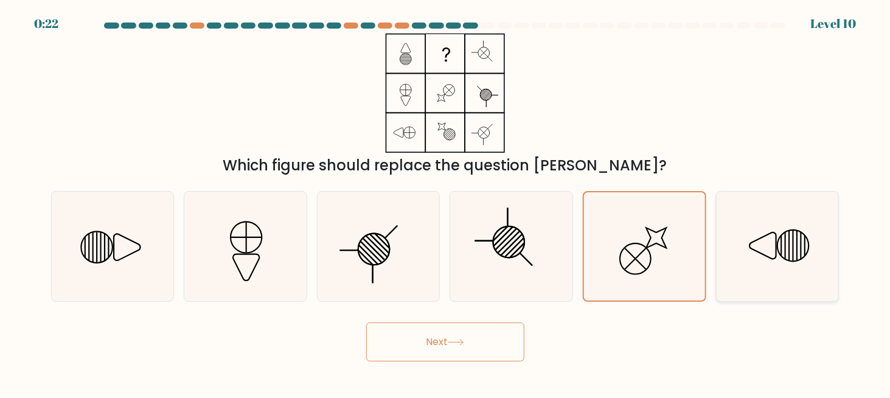
drag, startPoint x: 769, startPoint y: 259, endPoint x: 741, endPoint y: 260, distance: 28.1
click at [769, 259] on icon at bounding box center [777, 246] width 109 height 109
click at [446, 202] on input "f." at bounding box center [446, 200] width 1 height 3
radio input "true"
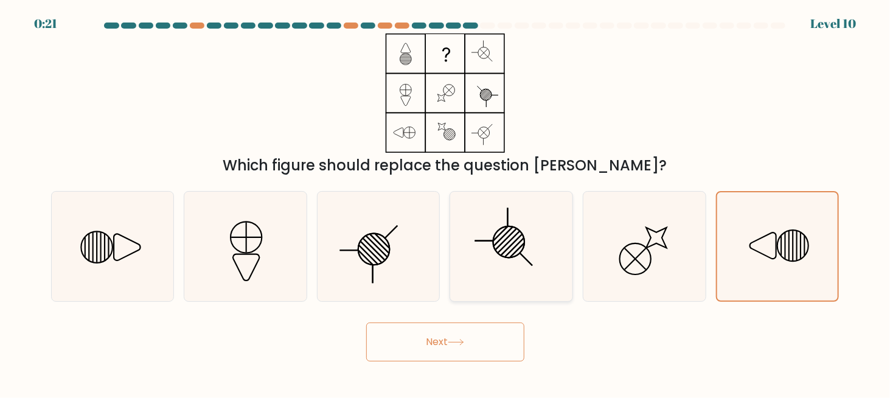
drag, startPoint x: 659, startPoint y: 267, endPoint x: 555, endPoint y: 296, distance: 107.5
click at [654, 270] on icon at bounding box center [644, 246] width 109 height 109
click at [446, 202] on input "e." at bounding box center [446, 200] width 1 height 3
radio input "true"
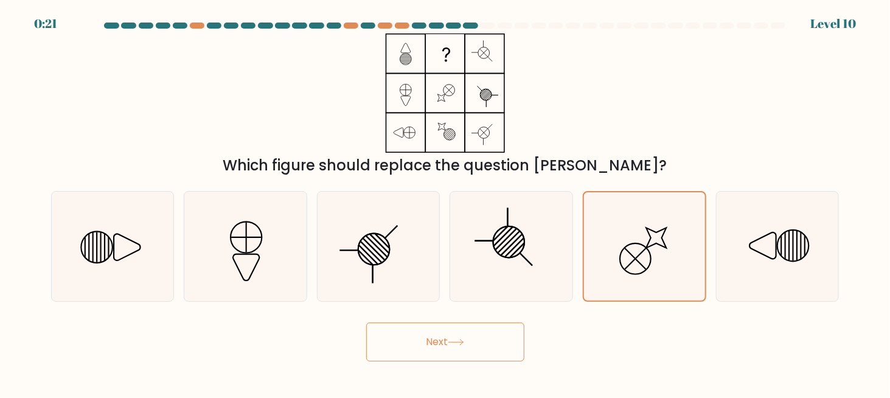
click at [470, 335] on button "Next" at bounding box center [445, 342] width 158 height 39
click at [420, 338] on button "Next" at bounding box center [445, 342] width 158 height 39
drag, startPoint x: 420, startPoint y: 338, endPoint x: 429, endPoint y: 335, distance: 9.4
click at [422, 337] on button "Next" at bounding box center [445, 342] width 158 height 39
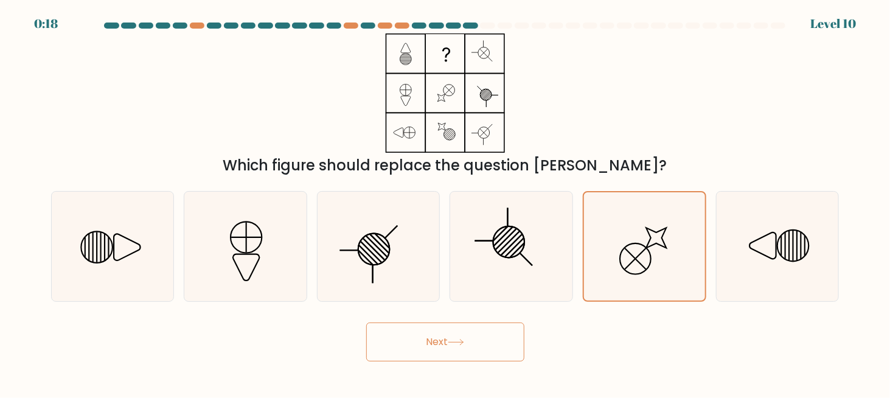
drag, startPoint x: 470, startPoint y: 339, endPoint x: 446, endPoint y: 339, distance: 24.3
click at [469, 339] on button "Next" at bounding box center [445, 342] width 158 height 39
click at [446, 339] on button "Next" at bounding box center [445, 342] width 158 height 39
click at [445, 339] on button "Next" at bounding box center [445, 342] width 158 height 39
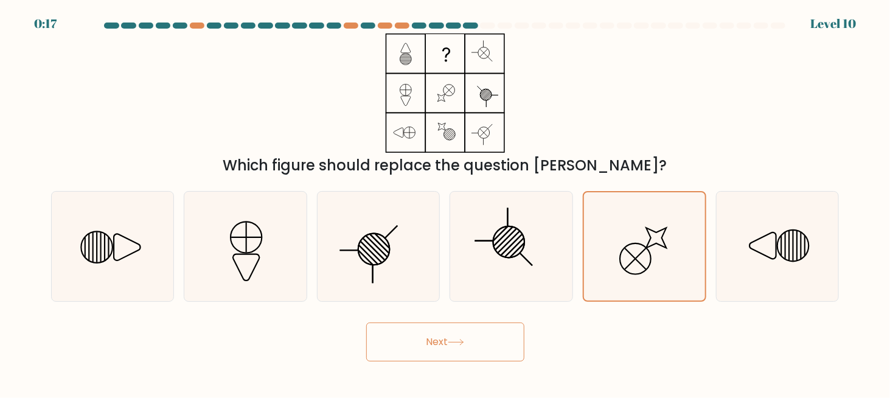
click at [444, 339] on button "Next" at bounding box center [445, 342] width 158 height 39
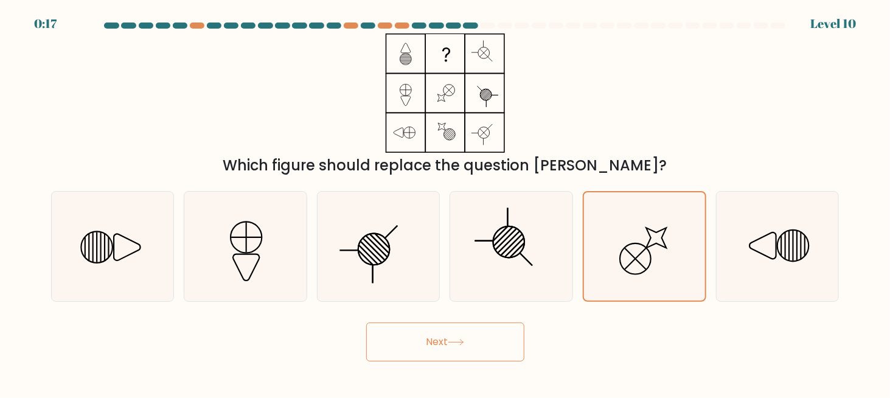
click at [444, 339] on button "Next" at bounding box center [445, 342] width 158 height 39
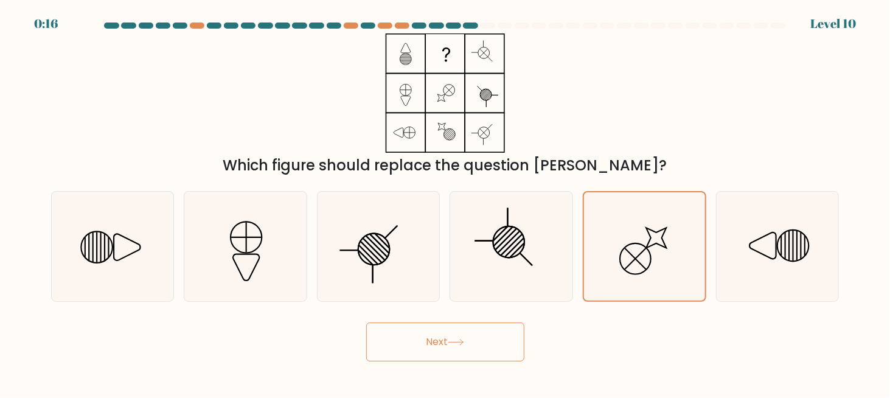
click at [444, 339] on button "Next" at bounding box center [445, 342] width 158 height 39
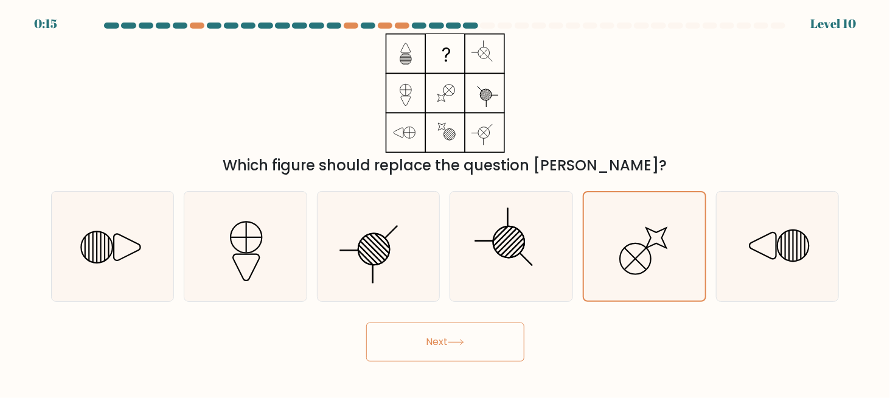
click at [444, 339] on button "Next" at bounding box center [445, 342] width 158 height 39
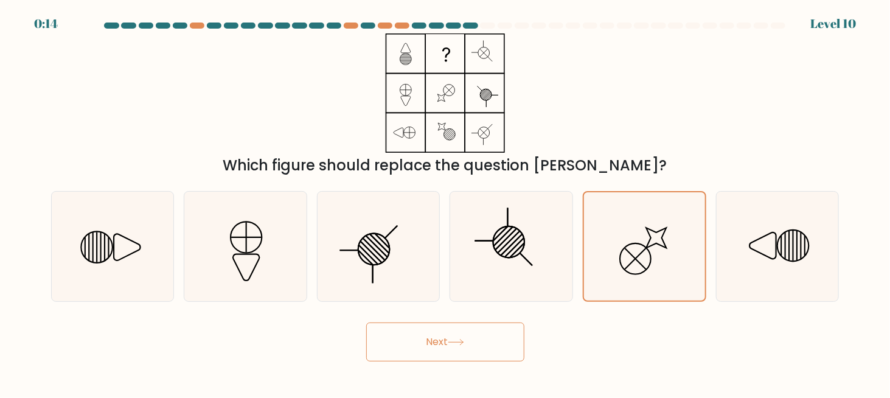
click at [444, 339] on button "Next" at bounding box center [445, 342] width 158 height 39
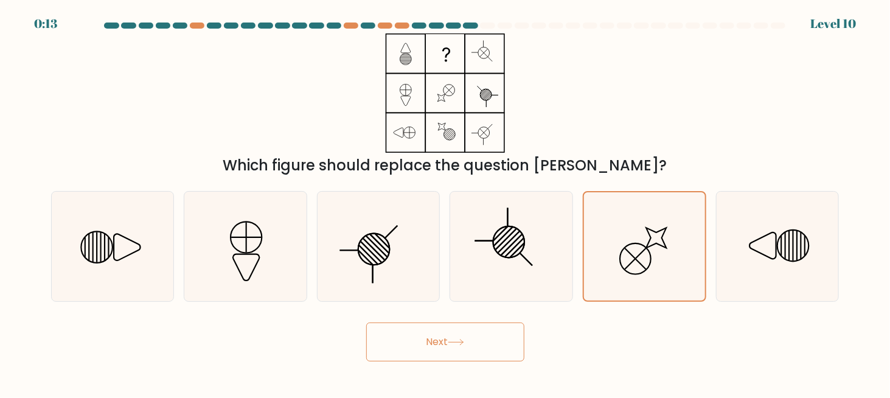
click at [444, 339] on button "Next" at bounding box center [445, 342] width 158 height 39
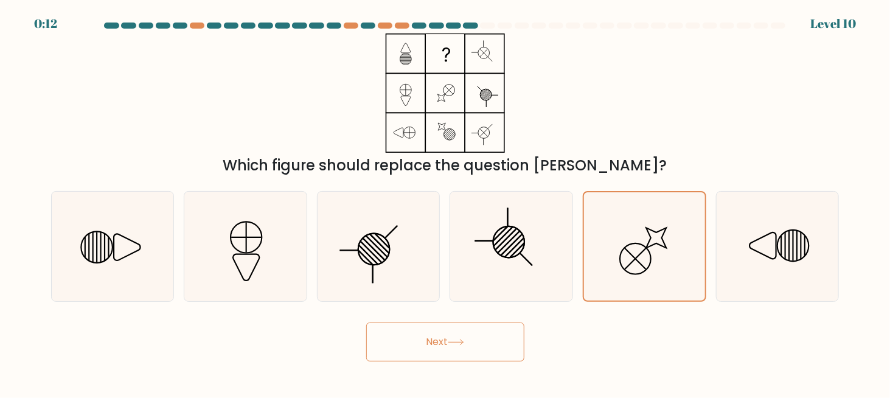
click at [444, 339] on button "Next" at bounding box center [445, 342] width 158 height 39
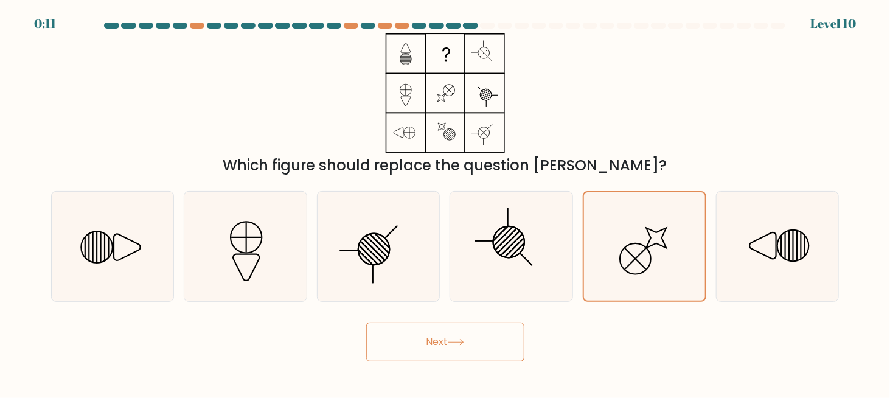
click at [444, 339] on button "Next" at bounding box center [445, 342] width 158 height 39
drag, startPoint x: 444, startPoint y: 339, endPoint x: 472, endPoint y: 339, distance: 27.4
click at [445, 339] on button "Next" at bounding box center [445, 342] width 158 height 39
click at [630, 336] on div "Next" at bounding box center [445, 338] width 803 height 45
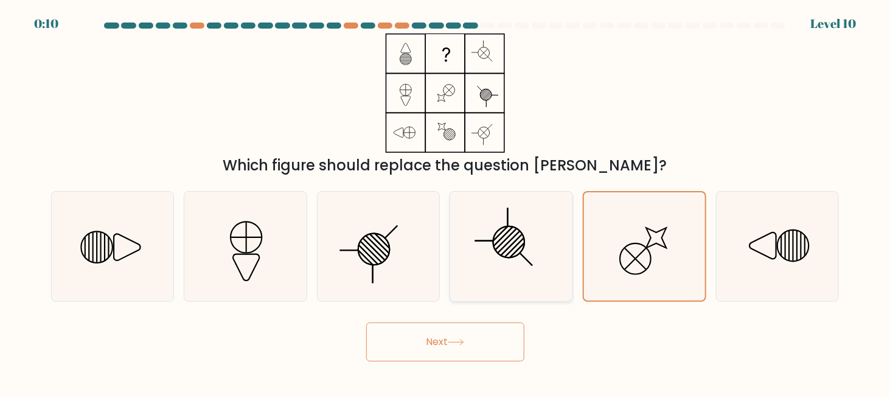
drag, startPoint x: 517, startPoint y: 269, endPoint x: 571, endPoint y: 273, distance: 54.9
click at [517, 270] on icon at bounding box center [511, 246] width 109 height 109
click at [446, 202] on input "d." at bounding box center [446, 200] width 1 height 3
radio input "true"
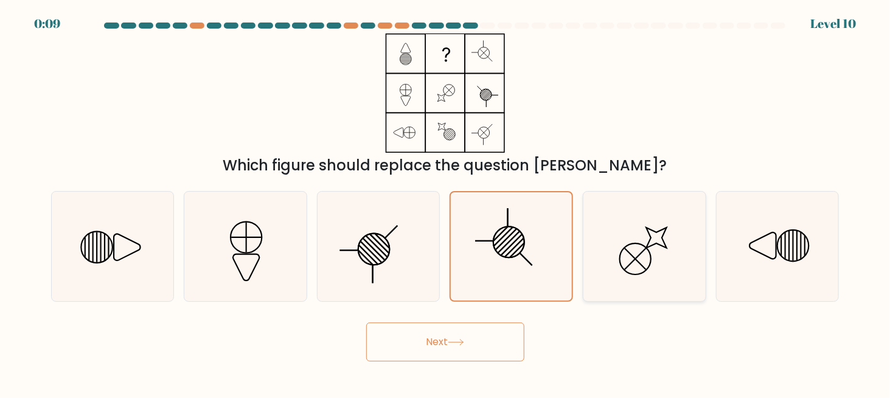
click at [638, 265] on icon at bounding box center [644, 246] width 109 height 109
click at [446, 202] on input "e." at bounding box center [446, 200] width 1 height 3
radio input "true"
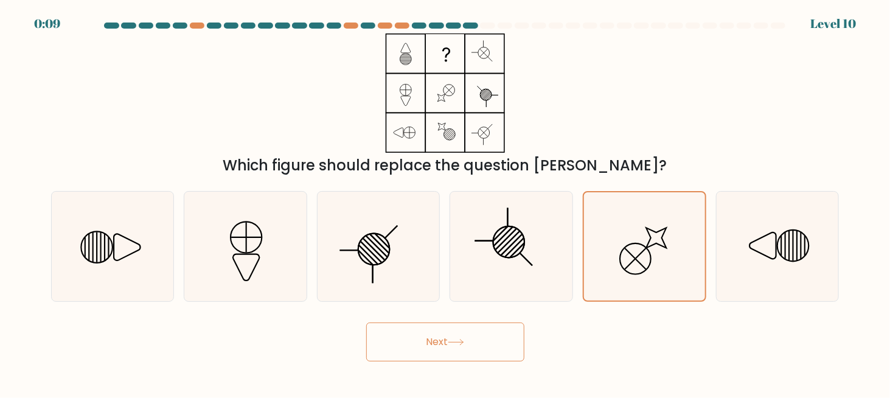
click at [468, 338] on button "Next" at bounding box center [445, 342] width 158 height 39
click at [415, 329] on button "Next" at bounding box center [445, 342] width 158 height 39
click at [414, 341] on button "Next" at bounding box center [445, 342] width 158 height 39
drag, startPoint x: 453, startPoint y: 342, endPoint x: 387, endPoint y: 343, distance: 66.3
click at [396, 341] on button "Next" at bounding box center [445, 342] width 158 height 39
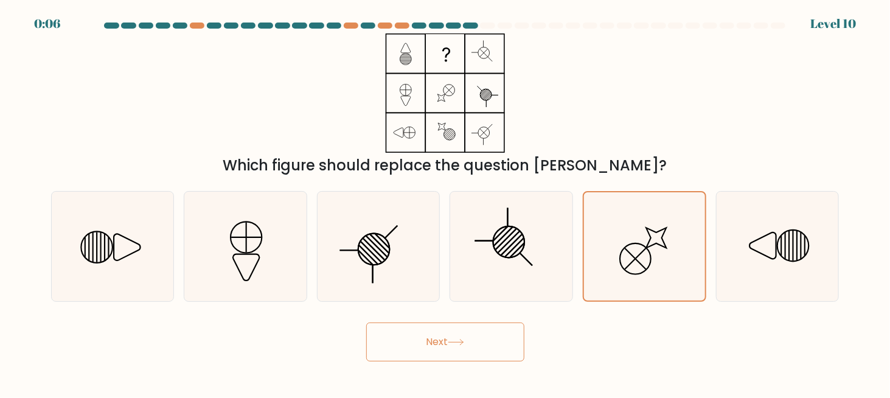
click at [413, 344] on button "Next" at bounding box center [445, 342] width 158 height 39
drag, startPoint x: 413, startPoint y: 344, endPoint x: 499, endPoint y: 343, distance: 86.4
click at [413, 344] on button "Next" at bounding box center [445, 342] width 158 height 39
drag, startPoint x: 636, startPoint y: 321, endPoint x: 641, endPoint y: 291, distance: 30.8
click at [636, 321] on div "Next" at bounding box center [445, 338] width 803 height 45
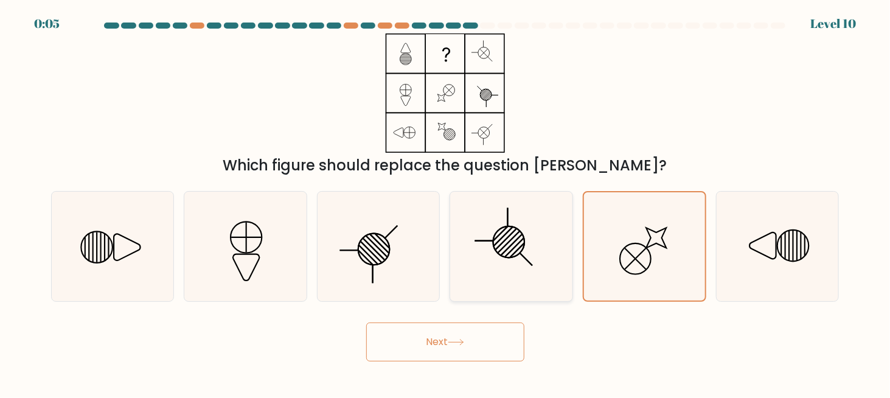
click at [532, 279] on icon at bounding box center [511, 246] width 109 height 109
click at [446, 202] on input "d." at bounding box center [446, 200] width 1 height 3
radio input "true"
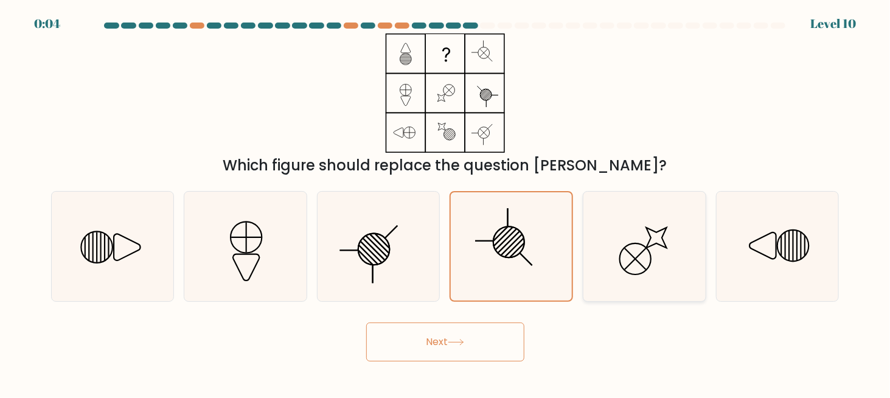
click at [629, 271] on icon at bounding box center [644, 246] width 109 height 109
click at [446, 202] on input "e." at bounding box center [446, 200] width 1 height 3
radio input "true"
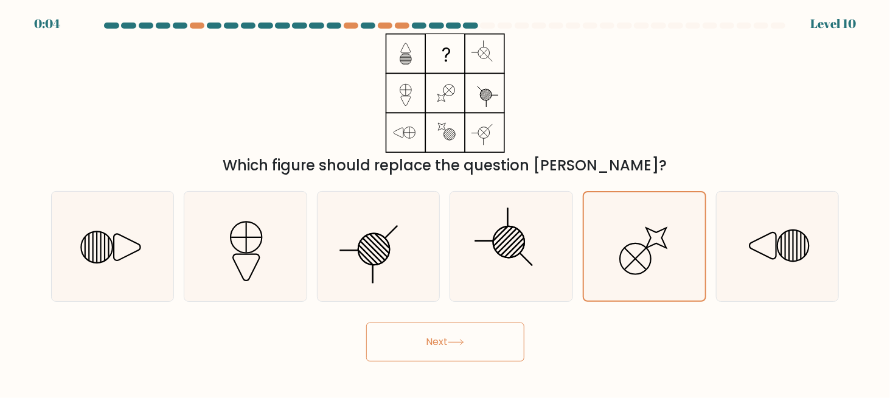
drag, startPoint x: 452, startPoint y: 334, endPoint x: 449, endPoint y: 340, distance: 7.1
click at [452, 337] on button "Next" at bounding box center [445, 342] width 158 height 39
click at [449, 340] on button "Next" at bounding box center [445, 342] width 158 height 39
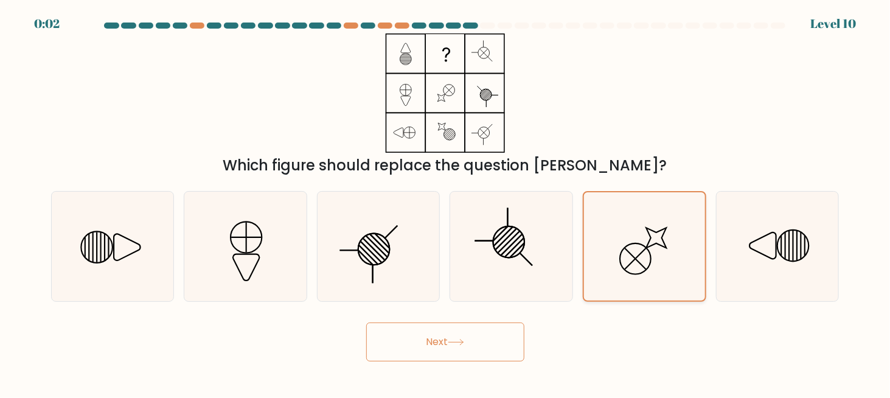
click at [643, 248] on icon at bounding box center [645, 246] width 108 height 108
click at [446, 202] on input "e." at bounding box center [446, 200] width 1 height 3
click at [443, 343] on button "Next" at bounding box center [445, 342] width 158 height 39
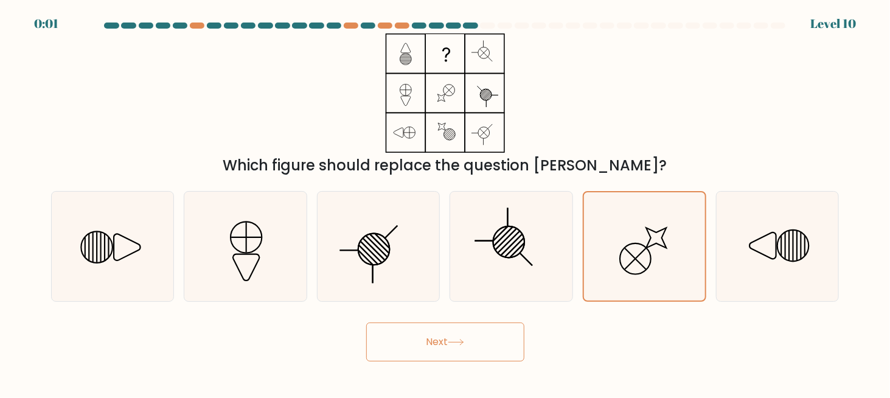
click at [443, 341] on button "Next" at bounding box center [445, 342] width 158 height 39
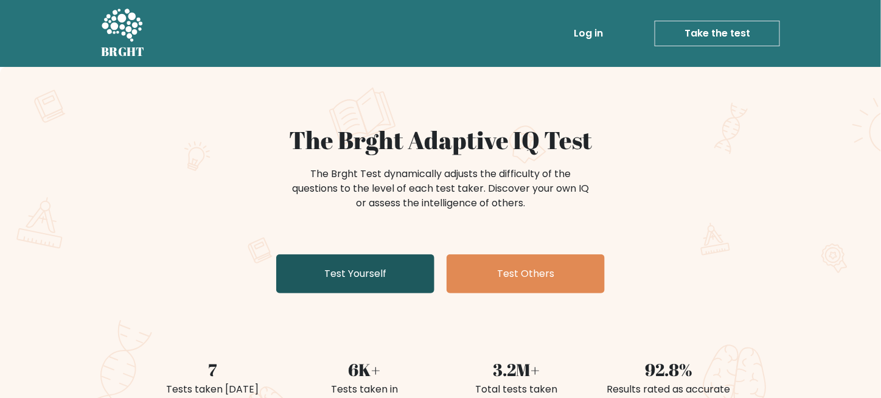
click at [358, 277] on link "Test Yourself" at bounding box center [355, 273] width 158 height 39
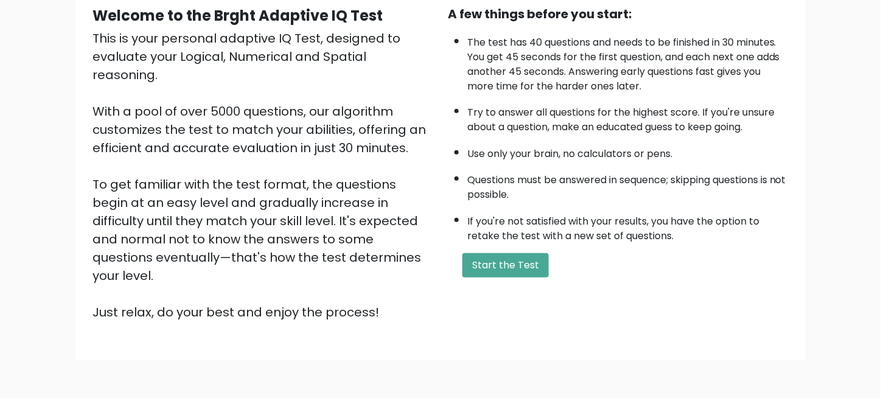
scroll to position [122, 0]
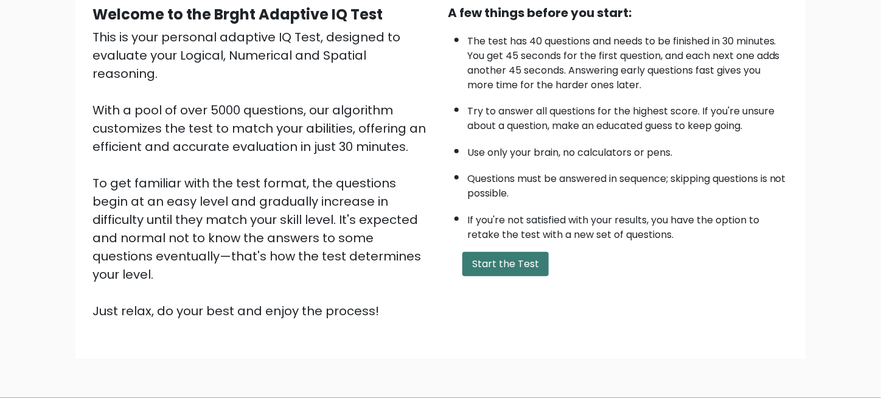
click at [497, 271] on button "Start the Test" at bounding box center [506, 264] width 86 height 24
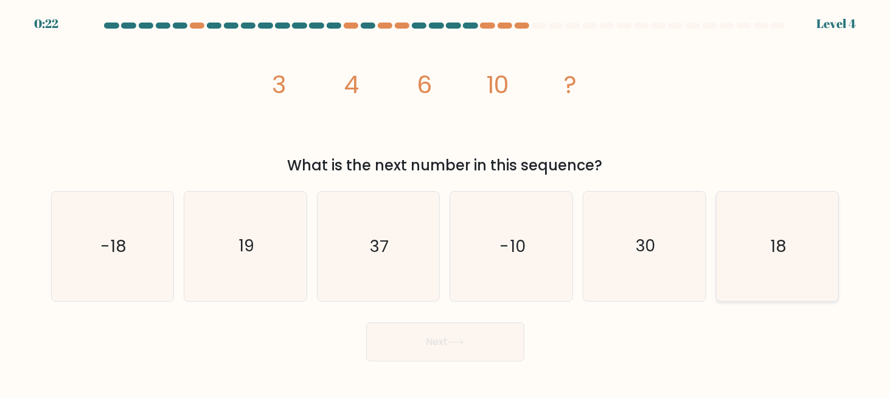
click at [785, 260] on icon "18" at bounding box center [777, 246] width 109 height 109
click at [446, 202] on input "f. 18" at bounding box center [446, 200] width 1 height 3
radio input "true"
click at [439, 349] on button "Next" at bounding box center [445, 342] width 158 height 39
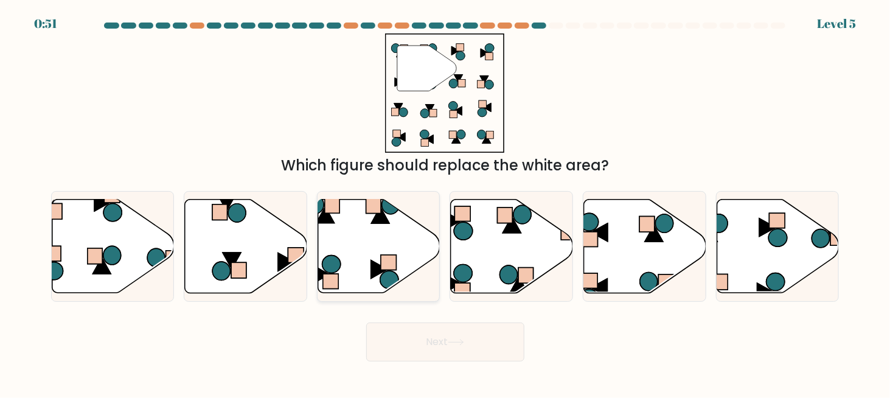
click at [349, 216] on icon at bounding box center [379, 246] width 122 height 94
click at [446, 202] on input "c." at bounding box center [446, 200] width 1 height 3
radio input "true"
click at [438, 341] on button "Next" at bounding box center [445, 342] width 158 height 39
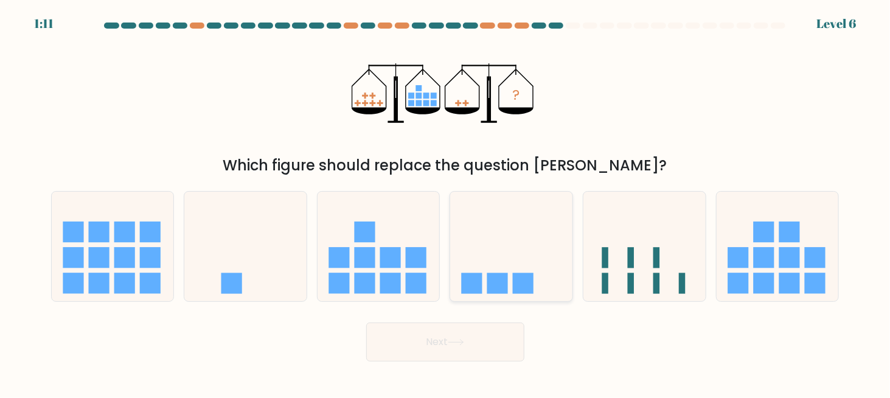
click at [495, 276] on rect at bounding box center [497, 283] width 21 height 21
click at [446, 202] on input "d." at bounding box center [446, 200] width 1 height 3
radio input "true"
click at [449, 344] on button "Next" at bounding box center [445, 342] width 158 height 39
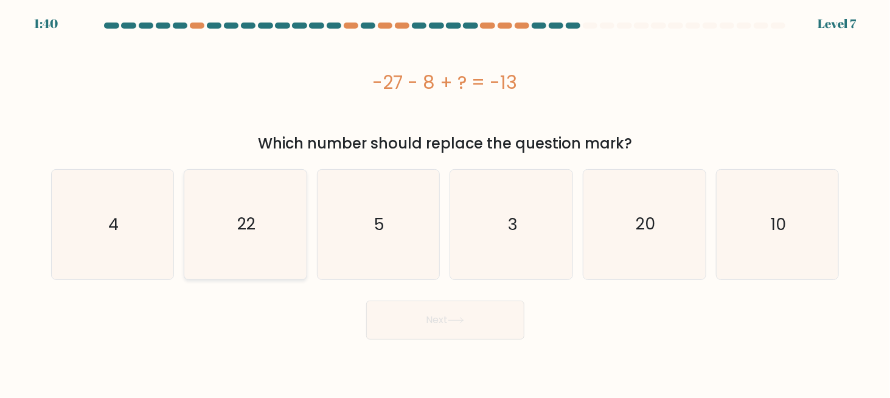
click at [249, 230] on text "22" at bounding box center [246, 224] width 18 height 23
click at [446, 202] on input "b. 22" at bounding box center [446, 200] width 1 height 3
radio input "true"
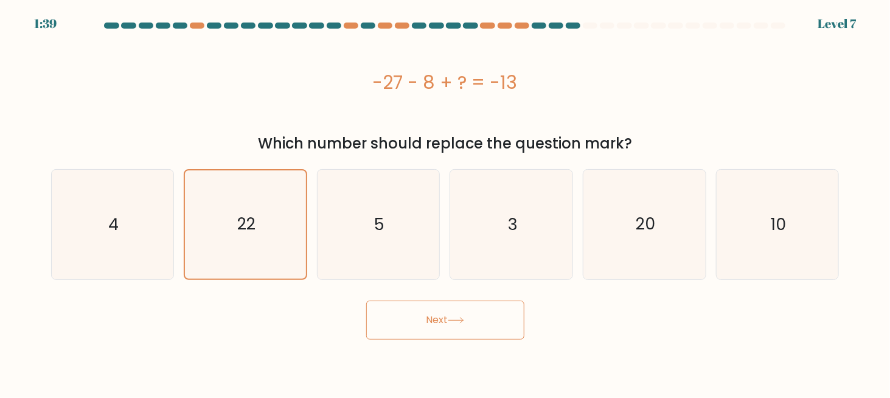
click at [430, 323] on button "Next" at bounding box center [445, 320] width 158 height 39
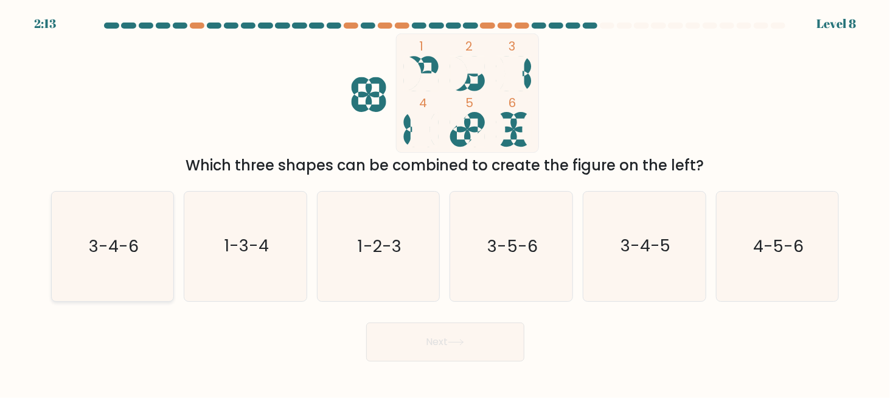
click at [117, 247] on text "3-4-6" at bounding box center [114, 246] width 50 height 23
click at [446, 202] on input "a. 3-4-6" at bounding box center [446, 200] width 1 height 3
radio input "true"
click at [440, 345] on button "Next" at bounding box center [445, 342] width 158 height 39
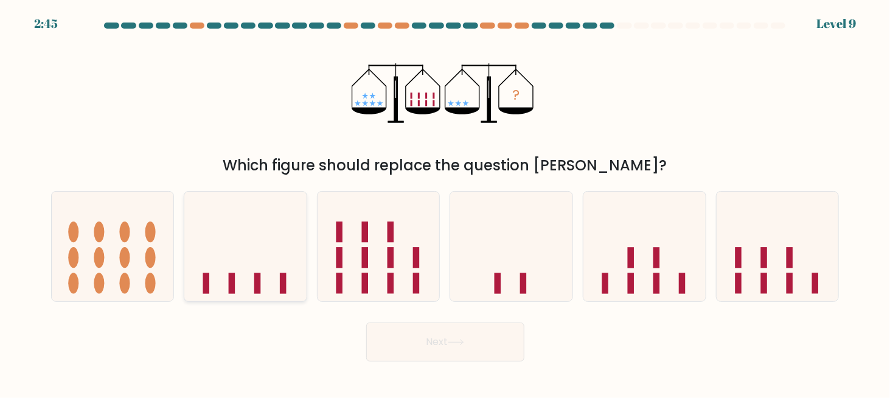
click at [225, 278] on icon at bounding box center [245, 246] width 122 height 101
click at [446, 202] on input "b." at bounding box center [446, 200] width 1 height 3
radio input "true"
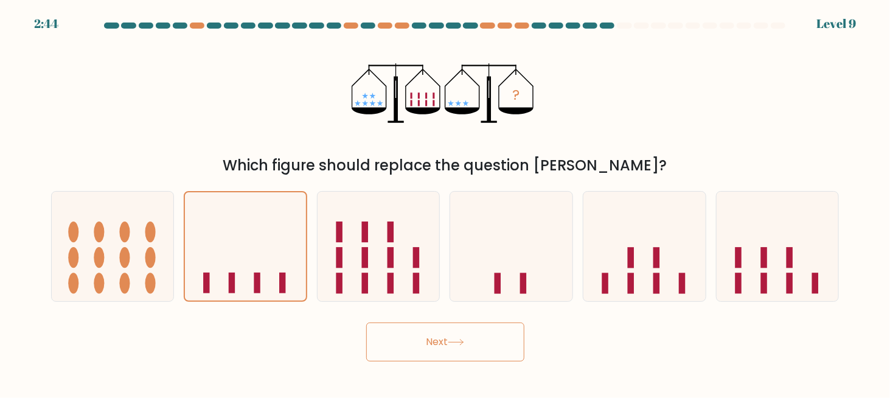
click at [447, 341] on button "Next" at bounding box center [445, 342] width 158 height 39
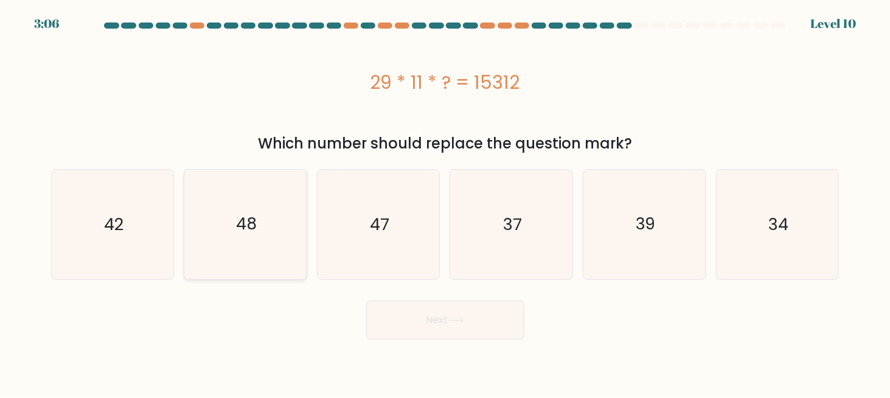
click at [254, 229] on text "48" at bounding box center [246, 224] width 21 height 23
click at [446, 202] on input "b. 48" at bounding box center [446, 200] width 1 height 3
radio input "true"
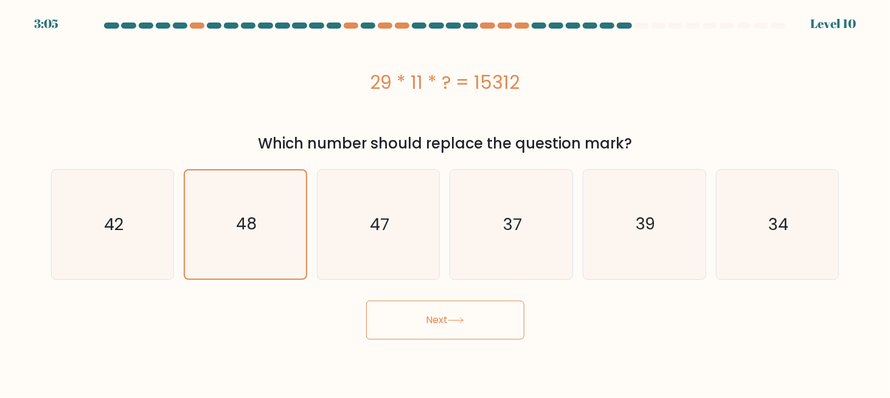
click at [443, 323] on button "Next" at bounding box center [445, 320] width 158 height 39
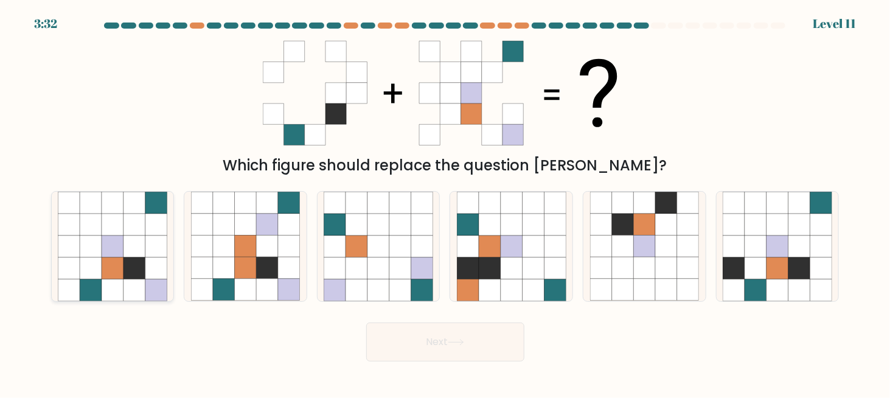
click at [129, 290] on icon at bounding box center [135, 290] width 22 height 22
click at [446, 202] on input "a." at bounding box center [446, 200] width 1 height 3
radio input "true"
click at [444, 351] on button "Next" at bounding box center [445, 342] width 158 height 39
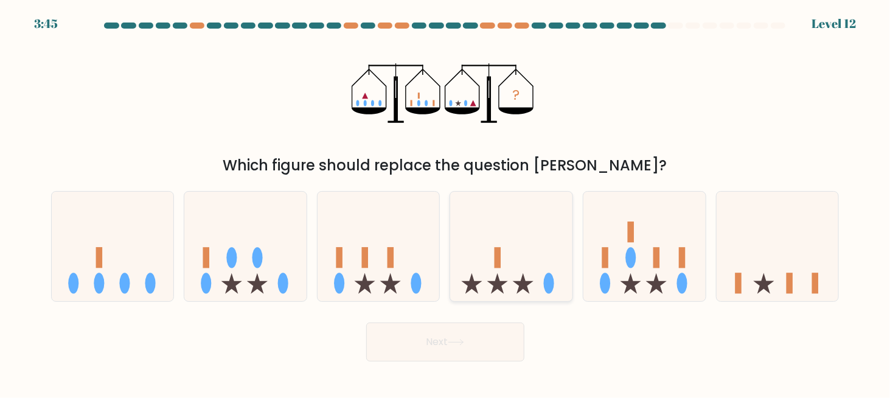
drag, startPoint x: 467, startPoint y: 276, endPoint x: 481, endPoint y: 301, distance: 29.1
click at [467, 276] on icon at bounding box center [511, 246] width 122 height 101
click at [446, 202] on input "d." at bounding box center [446, 200] width 1 height 3
radio input "true"
click at [463, 346] on button "Next" at bounding box center [445, 342] width 158 height 39
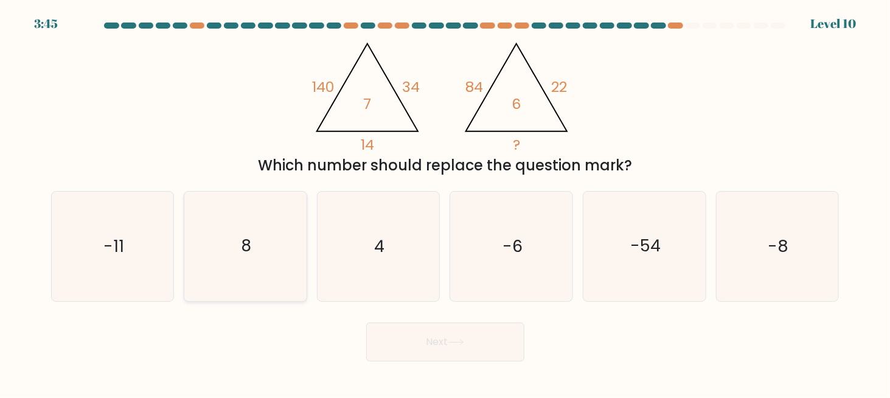
click at [265, 246] on icon "8" at bounding box center [245, 246] width 109 height 109
click at [446, 202] on input "b. 8" at bounding box center [446, 200] width 1 height 3
radio input "true"
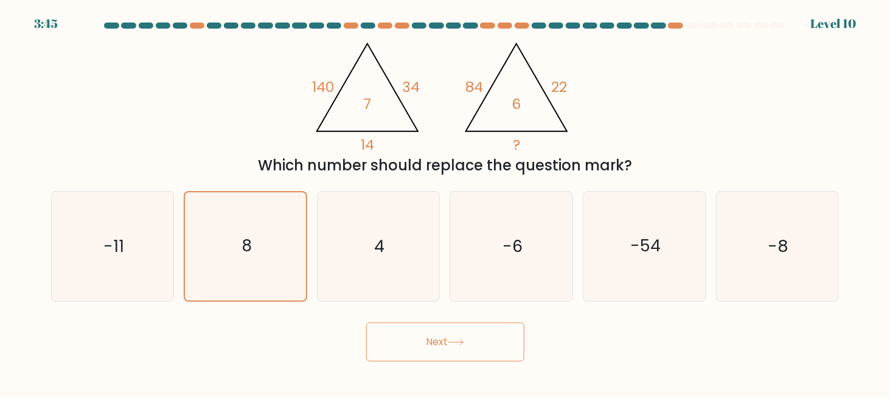
click at [480, 348] on button "Next" at bounding box center [445, 342] width 158 height 39
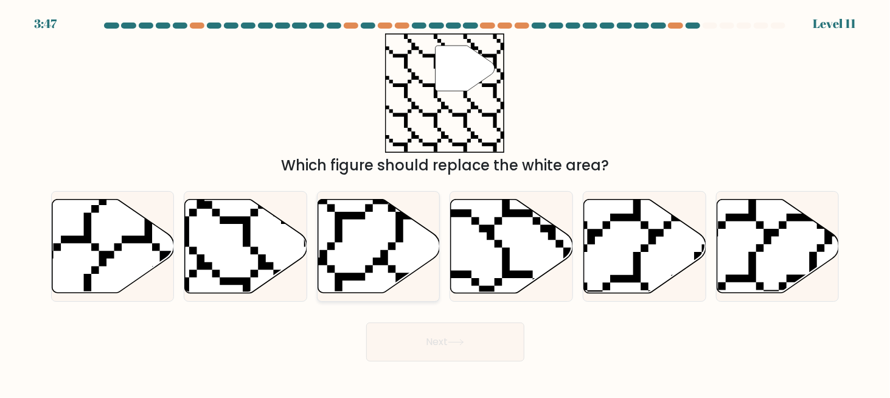
click at [344, 214] on icon at bounding box center [415, 196] width 244 height 245
click at [446, 202] on input "c." at bounding box center [446, 200] width 1 height 3
radio input "true"
click at [444, 346] on button "Next" at bounding box center [445, 342] width 158 height 39
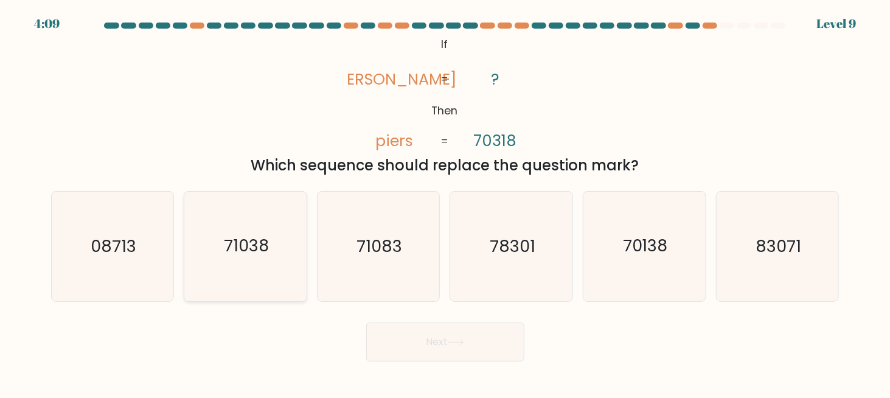
click at [245, 251] on text "71038" at bounding box center [247, 246] width 46 height 23
click at [446, 202] on input "b. 71038" at bounding box center [446, 200] width 1 height 3
radio input "true"
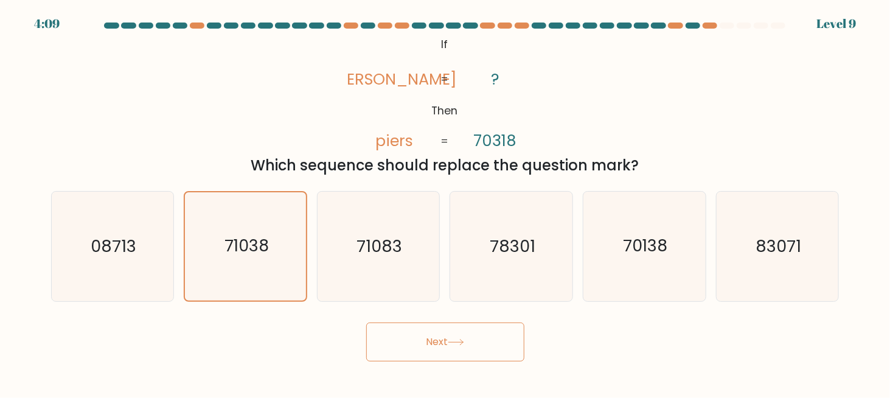
click at [446, 334] on button "Next" at bounding box center [445, 342] width 158 height 39
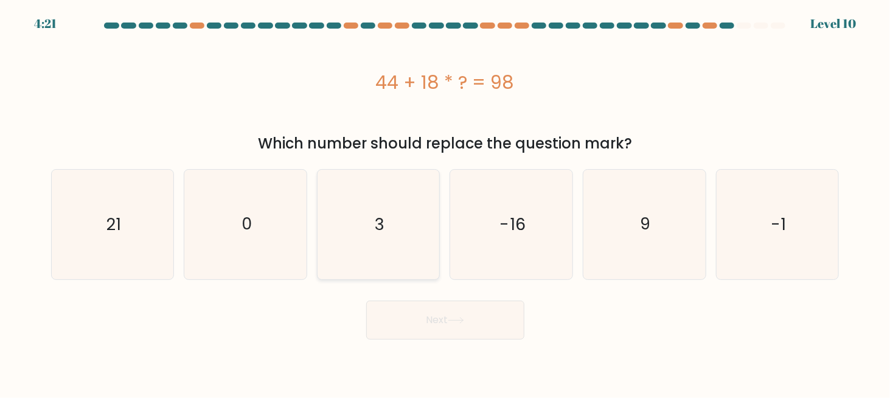
click at [389, 238] on icon "3" at bounding box center [378, 224] width 109 height 109
click at [446, 202] on input "c. 3" at bounding box center [446, 200] width 1 height 3
radio input "true"
click at [445, 299] on div "Next" at bounding box center [445, 317] width 803 height 45
click at [455, 321] on icon at bounding box center [456, 320] width 16 height 7
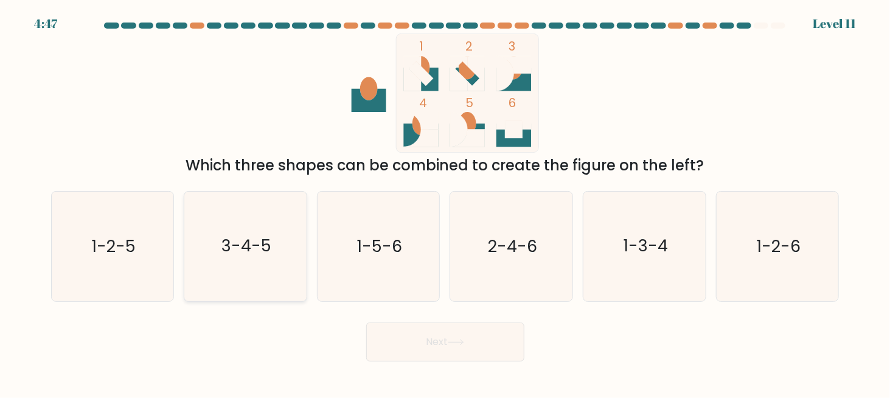
click at [253, 247] on text "3-4-5" at bounding box center [247, 246] width 50 height 23
click at [446, 202] on input "b. 3-4-5" at bounding box center [446, 200] width 1 height 3
radio input "true"
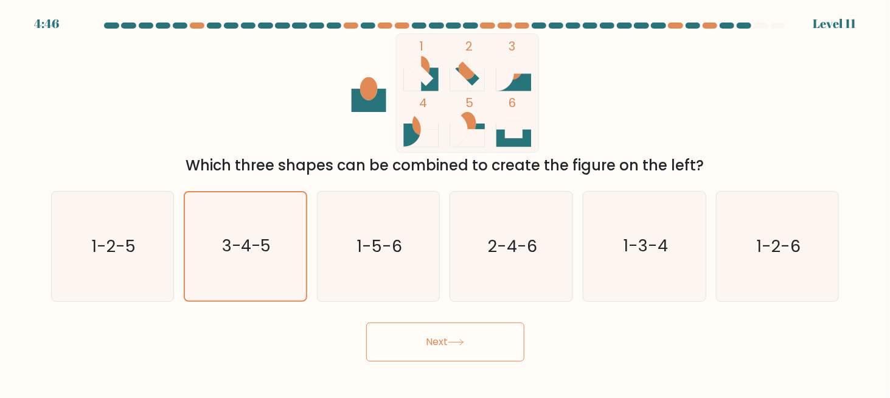
click at [447, 350] on button "Next" at bounding box center [445, 342] width 158 height 39
click at [446, 341] on button "Next" at bounding box center [445, 342] width 158 height 39
click at [485, 334] on button "Next" at bounding box center [445, 342] width 158 height 39
click at [514, 340] on button "Next" at bounding box center [445, 342] width 158 height 39
click at [512, 341] on button "Next" at bounding box center [445, 342] width 158 height 39
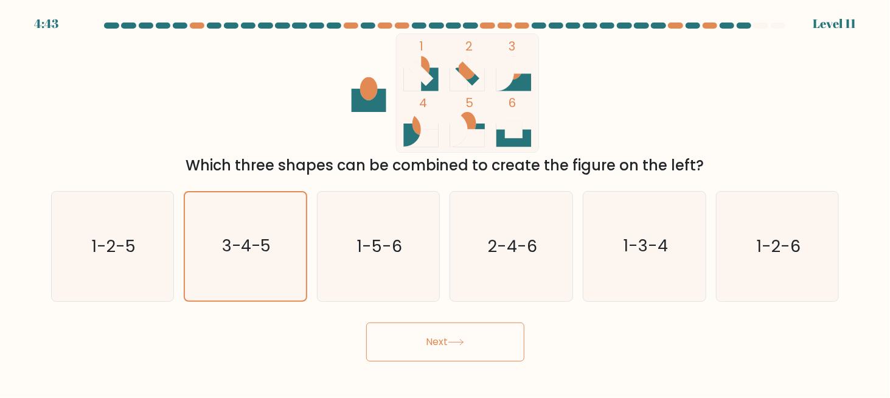
click at [475, 340] on button "Next" at bounding box center [445, 342] width 158 height 39
click at [439, 345] on button "Next" at bounding box center [445, 342] width 158 height 39
click at [438, 345] on button "Next" at bounding box center [445, 342] width 158 height 39
click at [442, 335] on button "Next" at bounding box center [445, 342] width 158 height 39
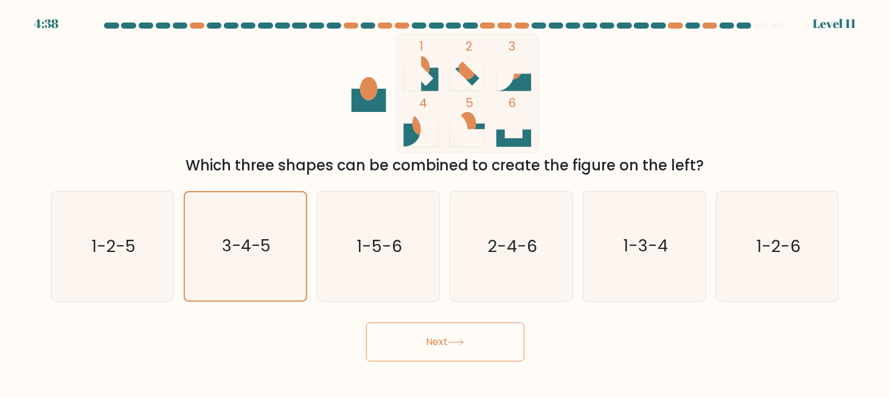
click at [499, 343] on button "Next" at bounding box center [445, 342] width 158 height 39
click at [420, 345] on button "Next" at bounding box center [445, 342] width 158 height 39
click at [489, 346] on button "Next" at bounding box center [445, 342] width 158 height 39
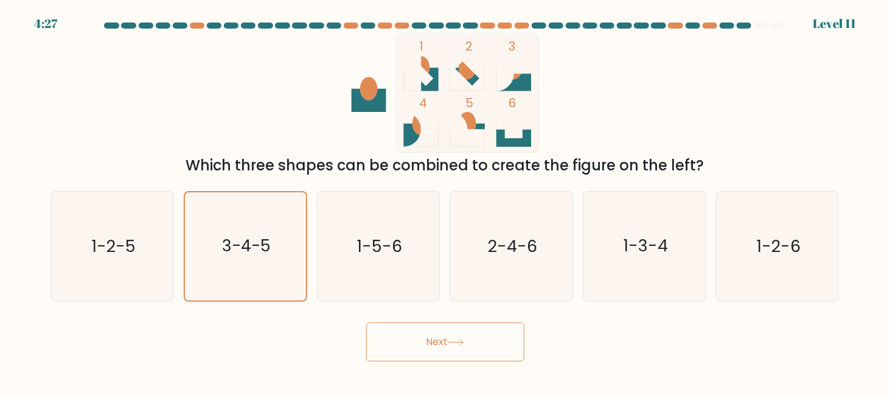
click at [489, 346] on button "Next" at bounding box center [445, 342] width 158 height 39
click at [490, 346] on button "Next" at bounding box center [445, 342] width 158 height 39
click at [590, 336] on div "Next" at bounding box center [445, 338] width 803 height 45
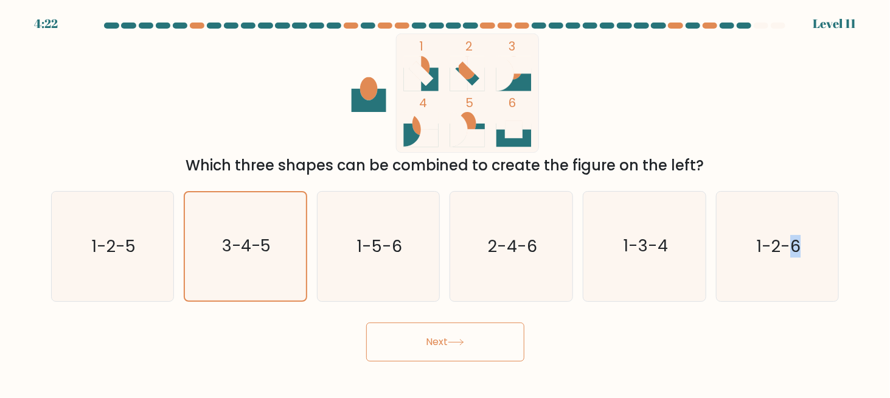
click at [444, 346] on button "Next" at bounding box center [445, 342] width 158 height 39
drag, startPoint x: 366, startPoint y: 346, endPoint x: 341, endPoint y: 351, distance: 24.8
click at [366, 346] on div "Next" at bounding box center [445, 338] width 803 height 45
click at [310, 354] on div "Next" at bounding box center [445, 338] width 803 height 45
click at [578, 348] on div "Next" at bounding box center [445, 338] width 803 height 45
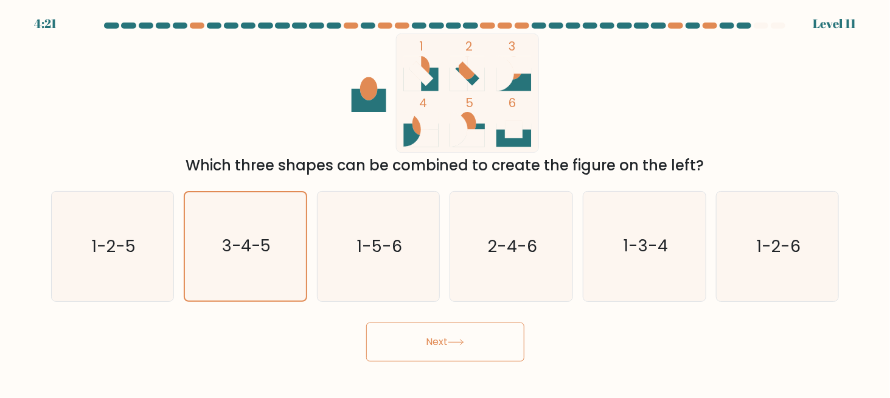
click at [423, 344] on button "Next" at bounding box center [445, 342] width 158 height 39
click at [430, 345] on button "Next" at bounding box center [445, 342] width 158 height 39
click at [437, 340] on button "Next" at bounding box center [445, 342] width 158 height 39
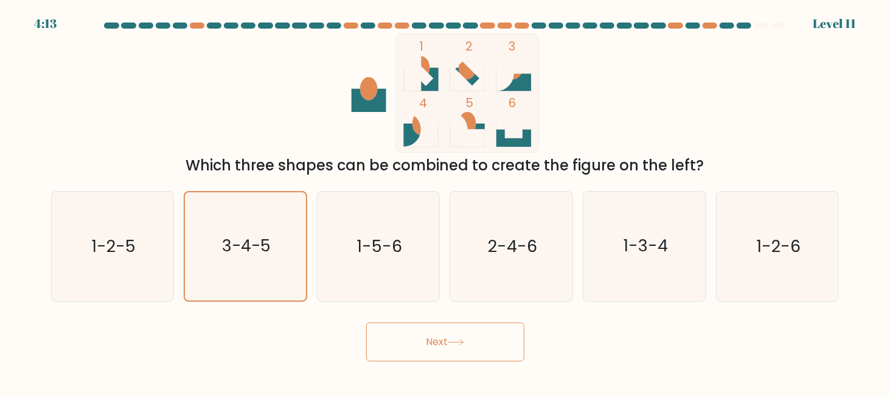
click at [437, 340] on button "Next" at bounding box center [445, 342] width 158 height 39
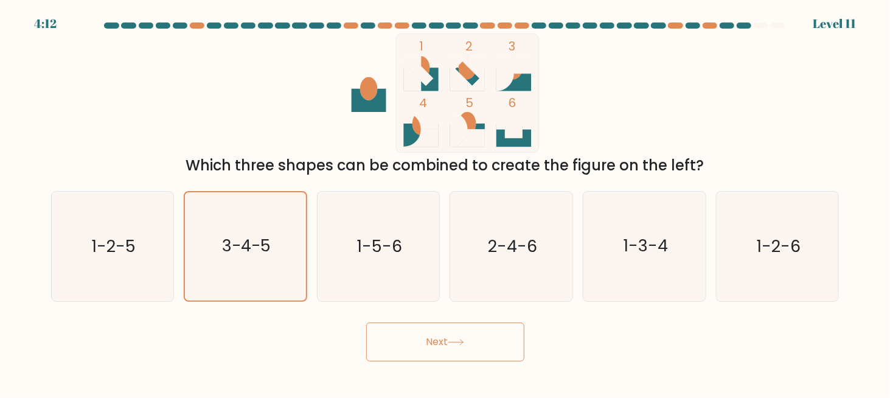
click at [437, 340] on button "Next" at bounding box center [445, 342] width 158 height 39
click at [437, 339] on button "Next" at bounding box center [445, 342] width 158 height 39
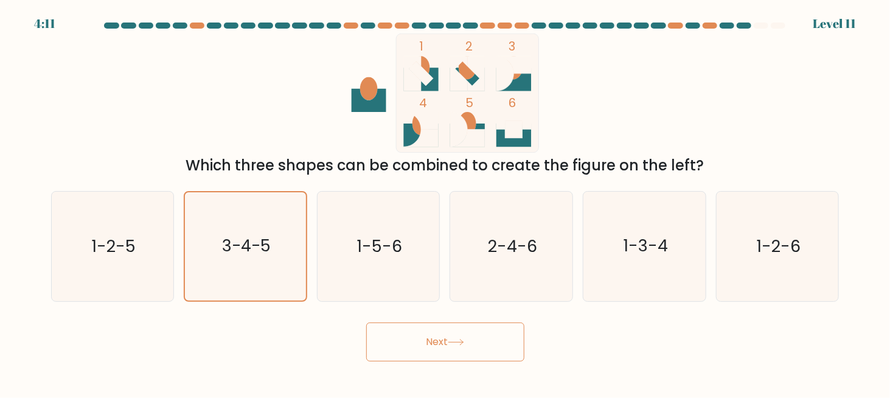
click at [437, 339] on button "Next" at bounding box center [445, 342] width 158 height 39
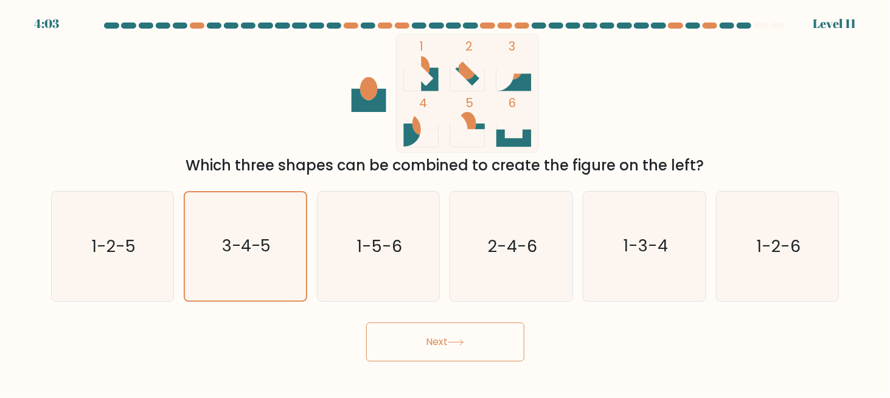
click at [437, 344] on button "Next" at bounding box center [445, 342] width 158 height 39
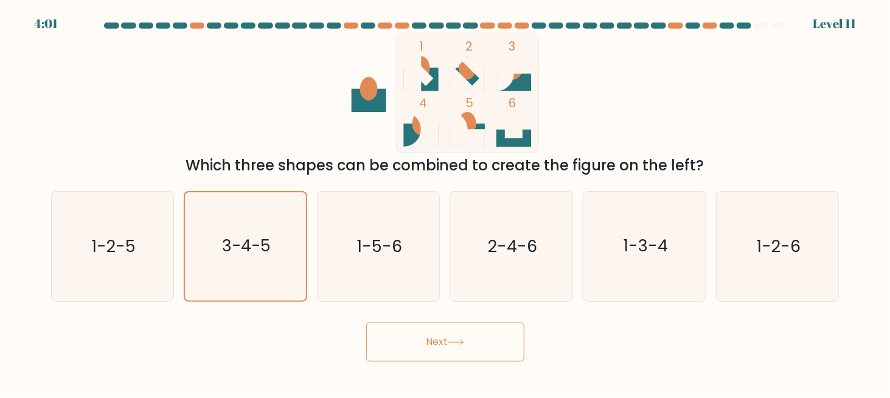
click at [565, 340] on div "Next" at bounding box center [445, 338] width 803 height 45
click at [570, 338] on div "Next" at bounding box center [445, 338] width 803 height 45
click at [558, 332] on div "Next" at bounding box center [445, 338] width 803 height 45
click at [757, 248] on icon "1-2-6" at bounding box center [777, 246] width 109 height 109
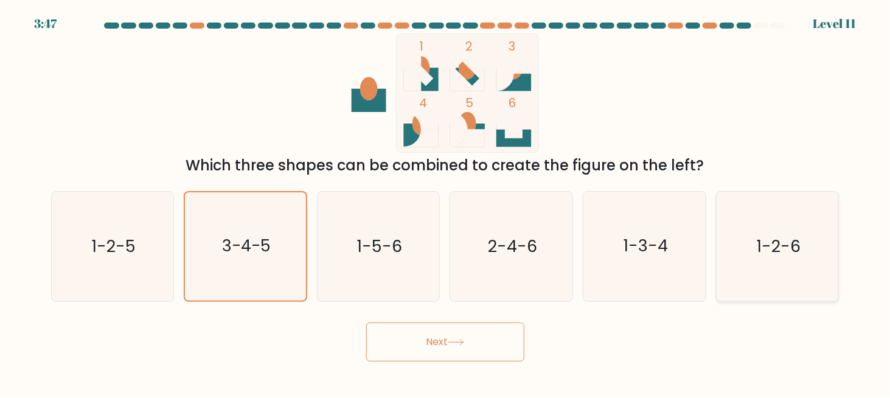
click at [446, 202] on input "f. 1-2-6" at bounding box center [446, 200] width 1 height 3
radio input "true"
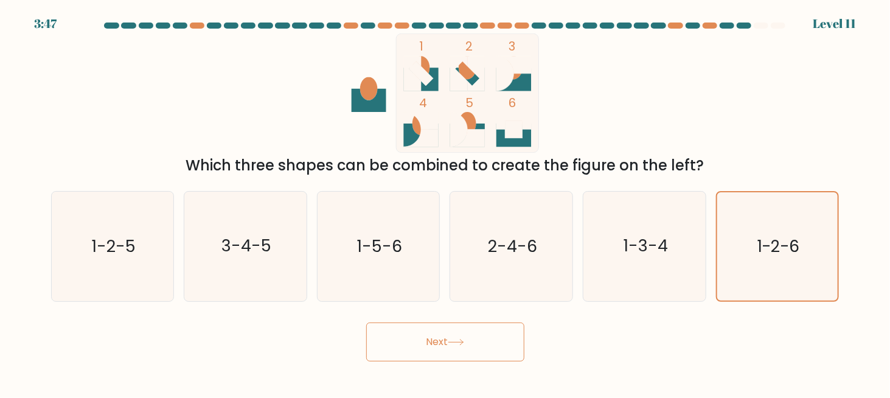
click at [432, 338] on button "Next" at bounding box center [445, 342] width 158 height 39
click at [508, 342] on button "Next" at bounding box center [445, 342] width 158 height 39
click at [508, 341] on button "Next" at bounding box center [445, 342] width 158 height 39
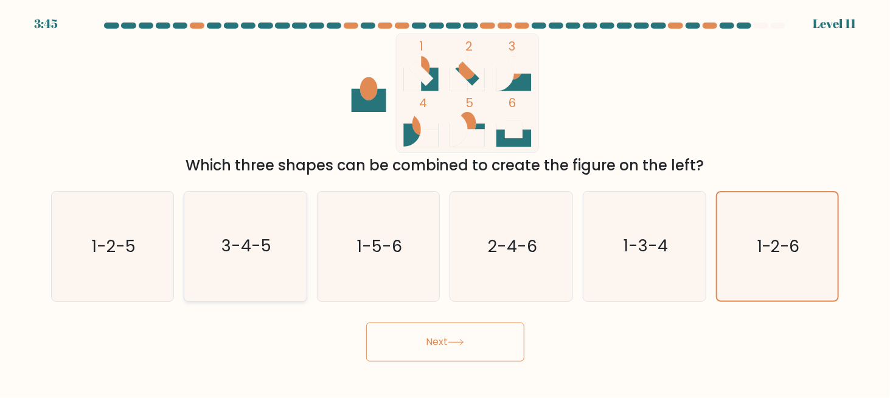
click at [290, 268] on icon "3-4-5" at bounding box center [245, 246] width 109 height 109
click at [446, 202] on input "b. 3-4-5" at bounding box center [446, 200] width 1 height 3
radio input "true"
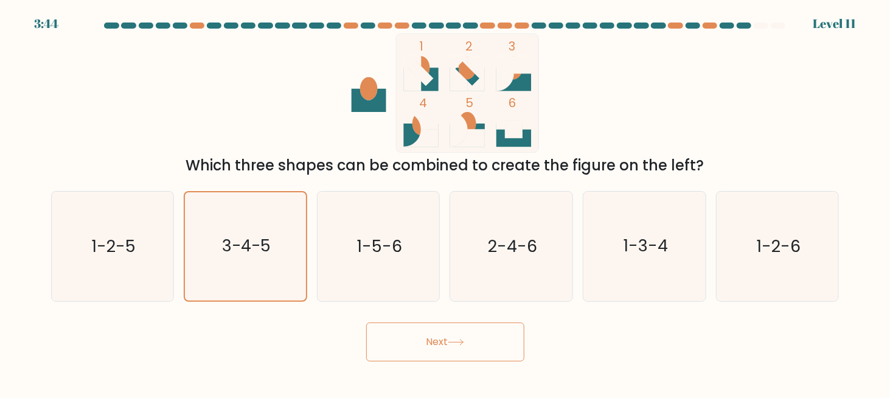
click at [454, 331] on button "Next" at bounding box center [445, 342] width 158 height 39
click at [451, 345] on icon at bounding box center [456, 342] width 16 height 7
click at [451, 345] on button "Next" at bounding box center [445, 342] width 158 height 39
drag, startPoint x: 451, startPoint y: 345, endPoint x: 465, endPoint y: 344, distance: 14.0
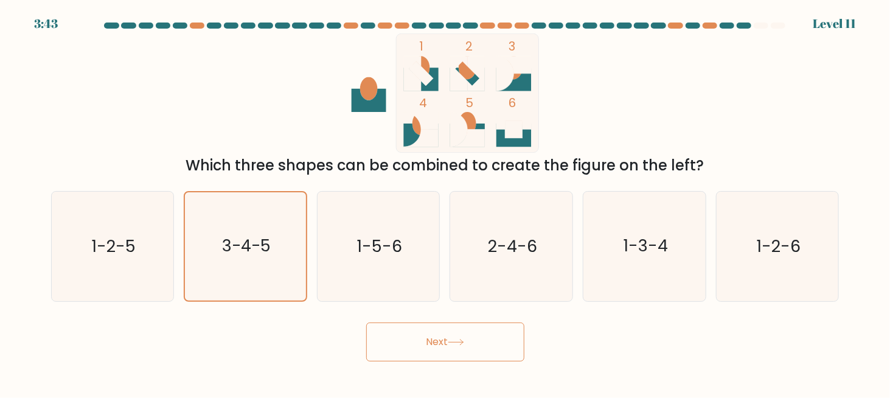
click at [453, 345] on button "Next" at bounding box center [445, 342] width 158 height 39
click at [562, 338] on div "Next" at bounding box center [445, 338] width 803 height 45
click at [563, 338] on div "Next" at bounding box center [445, 338] width 803 height 45
click at [590, 332] on div "Next" at bounding box center [445, 338] width 803 height 45
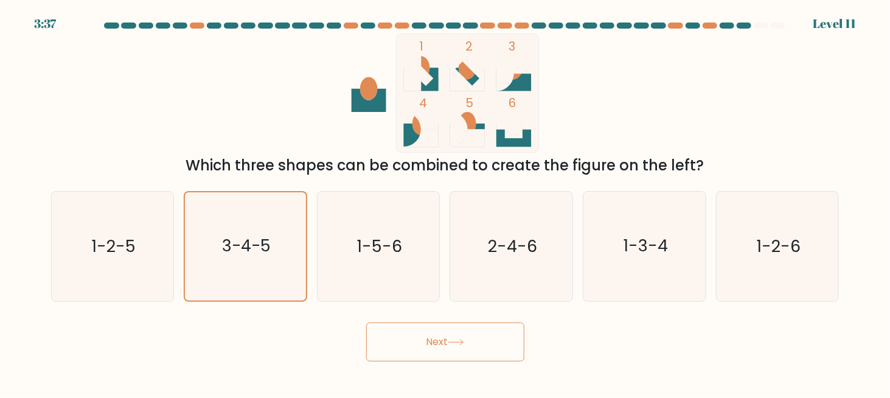
click at [434, 345] on button "Next" at bounding box center [445, 342] width 158 height 39
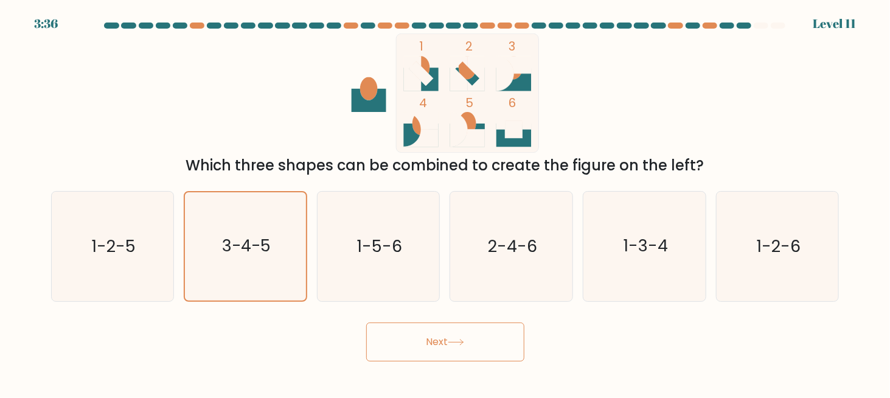
click at [434, 345] on button "Next" at bounding box center [445, 342] width 158 height 39
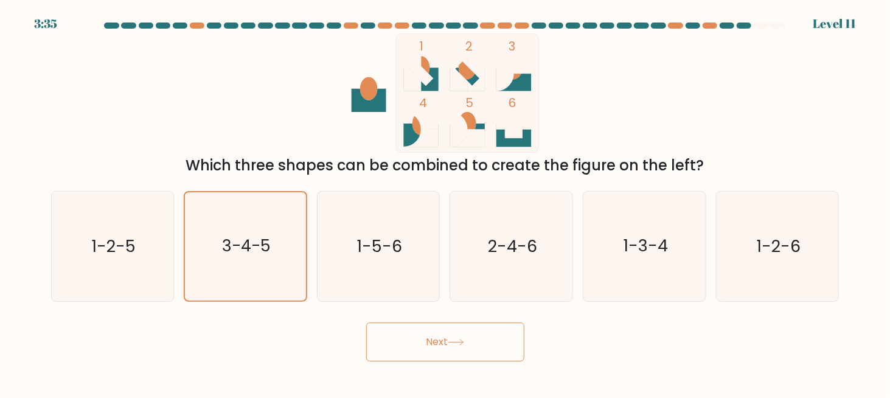
click at [434, 345] on button "Next" at bounding box center [445, 342] width 158 height 39
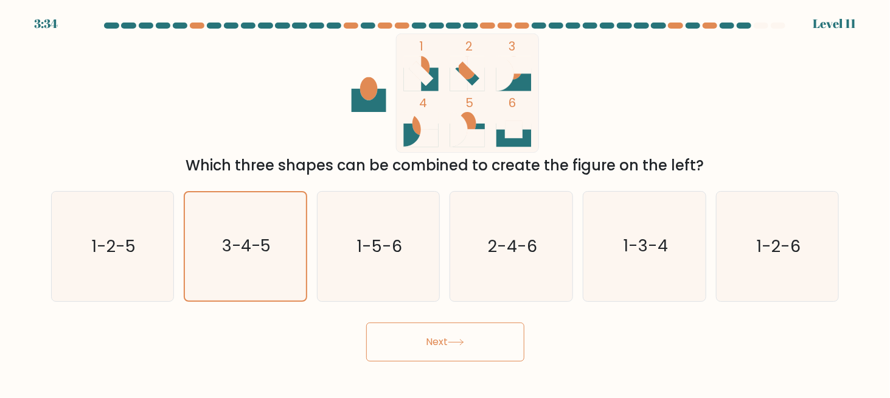
click at [434, 345] on button "Next" at bounding box center [445, 342] width 158 height 39
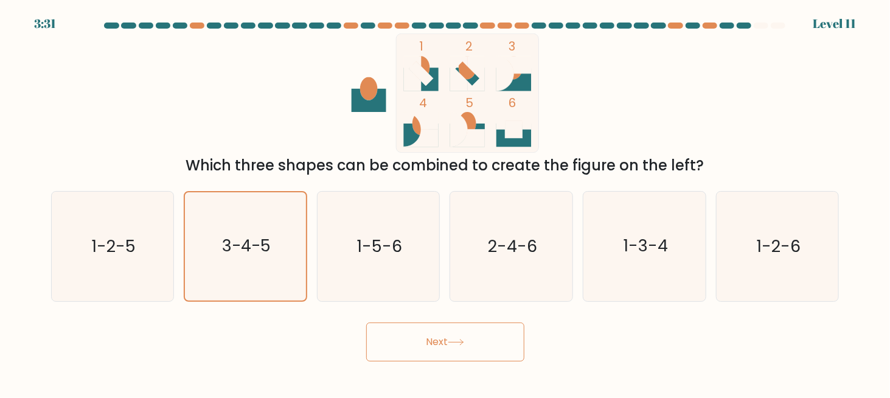
click at [669, 332] on div "Next" at bounding box center [445, 338] width 803 height 45
click at [725, 309] on form at bounding box center [445, 192] width 890 height 339
click at [775, 318] on div "Next" at bounding box center [445, 338] width 803 height 45
click at [662, 318] on div "Next" at bounding box center [445, 338] width 803 height 45
click at [592, 320] on div "Next" at bounding box center [445, 338] width 803 height 45
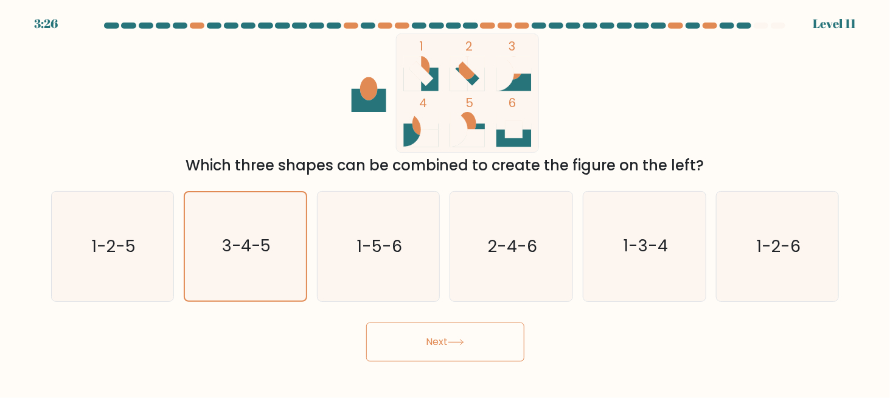
click at [640, 327] on div "Next" at bounding box center [445, 338] width 803 height 45
click at [580, 321] on div "Next" at bounding box center [445, 338] width 803 height 45
drag, startPoint x: 578, startPoint y: 321, endPoint x: 559, endPoint y: 324, distance: 18.6
click at [577, 321] on div "Next" at bounding box center [445, 338] width 803 height 45
click at [466, 330] on button "Next" at bounding box center [445, 342] width 158 height 39
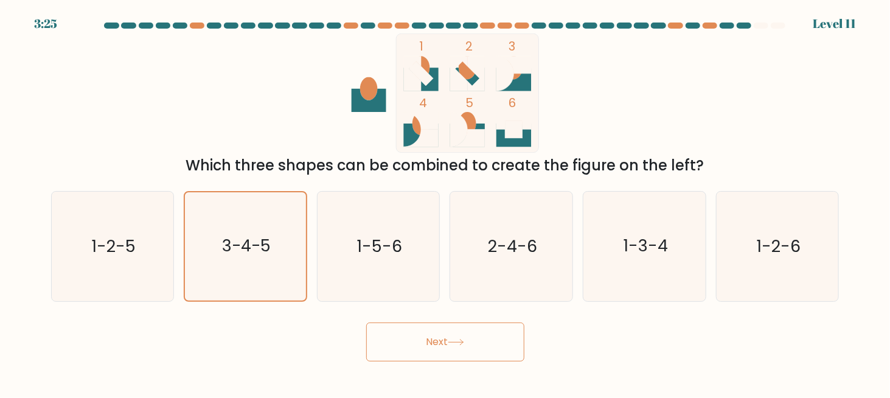
click at [466, 330] on button "Next" at bounding box center [445, 342] width 158 height 39
drag, startPoint x: 575, startPoint y: 331, endPoint x: 648, endPoint y: 302, distance: 79.2
click at [575, 331] on div "Next" at bounding box center [445, 338] width 803 height 45
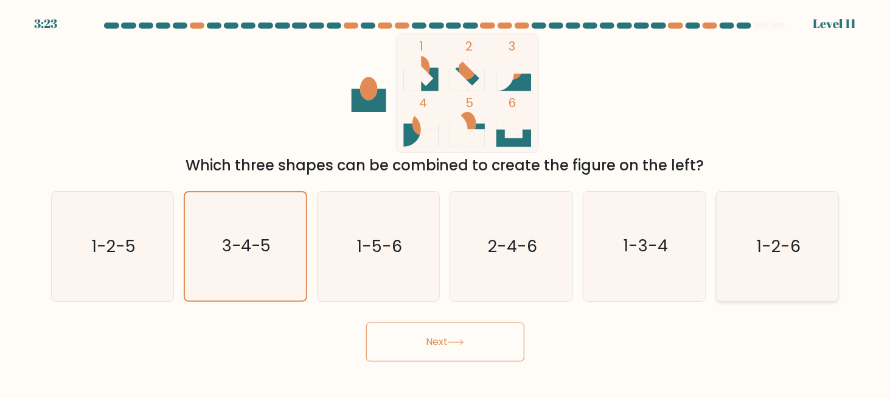
click at [766, 264] on icon "1-2-6" at bounding box center [777, 246] width 109 height 109
click at [446, 202] on input "f. 1-2-6" at bounding box center [446, 200] width 1 height 3
radio input "true"
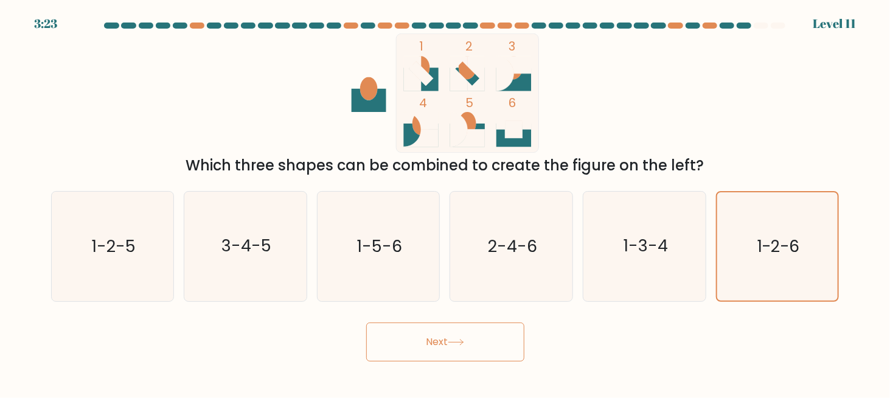
click at [463, 338] on button "Next" at bounding box center [445, 342] width 158 height 39
click at [424, 345] on button "Next" at bounding box center [445, 342] width 158 height 39
drag, startPoint x: 424, startPoint y: 344, endPoint x: 414, endPoint y: 340, distance: 10.6
click at [424, 344] on button "Next" at bounding box center [445, 342] width 158 height 39
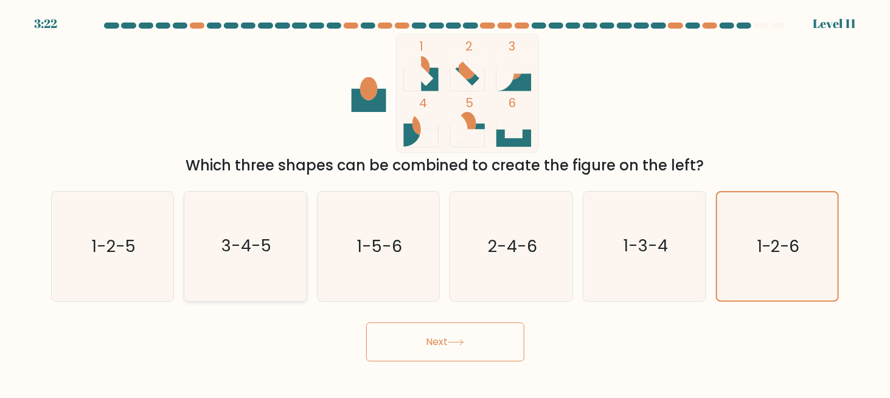
click at [246, 250] on text "3-4-5" at bounding box center [247, 246] width 50 height 23
click at [446, 202] on input "b. 3-4-5" at bounding box center [446, 200] width 1 height 3
radio input "true"
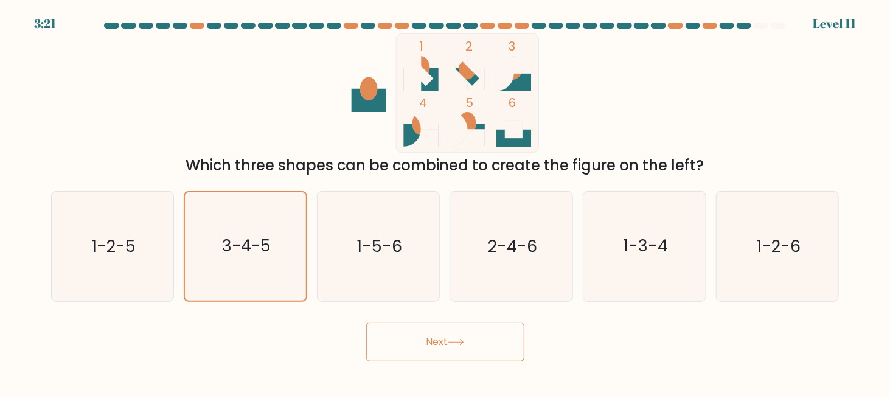
click at [434, 330] on button "Next" at bounding box center [445, 342] width 158 height 39
click at [434, 332] on button "Next" at bounding box center [445, 342] width 158 height 39
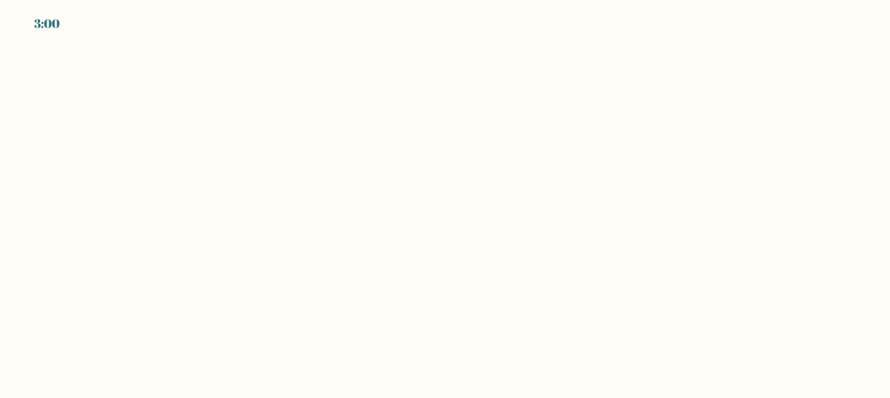
click at [455, 260] on body "3:00" at bounding box center [445, 199] width 890 height 398
drag, startPoint x: 424, startPoint y: 287, endPoint x: 341, endPoint y: 283, distance: 82.9
click at [422, 287] on body "3:00" at bounding box center [445, 199] width 890 height 398
click at [340, 282] on body "3:00" at bounding box center [445, 199] width 890 height 398
click at [369, 222] on body "2:59" at bounding box center [445, 199] width 890 height 398
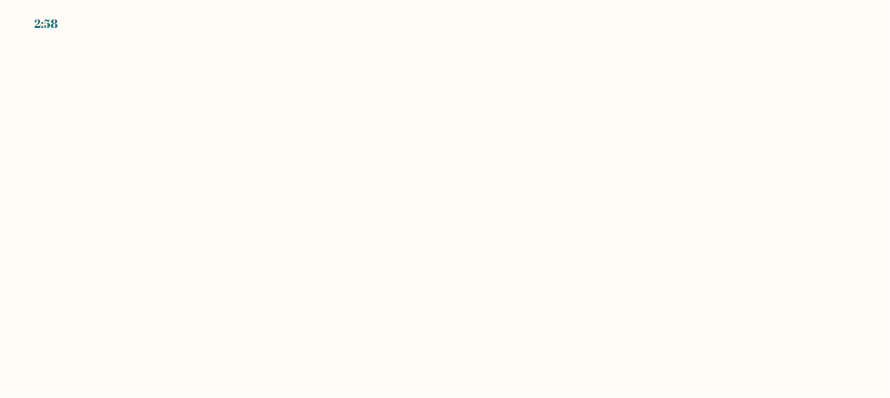
click at [466, 226] on body "2:58" at bounding box center [445, 199] width 890 height 398
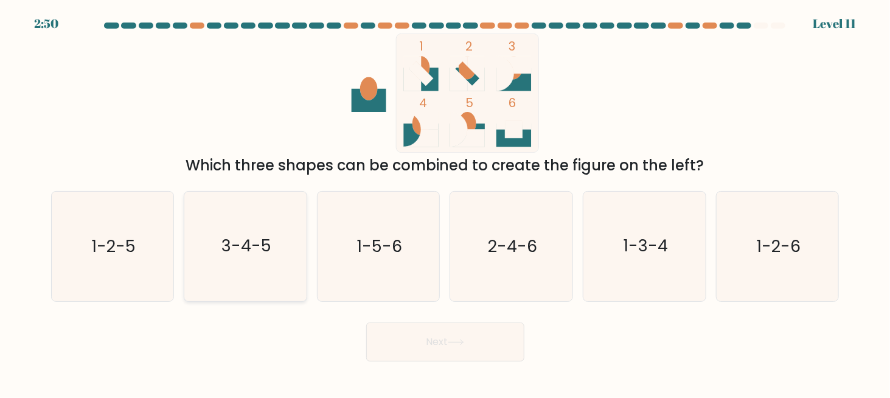
click at [243, 254] on text "3-4-5" at bounding box center [247, 246] width 50 height 23
click at [446, 202] on input "b. 3-4-5" at bounding box center [446, 200] width 1 height 3
radio input "true"
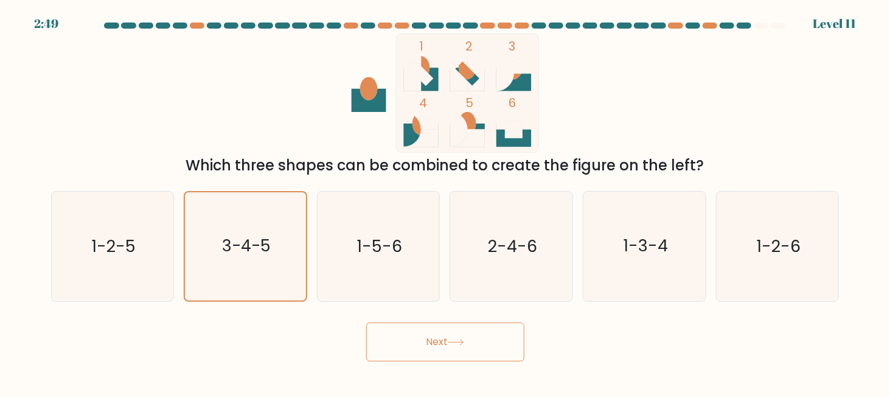
click at [483, 343] on button "Next" at bounding box center [445, 342] width 158 height 39
click at [425, 335] on button "Next" at bounding box center [445, 342] width 158 height 39
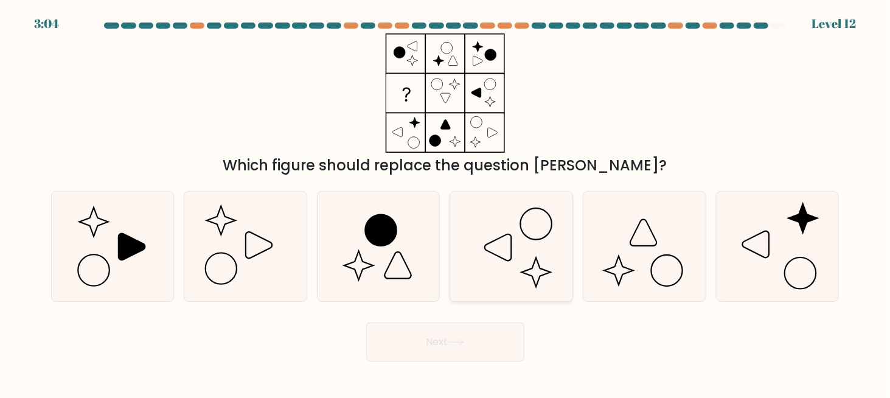
click at [528, 251] on icon at bounding box center [511, 246] width 109 height 109
click at [446, 202] on input "d." at bounding box center [446, 200] width 1 height 3
radio input "true"
click at [441, 345] on button "Next" at bounding box center [445, 342] width 158 height 39
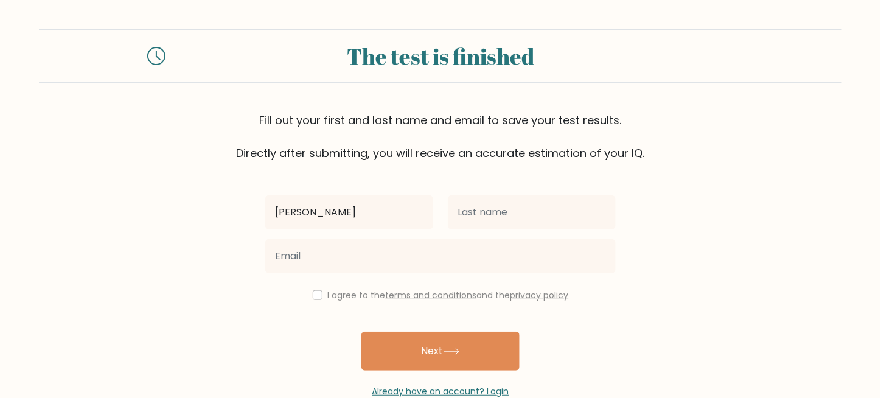
type input "[PERSON_NAME]"
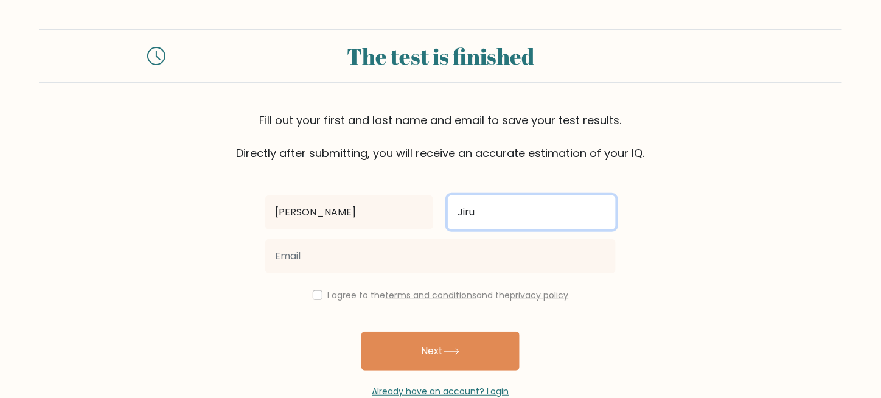
type input "Jiru"
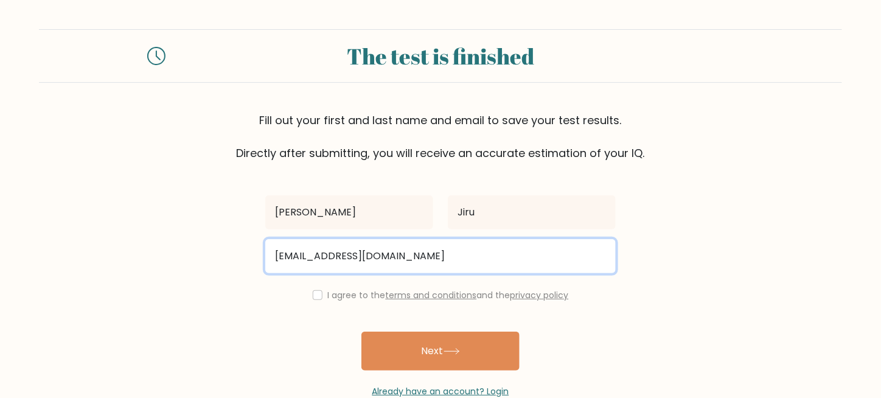
type input "[EMAIL_ADDRESS][DOMAIN_NAME]"
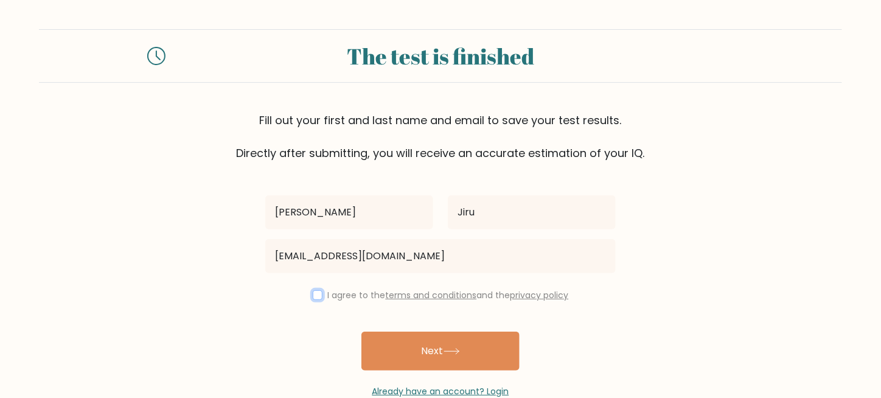
click at [317, 297] on input "checkbox" at bounding box center [318, 295] width 10 height 10
checkbox input "true"
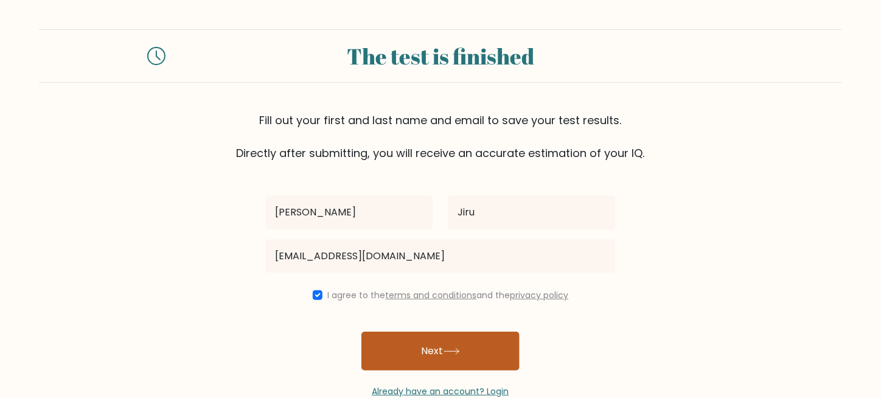
click at [434, 348] on button "Next" at bounding box center [441, 351] width 158 height 39
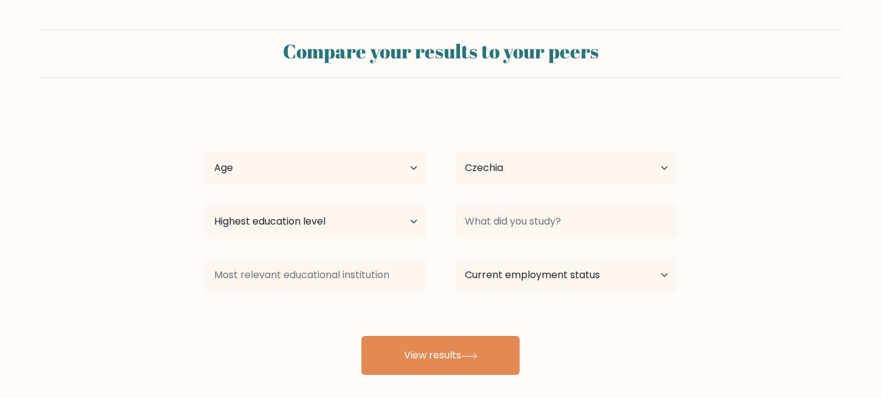
select select "CZ"
click at [270, 171] on select "Age Under [DEMOGRAPHIC_DATA] [DEMOGRAPHIC_DATA] [DEMOGRAPHIC_DATA] [DEMOGRAPHIC…" at bounding box center [315, 168] width 222 height 34
select select "35_44"
click at [204, 151] on select "Age Under [DEMOGRAPHIC_DATA] [DEMOGRAPHIC_DATA] [DEMOGRAPHIC_DATA] [DEMOGRAPHIC…" at bounding box center [315, 168] width 222 height 34
click at [326, 231] on select "Highest education level No schooling Primary Lower Secondary Upper Secondary Oc…" at bounding box center [315, 221] width 222 height 34
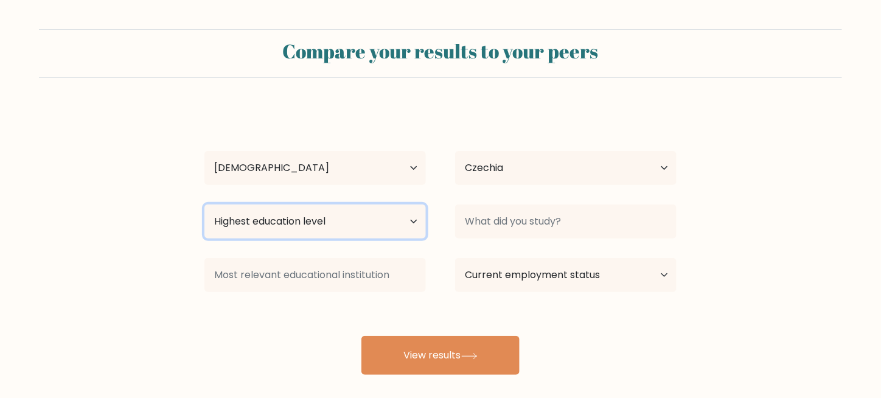
select select "masters_degree"
click at [204, 204] on select "Highest education level No schooling Primary Lower Secondary Upper Secondary Oc…" at bounding box center [315, 221] width 222 height 34
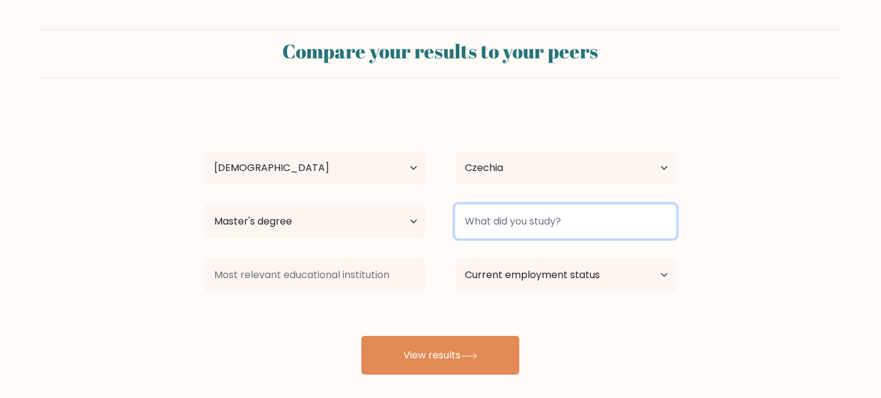
click at [520, 226] on input at bounding box center [566, 221] width 222 height 34
type input "Economics"
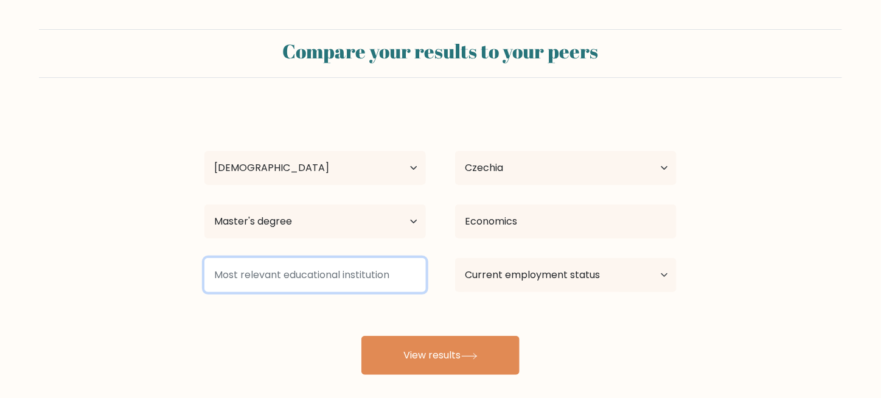
click at [344, 281] on input at bounding box center [315, 275] width 222 height 34
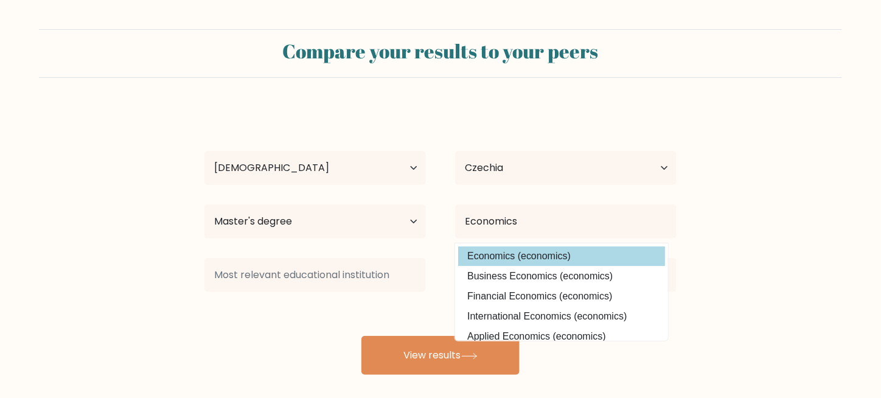
click at [505, 256] on option "Economics (economics)" at bounding box center [561, 255] width 207 height 19
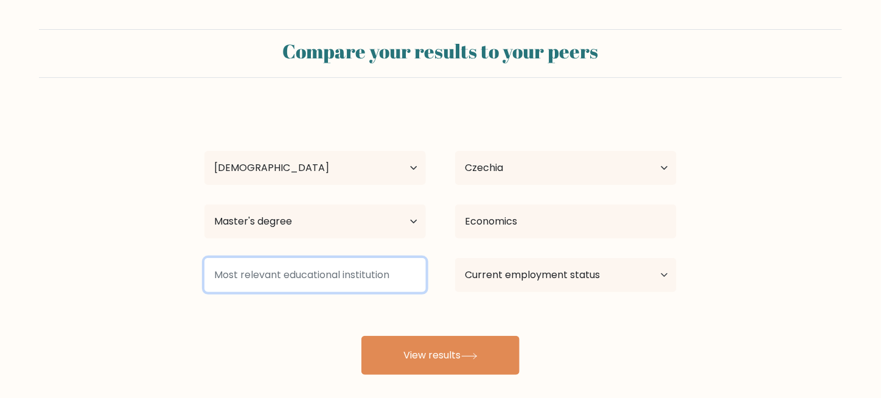
click at [264, 267] on input at bounding box center [315, 275] width 222 height 34
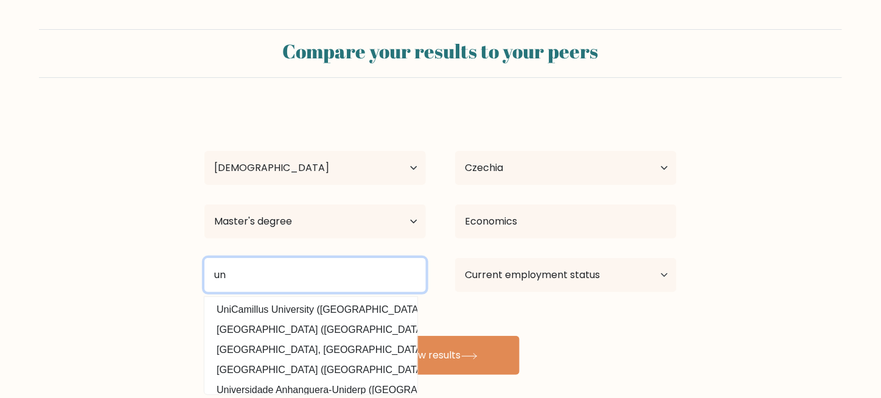
type input "u"
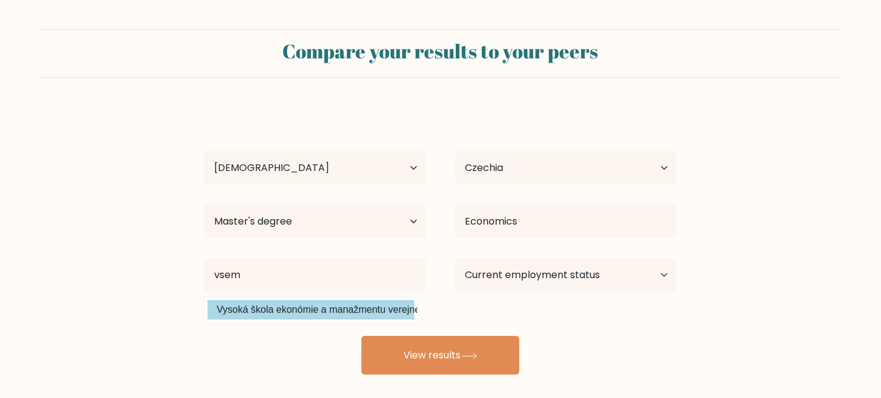
click at [320, 310] on option "Vysoká škola ekonómie a manažmentu verejnej správy v [GEOGRAPHIC_DATA] ([GEOGRA…" at bounding box center [311, 309] width 207 height 19
type input "Vysoká škola ekonómie a manažmentu verejnej správy v [GEOGRAPHIC_DATA]"
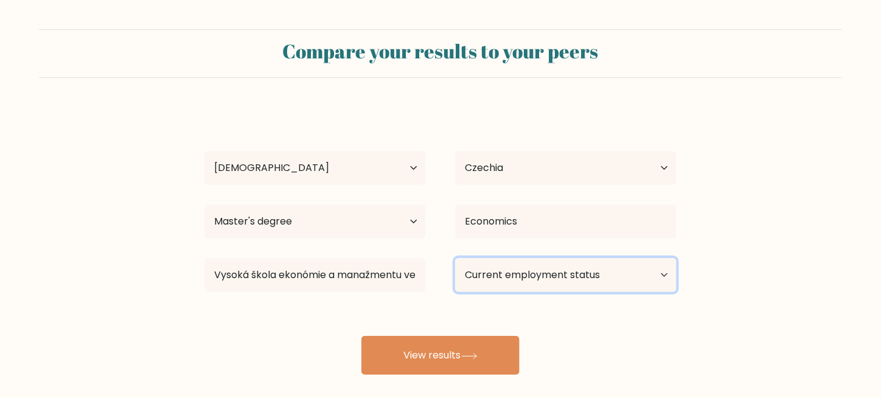
click at [521, 275] on select "Current employment status Employed Student Retired Other / prefer not to answer" at bounding box center [566, 275] width 222 height 34
select select "other"
click at [455, 258] on select "Current employment status Employed Student Retired Other / prefer not to answer" at bounding box center [566, 275] width 222 height 34
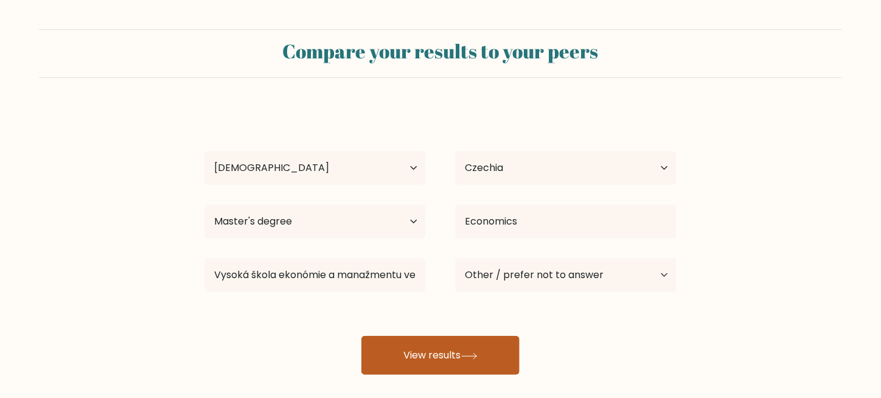
click at [453, 360] on button "View results" at bounding box center [441, 355] width 158 height 39
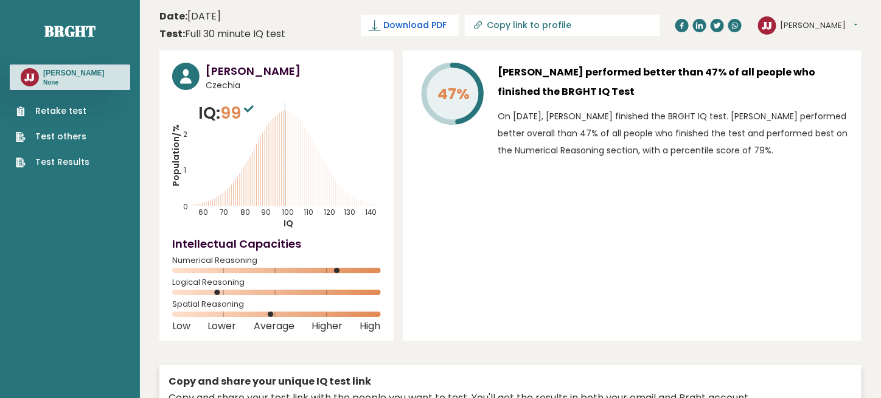
click at [447, 28] on span "Download PDF" at bounding box center [414, 25] width 63 height 13
